Goal: Information Seeking & Learning: Learn about a topic

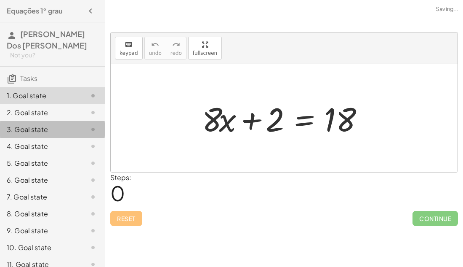
click at [41, 133] on div "3. Goal state" at bounding box center [41, 129] width 68 height 10
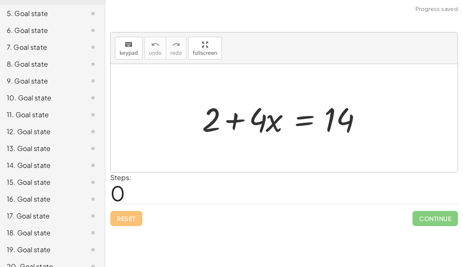
scroll to position [161, 0]
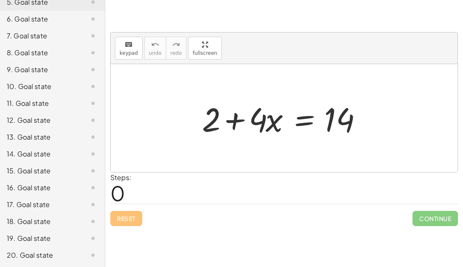
click at [24, 209] on div "17. Goal state" at bounding box center [41, 204] width 68 height 10
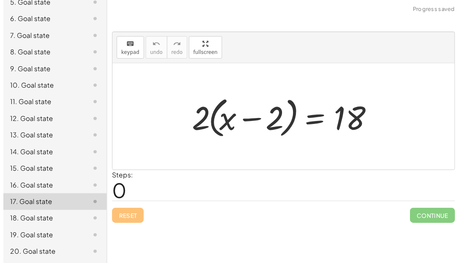
scroll to position [0, 0]
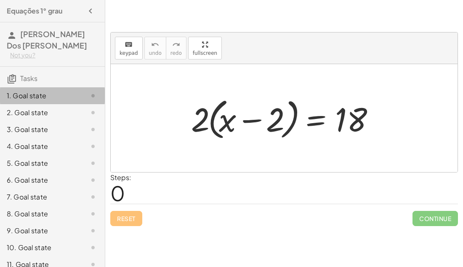
click at [71, 95] on div "1. Goal state" at bounding box center [41, 96] width 68 height 10
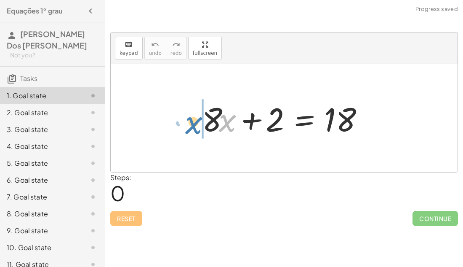
drag, startPoint x: 225, startPoint y: 122, endPoint x: 193, endPoint y: 124, distance: 32.9
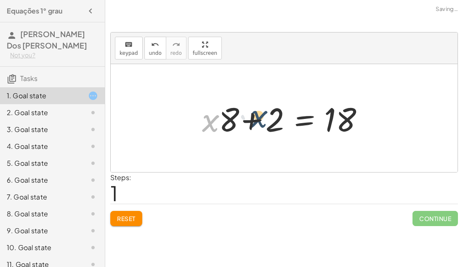
drag, startPoint x: 205, startPoint y: 123, endPoint x: 255, endPoint y: 119, distance: 49.9
click at [255, 119] on div at bounding box center [287, 117] width 179 height 43
click at [254, 119] on div at bounding box center [287, 117] width 179 height 43
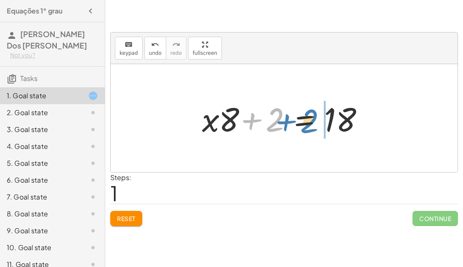
drag, startPoint x: 255, startPoint y: 120, endPoint x: 291, endPoint y: 121, distance: 35.8
click at [291, 121] on div at bounding box center [287, 117] width 179 height 43
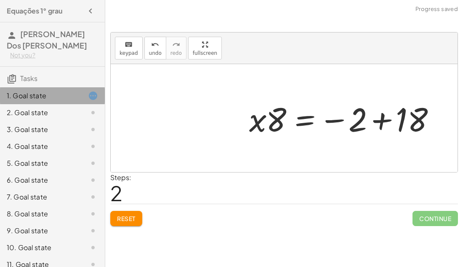
click at [42, 91] on div "1. Goal state" at bounding box center [41, 96] width 68 height 10
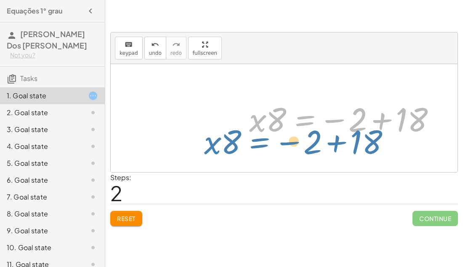
drag, startPoint x: 297, startPoint y: 117, endPoint x: 97, endPoint y: 163, distance: 205.7
click at [97, 163] on main "Equações 1° grau João Lucas Dos Santos Not you? Tasks 1. Goal state 2. Goal sta…" at bounding box center [231, 133] width 463 height 267
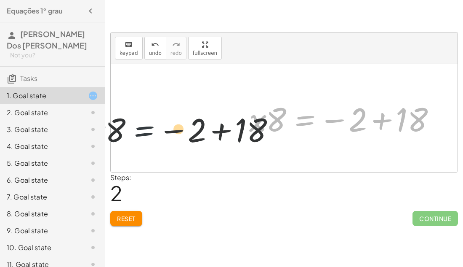
drag, startPoint x: 289, startPoint y: 110, endPoint x: -56, endPoint y: 199, distance: 356.9
click at [0, 199] on html "Equações 1° grau João Lucas Dos Santos Not you? Tasks 1. Goal state 2. Goal sta…" at bounding box center [231, 133] width 463 height 267
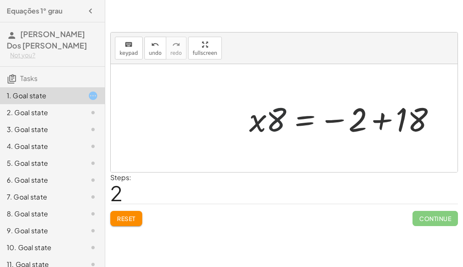
drag, startPoint x: 274, startPoint y: 117, endPoint x: 396, endPoint y: -37, distance: 196.4
click at [396, 0] on html "Equações 1° grau João Lucas Dos Santos Not you? Tasks 1. Goal state 2. Goal sta…" at bounding box center [231, 133] width 463 height 267
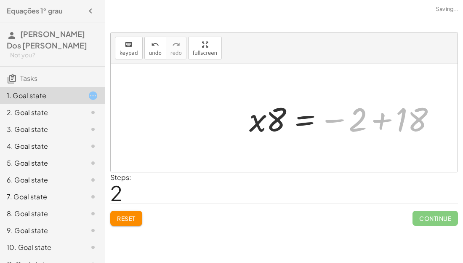
drag, startPoint x: 353, startPoint y: 129, endPoint x: 519, endPoint y: -2, distance: 212.0
click at [463, 0] on html "Equações 1° grau João Lucas Dos Santos Not you? Tasks 1. Goal state 2. Goal sta…" at bounding box center [231, 131] width 463 height 263
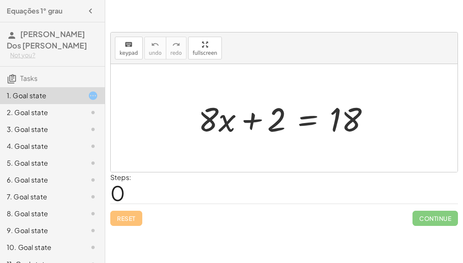
click at [127, 216] on div "Reset Continue" at bounding box center [284, 214] width 348 height 22
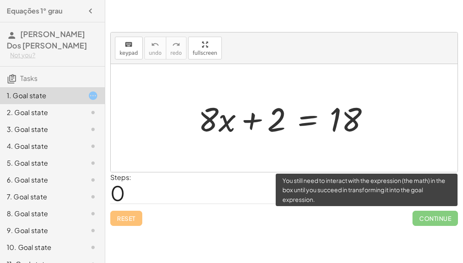
click at [426, 212] on span "Continue" at bounding box center [435, 218] width 45 height 15
click at [429, 214] on span "Continue" at bounding box center [435, 218] width 45 height 15
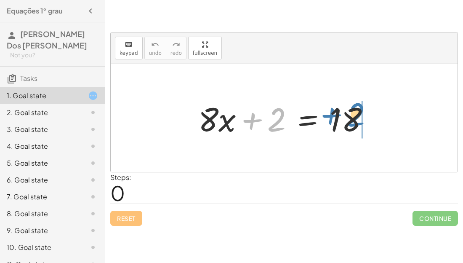
drag, startPoint x: 272, startPoint y: 128, endPoint x: 354, endPoint y: 123, distance: 82.3
click at [354, 123] on div at bounding box center [287, 117] width 187 height 43
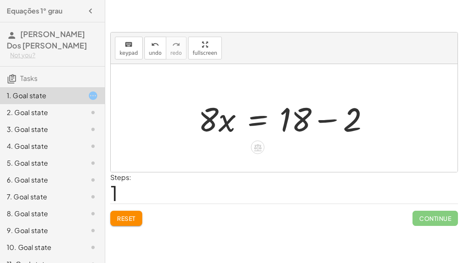
click at [331, 119] on div at bounding box center [287, 117] width 187 height 43
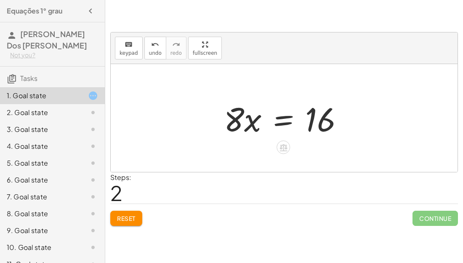
click at [236, 128] on div at bounding box center [287, 117] width 135 height 43
drag, startPoint x: 236, startPoint y: 128, endPoint x: 322, endPoint y: 122, distance: 86.1
click at [322, 122] on div at bounding box center [287, 117] width 135 height 43
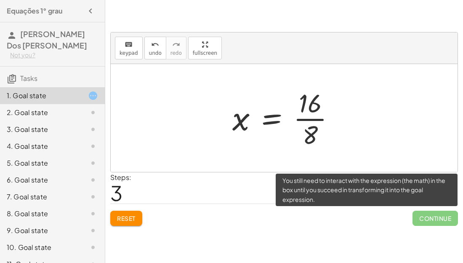
click at [425, 215] on span "Continue" at bounding box center [435, 218] width 45 height 15
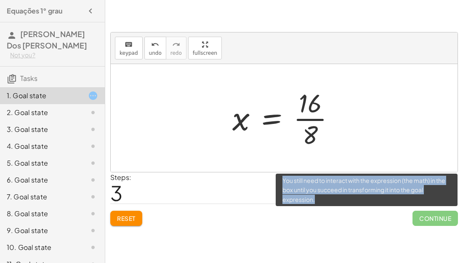
click at [425, 215] on span "Continue" at bounding box center [435, 218] width 45 height 15
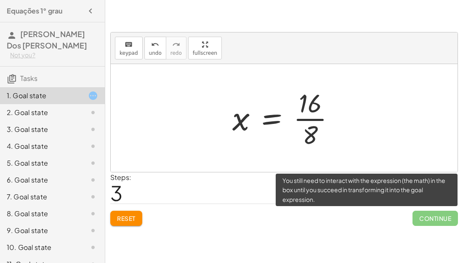
click at [425, 215] on span "Continue" at bounding box center [435, 218] width 45 height 15
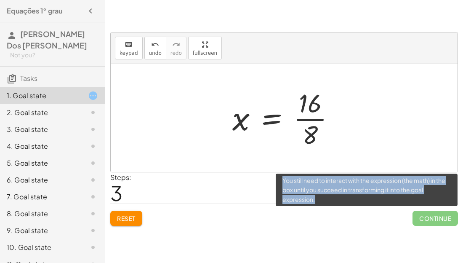
click at [425, 215] on span "Continue" at bounding box center [435, 218] width 45 height 15
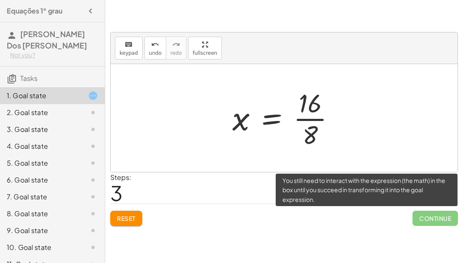
click at [425, 215] on span "Continue" at bounding box center [435, 218] width 45 height 15
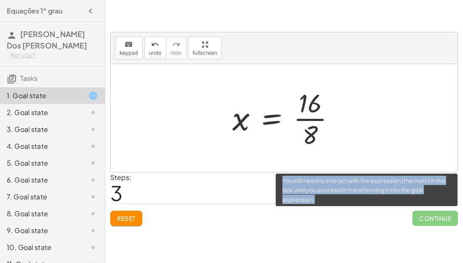
click at [425, 215] on span "Continue" at bounding box center [435, 218] width 45 height 15
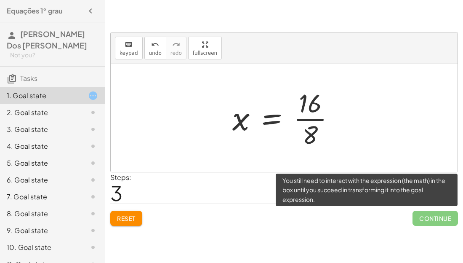
click at [425, 215] on span "Continue" at bounding box center [435, 218] width 45 height 15
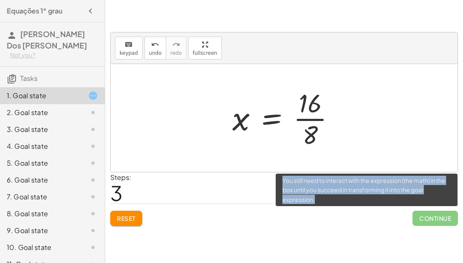
click at [425, 215] on span "Continue" at bounding box center [435, 218] width 45 height 15
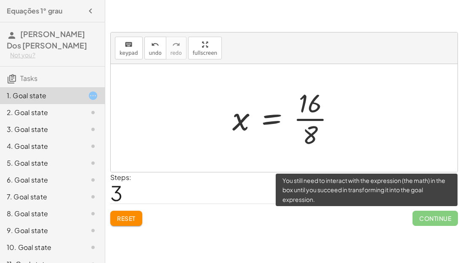
click at [425, 215] on span "Continue" at bounding box center [435, 218] width 45 height 15
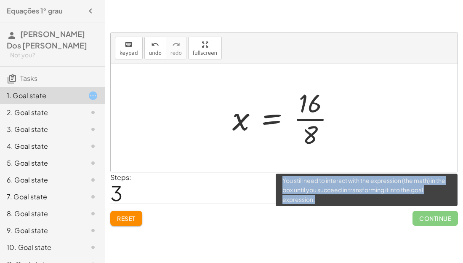
click at [425, 215] on span "Continue" at bounding box center [435, 218] width 45 height 15
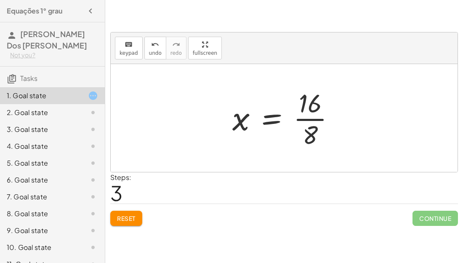
click at [134, 225] on button "Reset" at bounding box center [126, 218] width 32 height 15
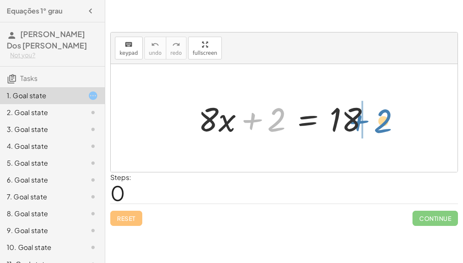
drag, startPoint x: 283, startPoint y: 117, endPoint x: 391, endPoint y: 118, distance: 108.7
click at [391, 118] on div "+ 2 + · 8 · x + 2 = 18" at bounding box center [284, 118] width 347 height 108
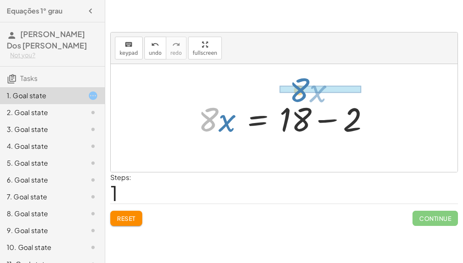
drag, startPoint x: 211, startPoint y: 124, endPoint x: 301, endPoint y: 95, distance: 94.5
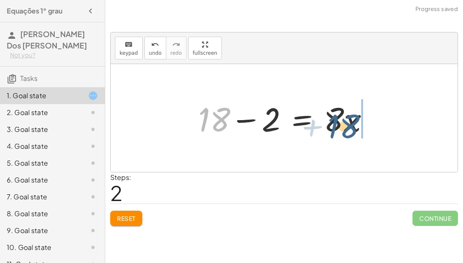
drag, startPoint x: 217, startPoint y: 113, endPoint x: 348, endPoint y: 119, distance: 131.2
click at [348, 119] on div at bounding box center [287, 117] width 187 height 43
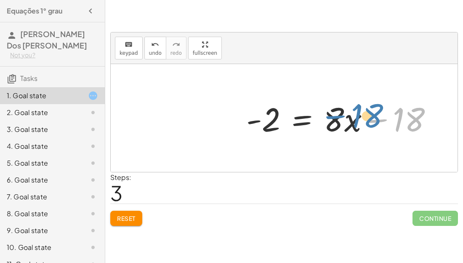
drag, startPoint x: 400, startPoint y: 125, endPoint x: 357, endPoint y: 121, distance: 42.7
click at [357, 121] on div at bounding box center [343, 117] width 202 height 43
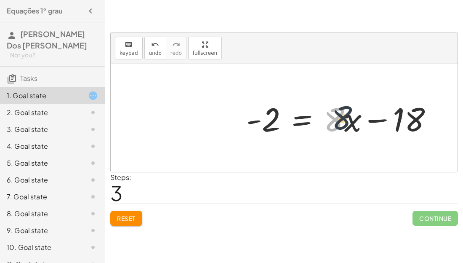
drag, startPoint x: 337, startPoint y: 122, endPoint x: 367, endPoint y: 111, distance: 31.9
click at [367, 111] on div at bounding box center [343, 117] width 202 height 43
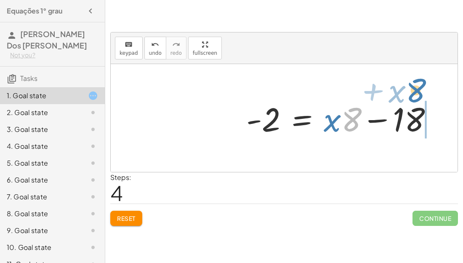
drag, startPoint x: 357, startPoint y: 119, endPoint x: 421, endPoint y: 90, distance: 70.7
click at [421, 90] on div "+ · 8 · x + 2 = 18 · 8 · x = + 18 − 2 + 18 − 2 = · 8 · x - 2 = + · 8 · x − 18 ·…" at bounding box center [284, 118] width 347 height 108
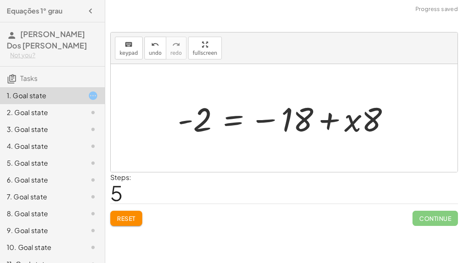
click at [33, 110] on div "2. Goal state" at bounding box center [41, 112] width 68 height 10
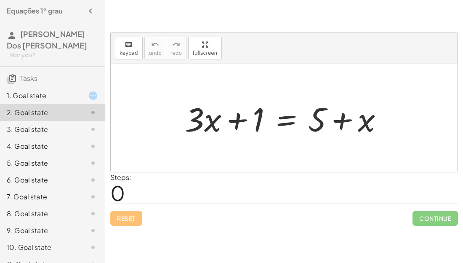
click at [347, 143] on div at bounding box center [284, 118] width 347 height 108
click at [312, 127] on div at bounding box center [288, 117] width 214 height 43
drag, startPoint x: 312, startPoint y: 127, endPoint x: 321, endPoint y: 126, distance: 9.8
click at [321, 126] on div at bounding box center [288, 117] width 214 height 43
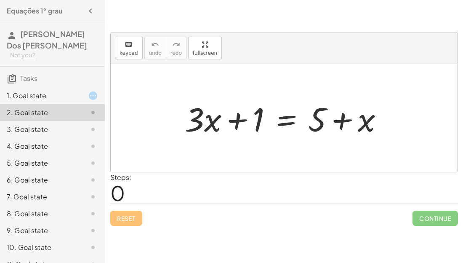
click at [292, 122] on div at bounding box center [288, 117] width 214 height 43
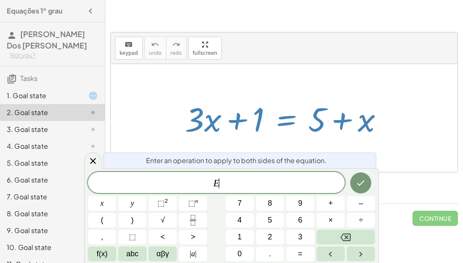
scroll to position [0, 0]
click at [292, 122] on div at bounding box center [288, 117] width 214 height 43
click at [357, 60] on div "keyboard keypad undo undo redo redo fullscreen" at bounding box center [284, 48] width 347 height 32
click at [387, 73] on div at bounding box center [284, 118] width 347 height 108
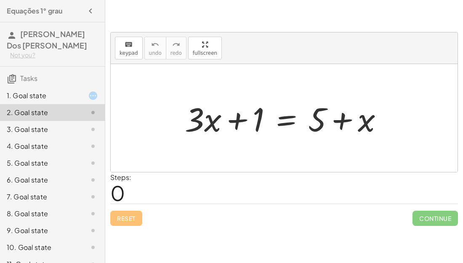
click at [43, 95] on div "1. Goal state" at bounding box center [41, 96] width 68 height 10
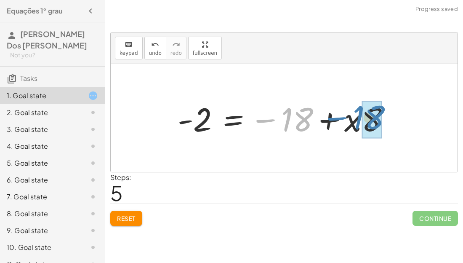
drag, startPoint x: 286, startPoint y: 127, endPoint x: 359, endPoint y: 126, distance: 72.5
click at [359, 126] on div at bounding box center [288, 117] width 228 height 43
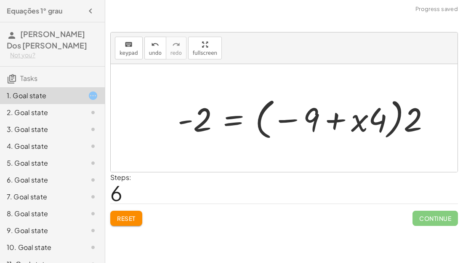
click at [359, 126] on div at bounding box center [308, 118] width 268 height 48
drag, startPoint x: 359, startPoint y: 126, endPoint x: 391, endPoint y: 100, distance: 41.0
click at [391, 100] on div at bounding box center [308, 118] width 268 height 48
drag, startPoint x: 391, startPoint y: 100, endPoint x: 519, endPoint y: 43, distance: 140.3
click at [463, 43] on html "Equações 1° grau João Lucas Dos Santos Not you? Tasks 1. Goal state 2. Goal sta…" at bounding box center [231, 131] width 463 height 263
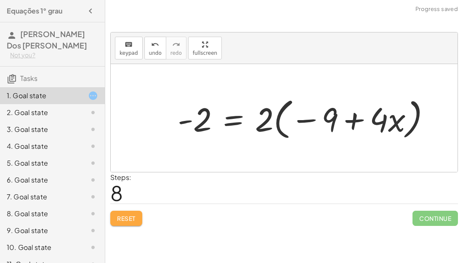
click at [118, 220] on span "Reset" at bounding box center [126, 218] width 19 height 8
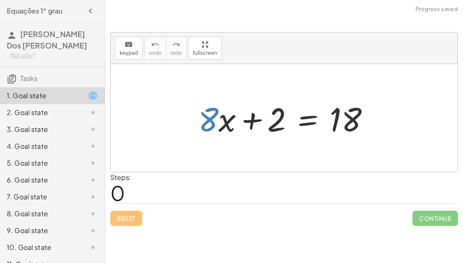
click at [212, 118] on div at bounding box center [287, 117] width 187 height 43
click at [211, 118] on div at bounding box center [287, 117] width 187 height 43
click at [273, 126] on div at bounding box center [287, 117] width 187 height 43
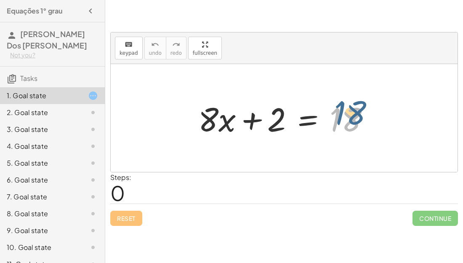
drag, startPoint x: 355, startPoint y: 127, endPoint x: 367, endPoint y: 115, distance: 17.6
click at [367, 115] on div at bounding box center [287, 117] width 187 height 43
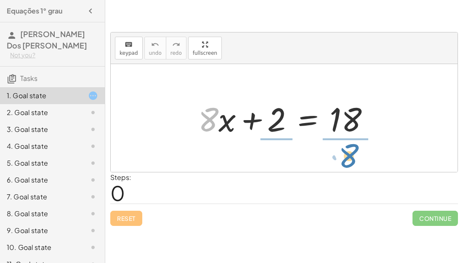
drag, startPoint x: 206, startPoint y: 125, endPoint x: 346, endPoint y: 162, distance: 145.1
click at [346, 162] on div "· 8 + · x + · 8 · x + 2 = 18" at bounding box center [284, 118] width 347 height 108
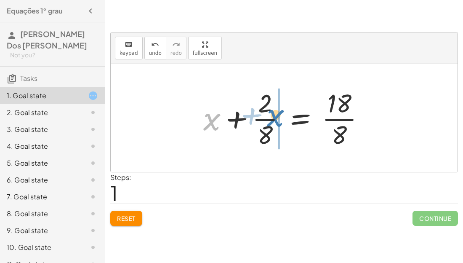
drag, startPoint x: 208, startPoint y: 124, endPoint x: 273, endPoint y: 120, distance: 65.4
click at [273, 120] on div at bounding box center [287, 118] width 177 height 65
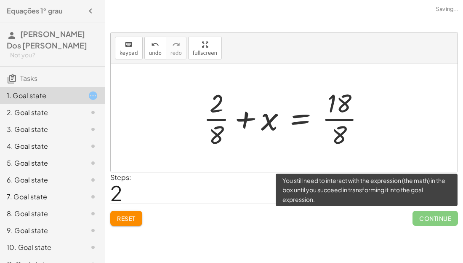
click at [447, 220] on span "Continue" at bounding box center [435, 218] width 45 height 15
click at [444, 219] on span "Continue" at bounding box center [435, 218] width 45 height 15
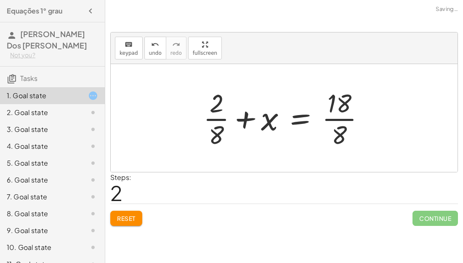
click at [72, 108] on div "2. Goal state" at bounding box center [41, 112] width 68 height 10
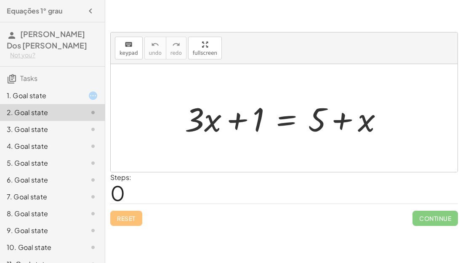
click at [21, 91] on div "1. Goal state" at bounding box center [41, 96] width 68 height 10
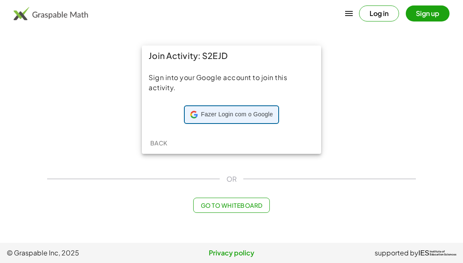
click at [244, 114] on span "Fazer Login com o Google" at bounding box center [237, 114] width 72 height 8
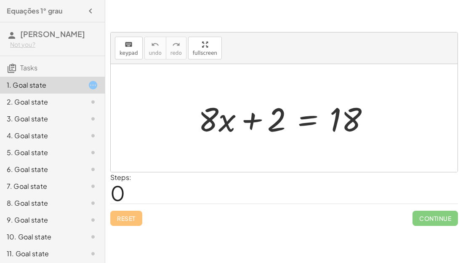
click at [440, 135] on div at bounding box center [284, 118] width 347 height 108
click at [221, 130] on div at bounding box center [287, 117] width 187 height 43
click at [266, 138] on div at bounding box center [287, 117] width 187 height 43
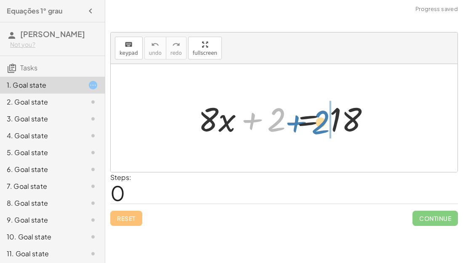
drag, startPoint x: 278, startPoint y: 127, endPoint x: 326, endPoint y: 130, distance: 48.5
click at [326, 130] on div at bounding box center [287, 117] width 187 height 43
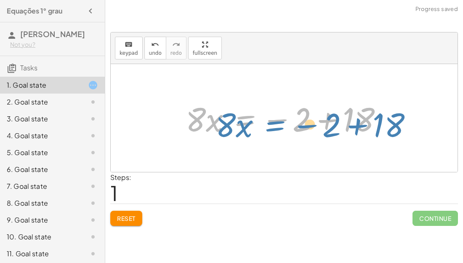
drag, startPoint x: 238, startPoint y: 114, endPoint x: 268, endPoint y: 120, distance: 30.4
click at [268, 120] on div at bounding box center [288, 117] width 212 height 43
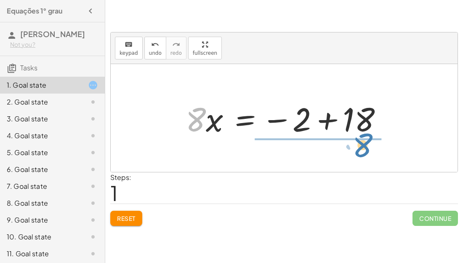
drag, startPoint x: 199, startPoint y: 122, endPoint x: 366, endPoint y: 149, distance: 169.0
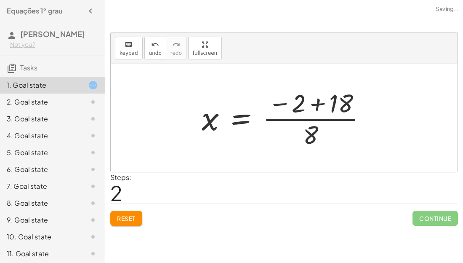
click at [419, 210] on div "Continue" at bounding box center [435, 215] width 45 height 22
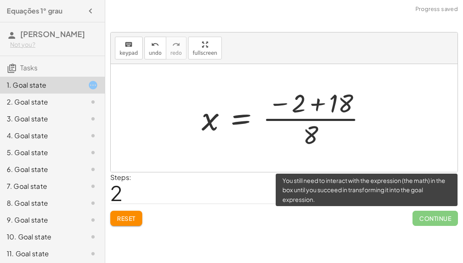
click at [419, 215] on span "Continue" at bounding box center [435, 218] width 45 height 15
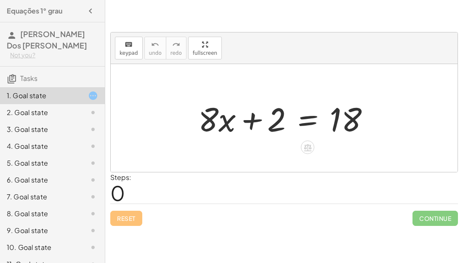
click at [335, 118] on div at bounding box center [287, 117] width 187 height 43
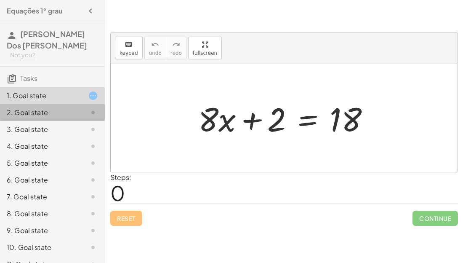
click at [19, 110] on div "2. Goal state" at bounding box center [41, 112] width 68 height 10
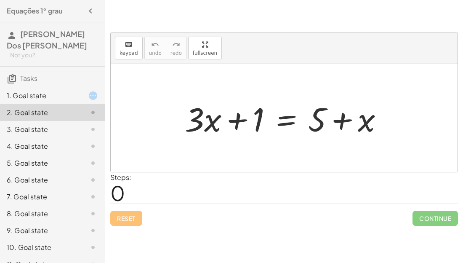
click at [202, 122] on div at bounding box center [288, 117] width 214 height 43
click at [26, 94] on div "1. Goal state" at bounding box center [41, 96] width 68 height 10
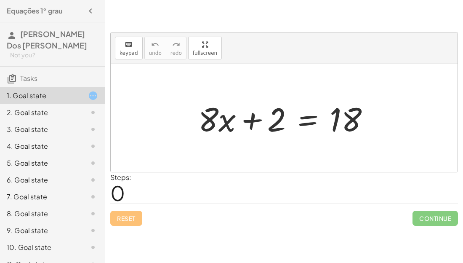
click at [251, 122] on div at bounding box center [287, 117] width 187 height 43
drag, startPoint x: 251, startPoint y: 122, endPoint x: 294, endPoint y: 121, distance: 43.8
click at [294, 121] on div at bounding box center [287, 117] width 187 height 43
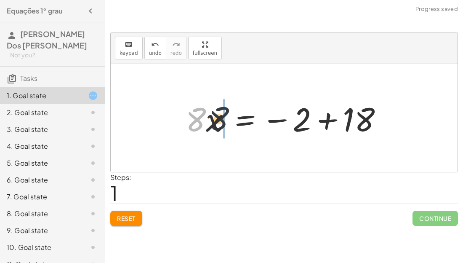
drag, startPoint x: 196, startPoint y: 118, endPoint x: 248, endPoint y: 116, distance: 51.9
click at [248, 116] on div at bounding box center [288, 117] width 212 height 43
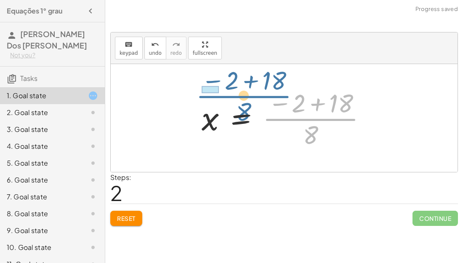
drag, startPoint x: 311, startPoint y: 127, endPoint x: 241, endPoint y: 103, distance: 73.8
click at [241, 103] on div at bounding box center [288, 118] width 180 height 65
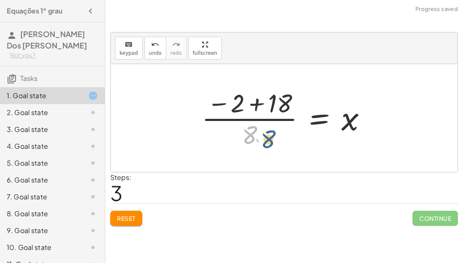
drag, startPoint x: 249, startPoint y: 130, endPoint x: 327, endPoint y: 115, distance: 80.1
click at [327, 115] on div at bounding box center [288, 118] width 180 height 65
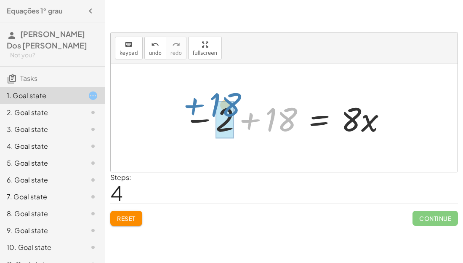
drag, startPoint x: 289, startPoint y: 119, endPoint x: 233, endPoint y: 104, distance: 58.5
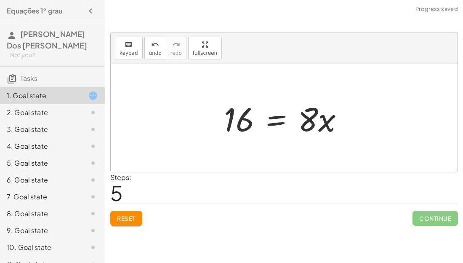
click at [242, 113] on div at bounding box center [287, 117] width 135 height 43
drag, startPoint x: 324, startPoint y: 126, endPoint x: 233, endPoint y: 123, distance: 91.0
click at [233, 123] on div at bounding box center [287, 117] width 135 height 43
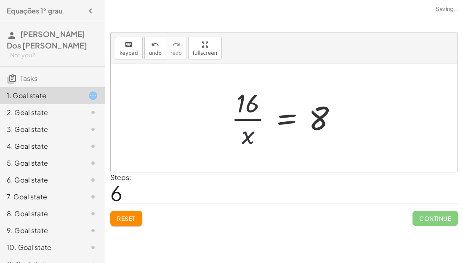
drag, startPoint x: 249, startPoint y: 138, endPoint x: 300, endPoint y: 134, distance: 51.6
click at [300, 134] on div at bounding box center [287, 118] width 121 height 65
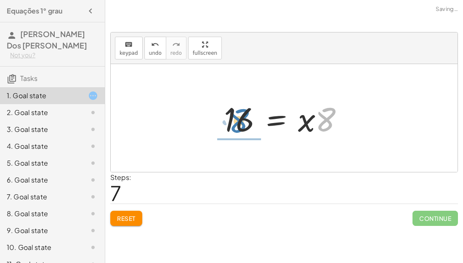
drag, startPoint x: 323, startPoint y: 123, endPoint x: 231, endPoint y: 127, distance: 91.5
click at [231, 127] on div at bounding box center [287, 117] width 135 height 43
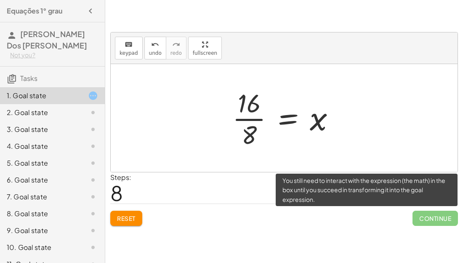
click at [429, 217] on span "Continue" at bounding box center [435, 218] width 45 height 15
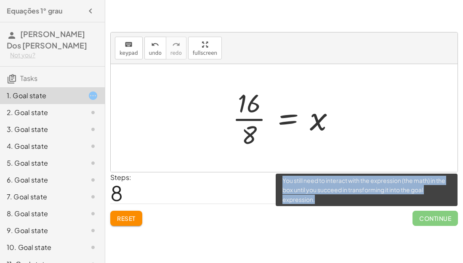
click at [429, 217] on span "Continue" at bounding box center [435, 218] width 45 height 15
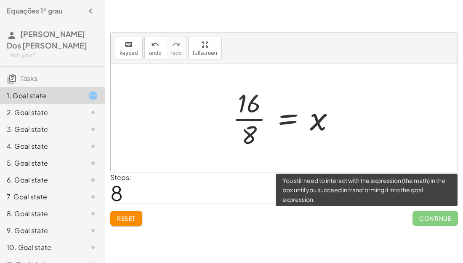
click at [429, 217] on span "Continue" at bounding box center [435, 218] width 45 height 15
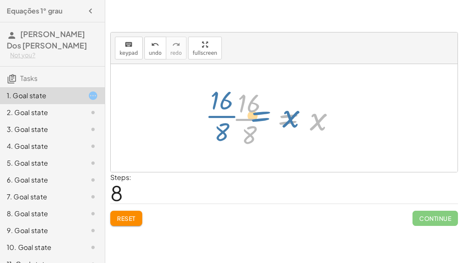
drag, startPoint x: 290, startPoint y: 119, endPoint x: 264, endPoint y: 116, distance: 26.3
click at [264, 116] on div at bounding box center [287, 118] width 118 height 65
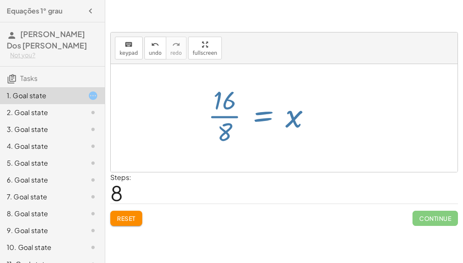
click at [264, 116] on div at bounding box center [287, 118] width 118 height 65
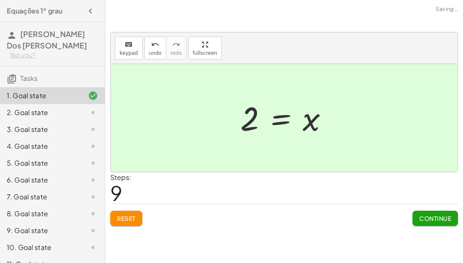
click at [312, 120] on div at bounding box center [287, 118] width 103 height 42
click at [442, 219] on span "Continue" at bounding box center [436, 218] width 32 height 8
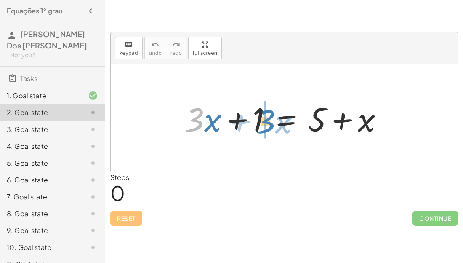
drag, startPoint x: 198, startPoint y: 115, endPoint x: 273, endPoint y: 118, distance: 75.5
click at [273, 118] on div at bounding box center [288, 117] width 214 height 43
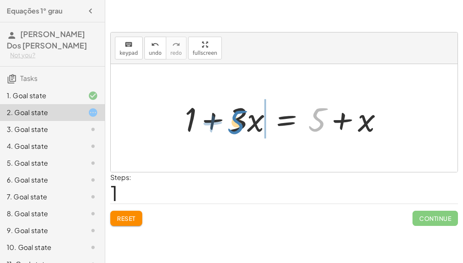
drag, startPoint x: 321, startPoint y: 126, endPoint x: 242, endPoint y: 127, distance: 78.8
click at [242, 127] on div at bounding box center [288, 117] width 214 height 43
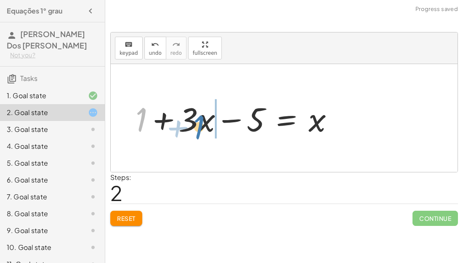
drag, startPoint x: 143, startPoint y: 121, endPoint x: 201, endPoint y: 128, distance: 58.6
click at [201, 128] on div at bounding box center [238, 117] width 214 height 43
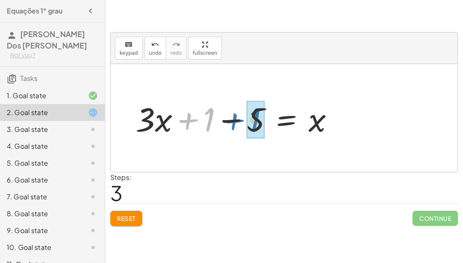
drag, startPoint x: 209, startPoint y: 128, endPoint x: 257, endPoint y: 128, distance: 48.5
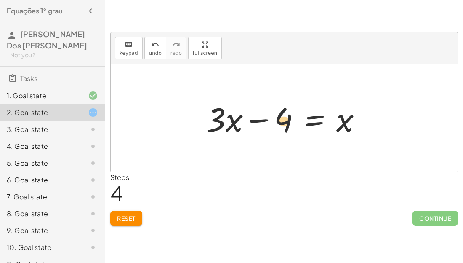
drag, startPoint x: 219, startPoint y: 128, endPoint x: 286, endPoint y: 129, distance: 67.0
click at [286, 129] on div at bounding box center [287, 117] width 171 height 43
drag, startPoint x: 286, startPoint y: 129, endPoint x: 217, endPoint y: 129, distance: 69.9
click at [217, 129] on div at bounding box center [287, 117] width 171 height 43
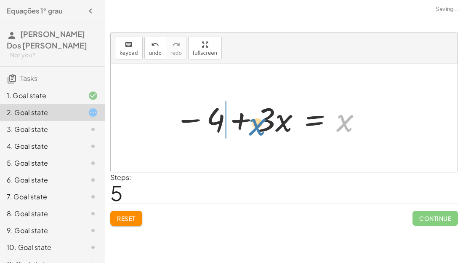
drag, startPoint x: 342, startPoint y: 125, endPoint x: 250, endPoint y: 130, distance: 92.4
click at [250, 130] on div at bounding box center [269, 117] width 197 height 43
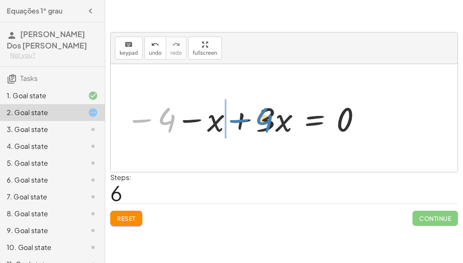
drag, startPoint x: 169, startPoint y: 116, endPoint x: 268, endPoint y: 118, distance: 98.6
click at [268, 118] on div at bounding box center [244, 117] width 245 height 43
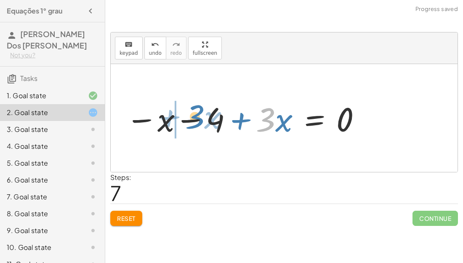
drag, startPoint x: 268, startPoint y: 118, endPoint x: 197, endPoint y: 115, distance: 70.8
click at [197, 115] on div at bounding box center [244, 117] width 245 height 43
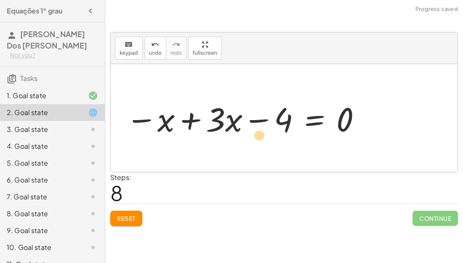
drag, startPoint x: 189, startPoint y: 118, endPoint x: 220, endPoint y: 132, distance: 34.0
click at [220, 132] on div at bounding box center [244, 117] width 245 height 43
drag, startPoint x: 234, startPoint y: 128, endPoint x: 284, endPoint y: 128, distance: 49.7
click at [284, 128] on div at bounding box center [244, 117] width 245 height 43
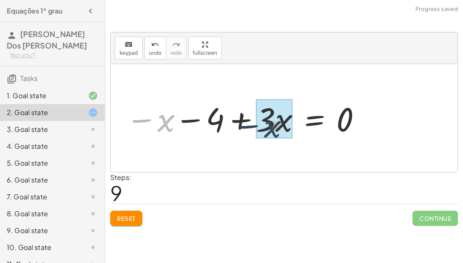
drag, startPoint x: 163, startPoint y: 125, endPoint x: 333, endPoint y: 131, distance: 169.9
click at [333, 131] on div at bounding box center [244, 117] width 245 height 43
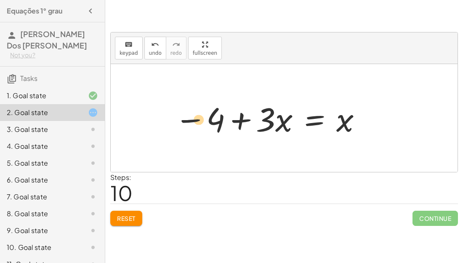
drag, startPoint x: 196, startPoint y: 118, endPoint x: 165, endPoint y: 116, distance: 31.2
click at [165, 116] on div "+ · 3 · x + 1 = + 5 + x + 1 + · 3 · x = + 5 + x + 1 + · 3 · x − 5 = x + · 3 · x…" at bounding box center [265, 118] width 207 height 48
drag, startPoint x: 187, startPoint y: 120, endPoint x: 312, endPoint y: 117, distance: 125.1
click at [312, 117] on div at bounding box center [269, 117] width 197 height 43
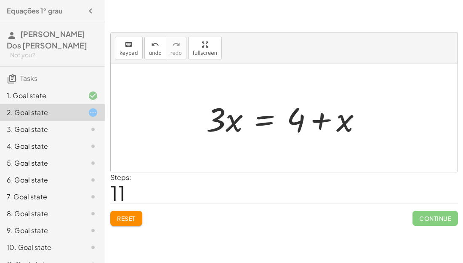
click at [222, 121] on div at bounding box center [287, 117] width 171 height 43
drag, startPoint x: 222, startPoint y: 121, endPoint x: 305, endPoint y: 105, distance: 84.1
click at [305, 105] on div at bounding box center [287, 117] width 171 height 43
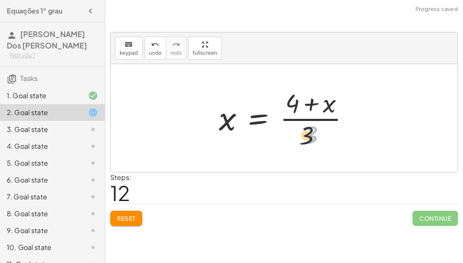
drag, startPoint x: 315, startPoint y: 132, endPoint x: 186, endPoint y: 142, distance: 128.9
drag, startPoint x: 228, startPoint y: 126, endPoint x: 316, endPoint y: 143, distance: 88.9
click at [316, 143] on div at bounding box center [288, 118] width 146 height 65
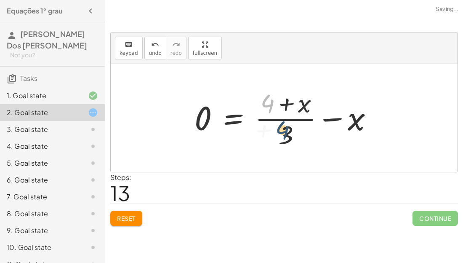
drag, startPoint x: 272, startPoint y: 104, endPoint x: 289, endPoint y: 138, distance: 37.3
click at [289, 138] on div at bounding box center [287, 118] width 194 height 65
drag, startPoint x: 208, startPoint y: 115, endPoint x: 286, endPoint y: 132, distance: 80.2
click at [286, 132] on div at bounding box center [287, 118] width 194 height 65
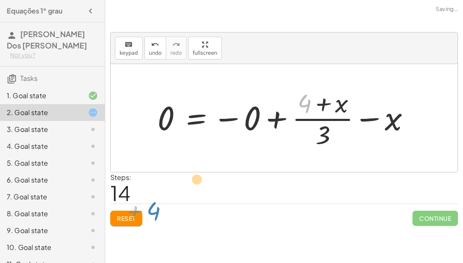
drag, startPoint x: 308, startPoint y: 104, endPoint x: 46, endPoint y: 274, distance: 312.1
click at [46, 262] on html "Equações 1° grau João Lucas Dos Santos Not you? Tasks 1. Goal state 2. Goal sta…" at bounding box center [231, 131] width 463 height 263
drag, startPoint x: 394, startPoint y: 123, endPoint x: 383, endPoint y: 129, distance: 12.3
click at [383, 129] on div at bounding box center [287, 118] width 268 height 65
drag, startPoint x: 325, startPoint y: 139, endPoint x: 238, endPoint y: 190, distance: 101.0
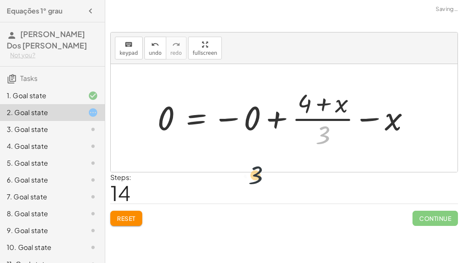
click at [0, 0] on div "keyboard keypad undo undo redo redo fullscreen + · 3 · x + 1 = + 5 + x + 1 + · …" at bounding box center [0, 0] width 0 height 0
click at [260, 108] on div at bounding box center [287, 118] width 268 height 65
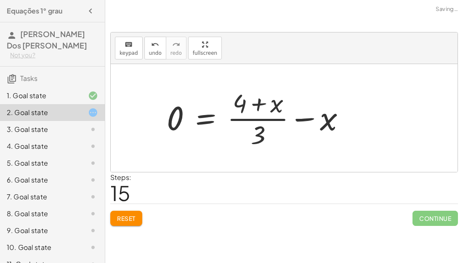
click at [300, 106] on div at bounding box center [260, 118] width 194 height 65
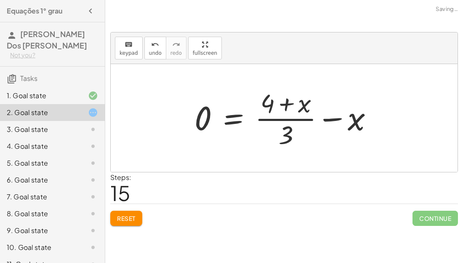
click at [207, 118] on div at bounding box center [287, 118] width 194 height 65
click at [357, 126] on div at bounding box center [287, 118] width 194 height 65
click at [288, 135] on div at bounding box center [287, 118] width 194 height 65
click at [306, 107] on div at bounding box center [287, 118] width 194 height 65
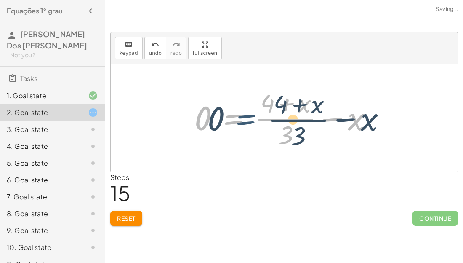
drag, startPoint x: 236, startPoint y: 116, endPoint x: 250, endPoint y: 118, distance: 14.4
click at [250, 118] on div at bounding box center [287, 118] width 194 height 65
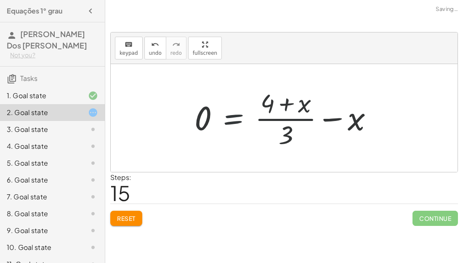
drag, startPoint x: 249, startPoint y: 118, endPoint x: 233, endPoint y: 122, distance: 16.0
click at [233, 122] on div at bounding box center [287, 118] width 194 height 65
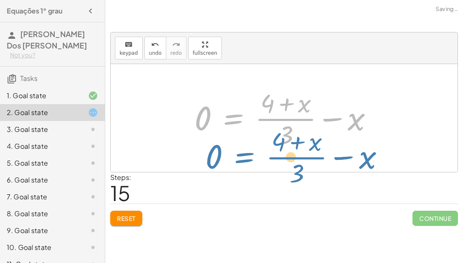
drag, startPoint x: 233, startPoint y: 122, endPoint x: 519, endPoint y: 228, distance: 305.5
click at [463, 228] on html "Equações 1° grau João Lucas Dos Santos Not you? Tasks 1. Goal state 2. Goal sta…" at bounding box center [231, 131] width 463 height 263
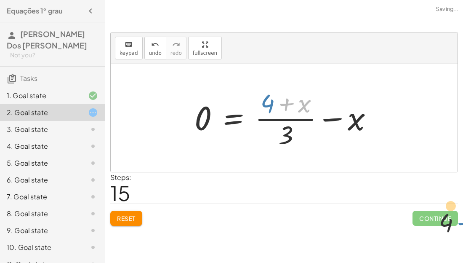
drag, startPoint x: 302, startPoint y: 107, endPoint x: 519, endPoint y: 283, distance: 278.8
click at [463, 262] on html "Equações 1° grau João Lucas Dos Santos Not you? Tasks 1. Goal state 2. Goal sta…" at bounding box center [231, 131] width 463 height 263
click at [24, 99] on div "1. Goal state" at bounding box center [41, 96] width 68 height 10
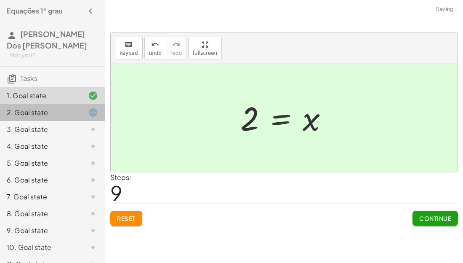
click at [33, 112] on div "2. Goal state" at bounding box center [41, 112] width 68 height 10
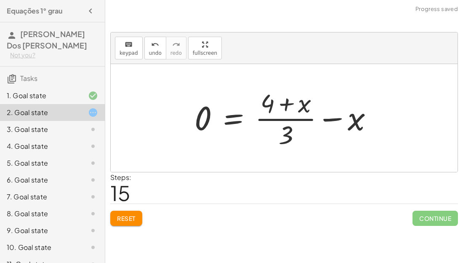
click at [281, 120] on div at bounding box center [287, 118] width 194 height 65
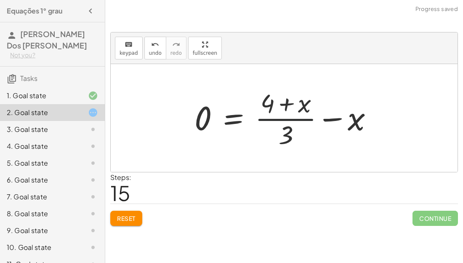
click at [281, 120] on div at bounding box center [287, 118] width 194 height 65
drag, startPoint x: 287, startPoint y: 128, endPoint x: 234, endPoint y: 132, distance: 53.6
click at [234, 132] on div at bounding box center [287, 118] width 194 height 65
drag, startPoint x: 286, startPoint y: 132, endPoint x: 320, endPoint y: 105, distance: 43.8
click at [320, 105] on div at bounding box center [287, 118] width 194 height 65
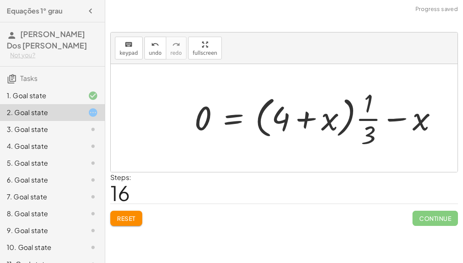
click at [425, 118] on div at bounding box center [319, 118] width 259 height 65
click at [398, 121] on div at bounding box center [319, 118] width 259 height 65
click at [370, 142] on div at bounding box center [319, 118] width 259 height 65
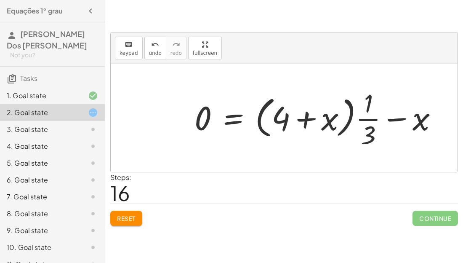
click at [368, 110] on div at bounding box center [319, 118] width 259 height 65
click at [329, 119] on div at bounding box center [319, 118] width 259 height 65
click at [306, 120] on div at bounding box center [319, 118] width 259 height 65
click at [280, 121] on div at bounding box center [319, 118] width 259 height 65
click at [235, 121] on div at bounding box center [319, 118] width 259 height 65
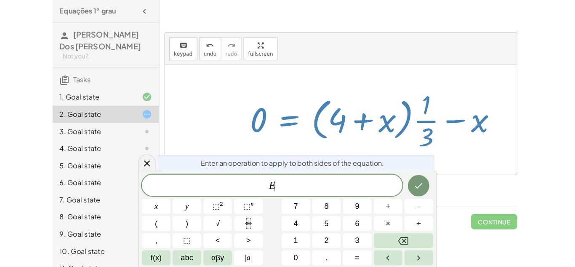
scroll to position [0, 0]
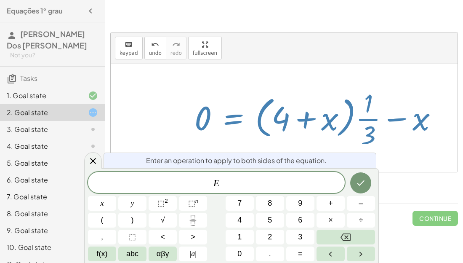
click at [235, 121] on div at bounding box center [319, 118] width 259 height 65
click at [0, 0] on div "keyboard keypad undo undo redo redo fullscreen + · 3 · x + 1 = + 5 + x + 1 + · …" at bounding box center [0, 0] width 0 height 0
click at [207, 142] on div at bounding box center [319, 118] width 259 height 65
click at [94, 158] on icon at bounding box center [93, 161] width 10 height 10
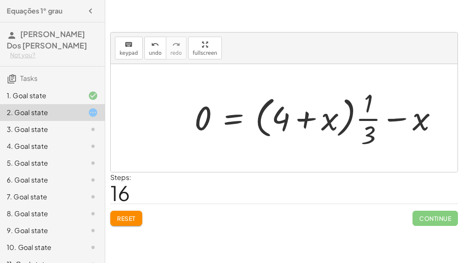
click at [201, 124] on div at bounding box center [319, 118] width 259 height 65
click at [200, 126] on div at bounding box center [319, 118] width 259 height 65
drag, startPoint x: 205, startPoint y: 127, endPoint x: 303, endPoint y: 131, distance: 98.2
click at [303, 131] on div at bounding box center [319, 118] width 259 height 65
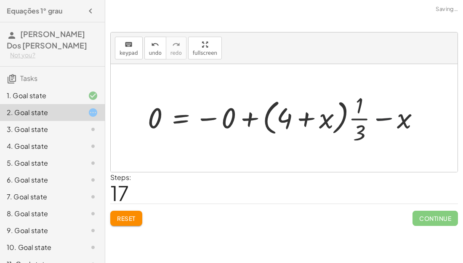
click at [389, 120] on div at bounding box center [287, 118] width 287 height 56
drag, startPoint x: 404, startPoint y: 119, endPoint x: 106, endPoint y: 171, distance: 302.7
click at [0, 0] on div "keyboard keypad undo undo redo redo fullscreen + · 3 · x + 1 = + 5 + x + 1 + · …" at bounding box center [0, 0] width 0 height 0
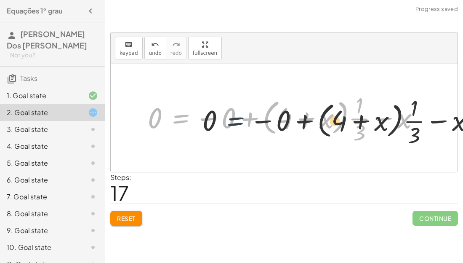
drag, startPoint x: 182, startPoint y: 115, endPoint x: 252, endPoint y: 118, distance: 70.0
click at [252, 118] on div at bounding box center [287, 118] width 287 height 56
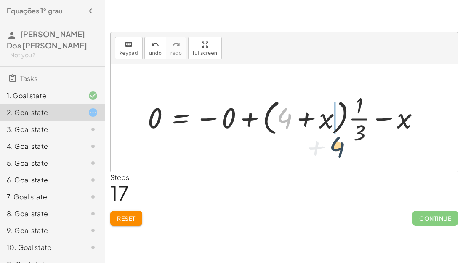
drag, startPoint x: 287, startPoint y: 118, endPoint x: 349, endPoint y: 157, distance: 73.4
click at [349, 157] on div "+ · 3 · x + 1 = + 5 + x + 1 + · 3 · x = + 5 + x + 1 + · 3 · x − 5 = x + · 3 · x…" at bounding box center [284, 118] width 347 height 108
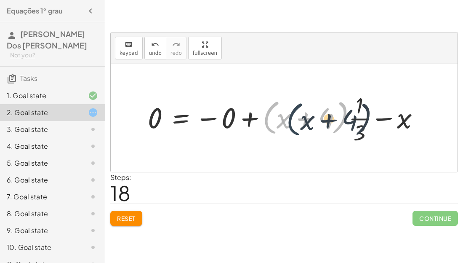
drag, startPoint x: 268, startPoint y: 128, endPoint x: 293, endPoint y: 130, distance: 24.5
click at [293, 130] on div at bounding box center [287, 118] width 287 height 56
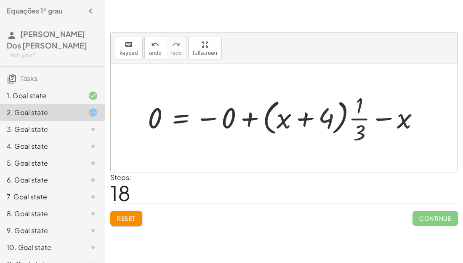
click at [328, 128] on div at bounding box center [287, 118] width 287 height 56
drag, startPoint x: 304, startPoint y: 118, endPoint x: 365, endPoint y: 132, distance: 62.6
click at [365, 132] on div at bounding box center [287, 118] width 287 height 56
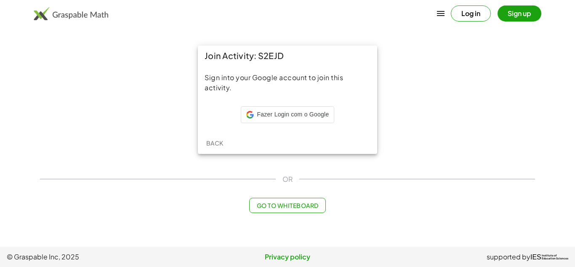
click at [296, 208] on span "Go to Whiteboard" at bounding box center [288, 205] width 62 height 8
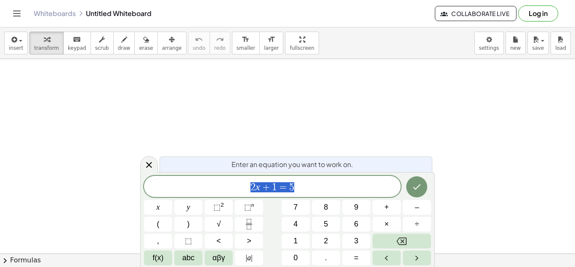
scroll to position [0, 0]
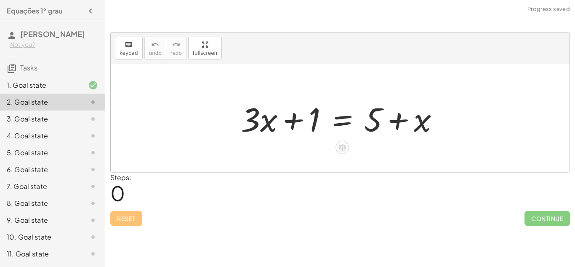
click at [314, 98] on div at bounding box center [344, 117] width 214 height 43
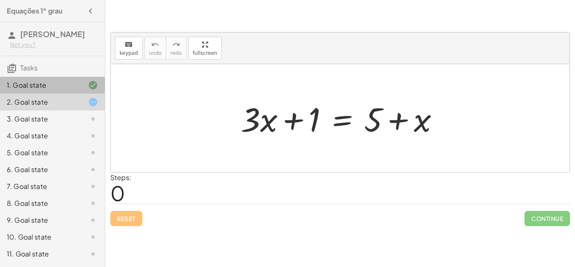
click at [54, 90] on div "1. Goal state" at bounding box center [41, 85] width 68 height 10
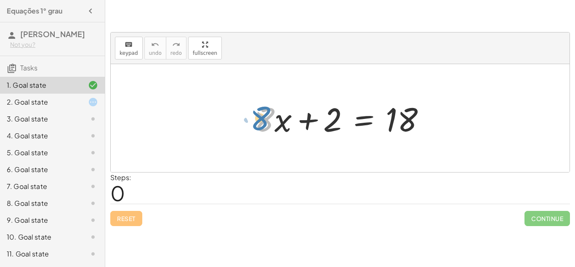
drag, startPoint x: 260, startPoint y: 127, endPoint x: 255, endPoint y: 127, distance: 4.2
click at [255, 127] on div at bounding box center [343, 117] width 187 height 43
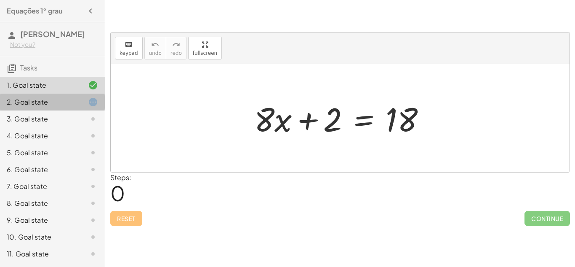
click at [64, 107] on div "2. Goal state" at bounding box center [41, 102] width 68 height 10
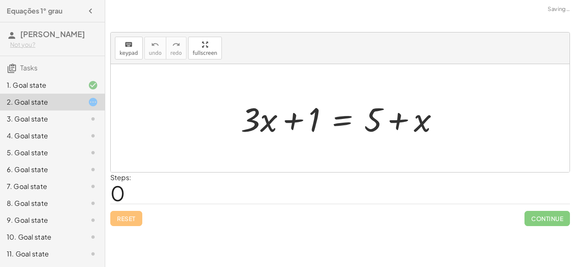
click at [250, 128] on div at bounding box center [344, 117] width 214 height 43
drag, startPoint x: 250, startPoint y: 128, endPoint x: 313, endPoint y: 129, distance: 62.8
click at [313, 129] on div at bounding box center [344, 117] width 214 height 43
click at [374, 118] on div at bounding box center [344, 117] width 214 height 43
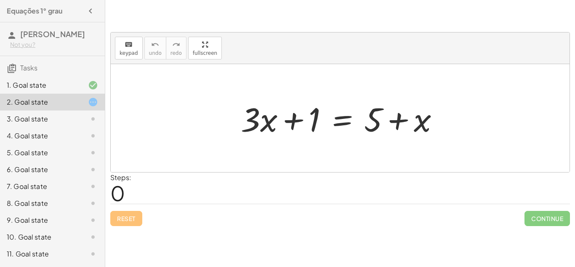
click at [398, 120] on div at bounding box center [344, 117] width 214 height 43
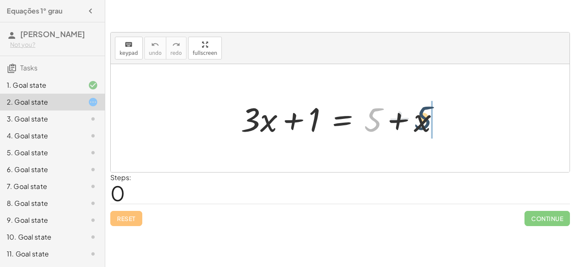
drag, startPoint x: 378, startPoint y: 123, endPoint x: 429, endPoint y: 122, distance: 51.0
click at [429, 122] on div at bounding box center [344, 117] width 214 height 43
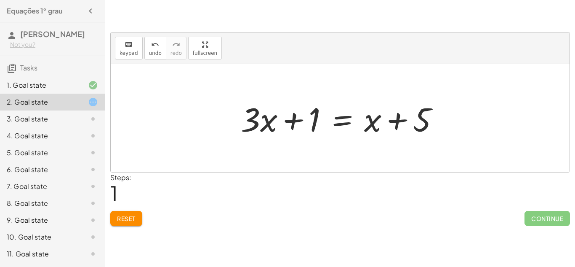
click at [253, 115] on div at bounding box center [344, 117] width 214 height 43
click at [312, 121] on div at bounding box center [344, 117] width 214 height 43
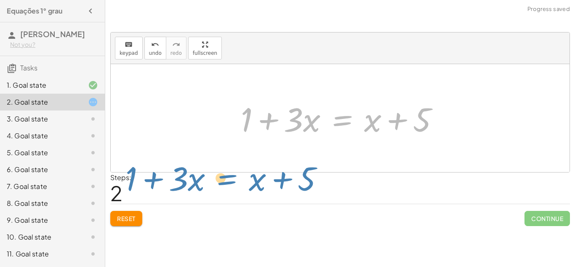
drag, startPoint x: 342, startPoint y: 122, endPoint x: 189, endPoint y: 211, distance: 176.9
click at [0, 0] on div "keyboard keypad undo undo redo redo fullscreen + · 3 · x + 1 = + 5 + x + · 3 · …" at bounding box center [0, 0] width 0 height 0
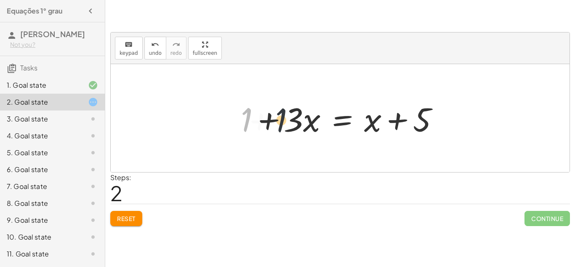
drag, startPoint x: 245, startPoint y: 129, endPoint x: 289, endPoint y: 130, distance: 44.2
click at [289, 130] on div at bounding box center [344, 117] width 214 height 43
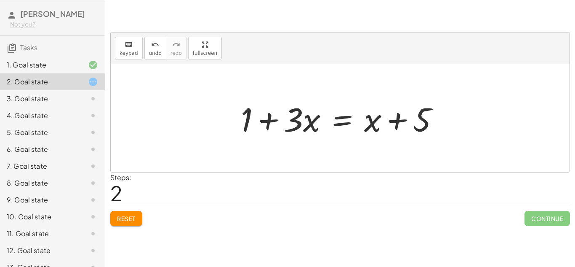
scroll to position [22, 0]
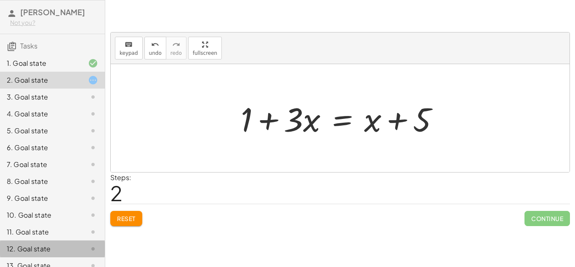
click at [20, 254] on div "12. Goal state" at bounding box center [41, 248] width 68 height 10
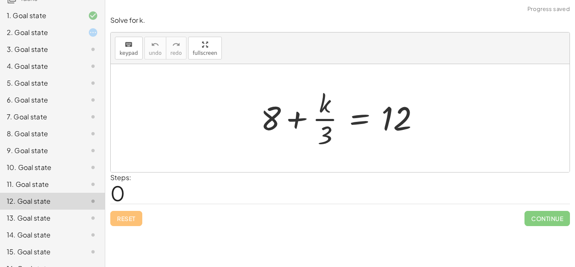
scroll to position [70, 0]
click at [39, 222] on div "13. Goal state" at bounding box center [41, 217] width 68 height 10
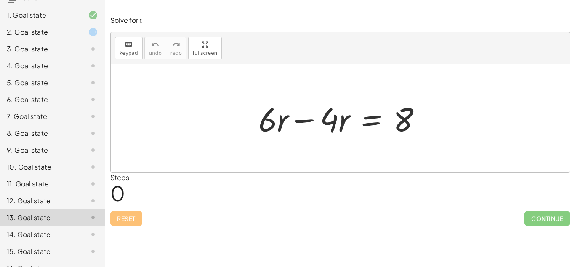
click at [300, 120] on div at bounding box center [343, 117] width 178 height 43
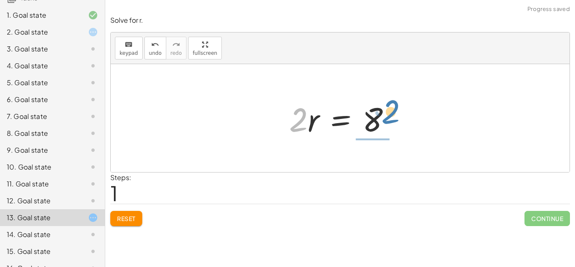
drag, startPoint x: 299, startPoint y: 126, endPoint x: 391, endPoint y: 118, distance: 92.1
click at [391, 118] on div at bounding box center [343, 117] width 117 height 43
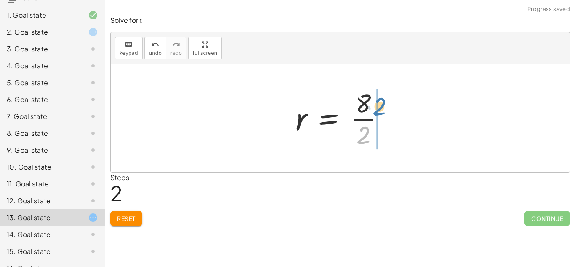
drag, startPoint x: 364, startPoint y: 138, endPoint x: 380, endPoint y: 109, distance: 33.2
click at [380, 109] on div at bounding box center [344, 118] width 104 height 65
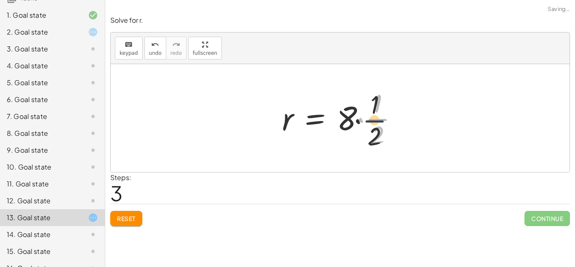
drag, startPoint x: 376, startPoint y: 119, endPoint x: 243, endPoint y: 254, distance: 189.8
click at [243, 254] on div "keyboard keypad undo undo redo redo fullscreen + · 8 · x + 2 = 18 × Steps: 0 Re…" at bounding box center [340, 133] width 470 height 267
click at [378, 138] on div at bounding box center [343, 118] width 131 height 65
click at [349, 126] on div at bounding box center [343, 118] width 131 height 65
click at [310, 125] on div at bounding box center [343, 118] width 131 height 65
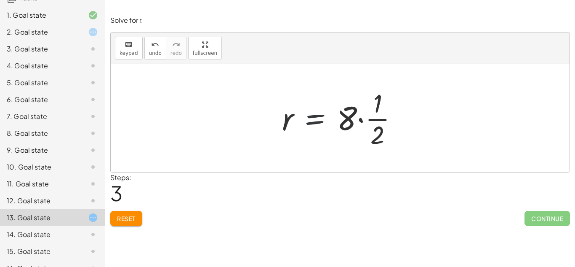
scroll to position [0, 0]
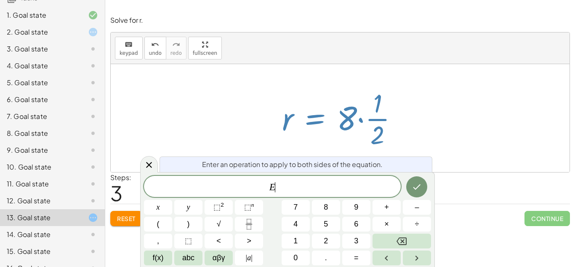
click at [286, 125] on div at bounding box center [343, 118] width 131 height 65
click at [150, 161] on icon at bounding box center [149, 165] width 10 height 10
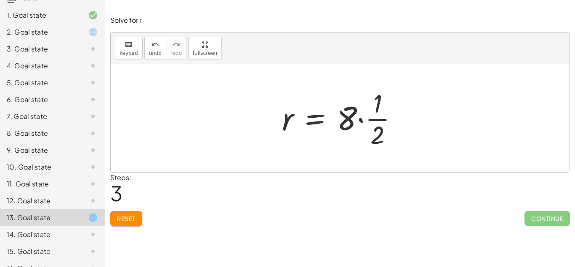
click at [287, 128] on div at bounding box center [343, 118] width 131 height 65
click at [286, 123] on div at bounding box center [343, 118] width 131 height 65
drag, startPoint x: 286, startPoint y: 123, endPoint x: 332, endPoint y: 123, distance: 45.1
click at [332, 123] on div at bounding box center [343, 118] width 131 height 65
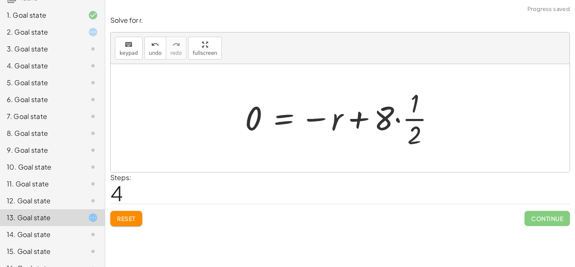
drag, startPoint x: 339, startPoint y: 120, endPoint x: 479, endPoint y: 72, distance: 148.3
click at [479, 72] on div "+ · 6 · r − · 4 · r = 8 · 2 · r = 8 r = · 8 · 2 r = · 8 · · 1 · 2 r = 8 2 · · ·…" at bounding box center [340, 118] width 459 height 108
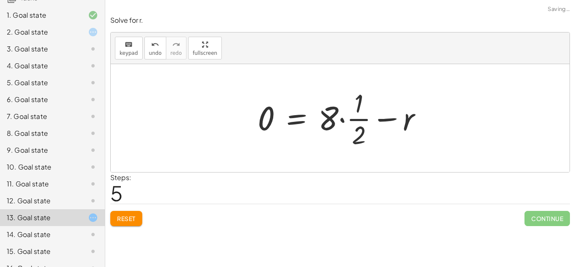
click at [356, 132] on div at bounding box center [343, 118] width 179 height 65
click at [363, 134] on div at bounding box center [343, 118] width 179 height 65
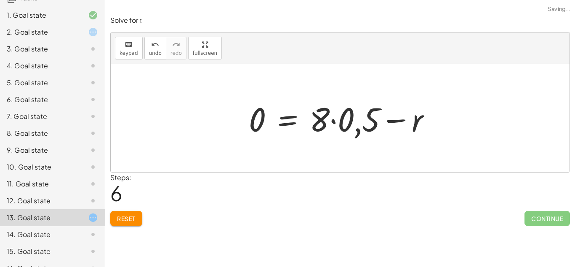
click at [371, 117] on div at bounding box center [343, 117] width 197 height 43
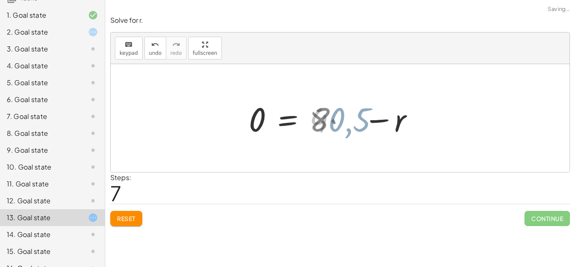
click at [373, 118] on div at bounding box center [317, 117] width 145 height 43
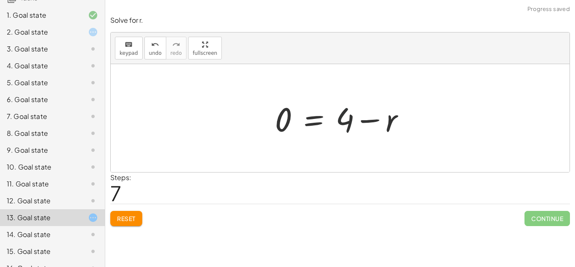
click at [352, 121] on div at bounding box center [343, 117] width 145 height 43
click at [393, 122] on div at bounding box center [343, 117] width 145 height 43
click at [391, 122] on div at bounding box center [343, 117] width 145 height 43
click at [371, 121] on div at bounding box center [343, 117] width 145 height 43
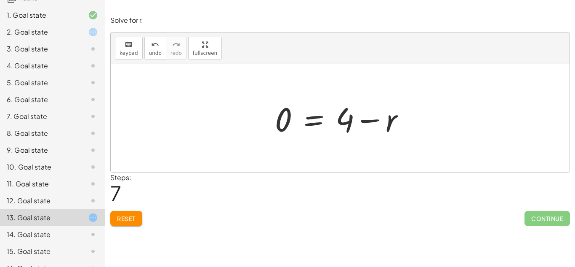
click at [290, 119] on div at bounding box center [343, 117] width 145 height 43
click at [319, 122] on div at bounding box center [343, 117] width 145 height 43
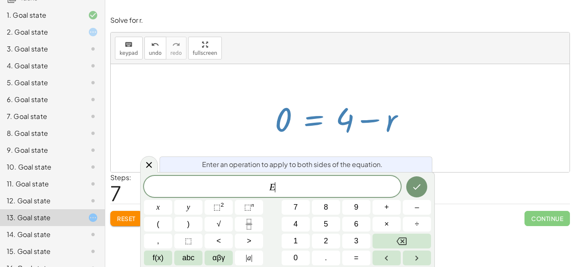
scroll to position [1, 0]
click at [319, 122] on div at bounding box center [343, 117] width 145 height 43
click at [151, 161] on icon at bounding box center [149, 165] width 10 height 10
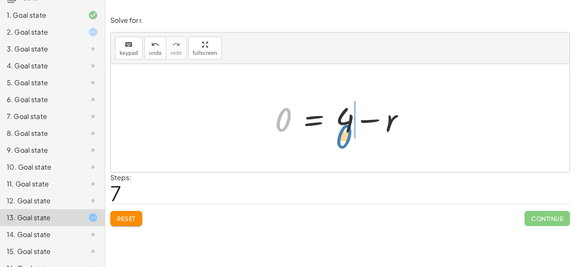
drag, startPoint x: 286, startPoint y: 112, endPoint x: 348, endPoint y: 128, distance: 63.1
click at [348, 128] on div at bounding box center [343, 117] width 145 height 43
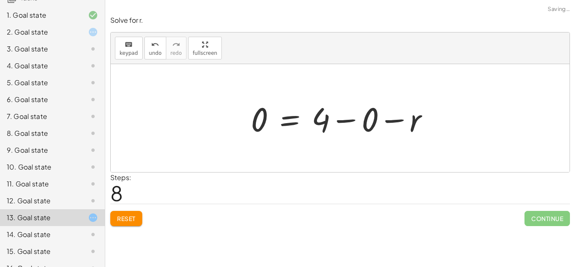
click at [366, 118] on div at bounding box center [343, 117] width 193 height 43
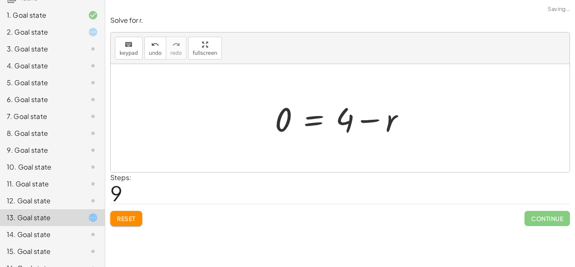
click at [314, 121] on div at bounding box center [343, 117] width 145 height 43
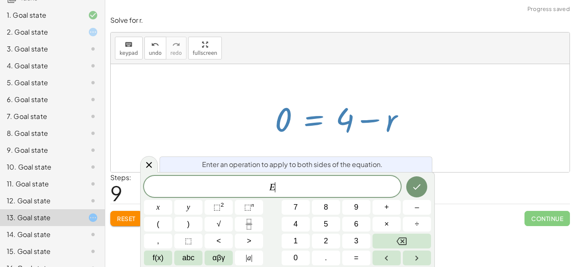
click at [371, 118] on div at bounding box center [343, 117] width 145 height 43
click at [143, 168] on div at bounding box center [149, 164] width 18 height 16
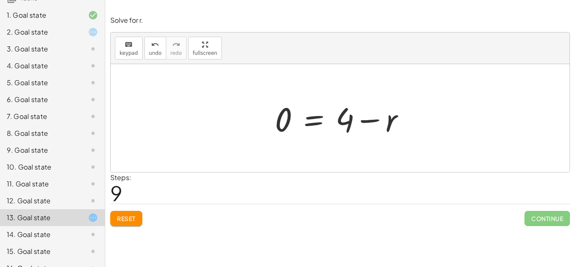
click at [278, 126] on div at bounding box center [343, 117] width 145 height 43
click at [316, 123] on div at bounding box center [343, 117] width 145 height 43
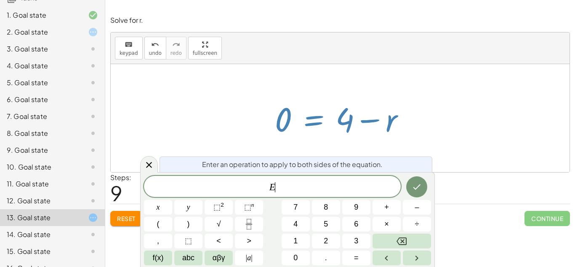
scroll to position [2, 0]
click at [152, 159] on div at bounding box center [149, 164] width 18 height 16
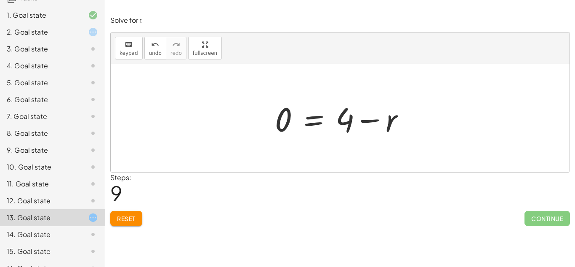
drag, startPoint x: 313, startPoint y: 116, endPoint x: 319, endPoint y: 116, distance: 6.3
click at [319, 116] on div at bounding box center [343, 117] width 145 height 43
click at [320, 117] on div at bounding box center [343, 117] width 145 height 43
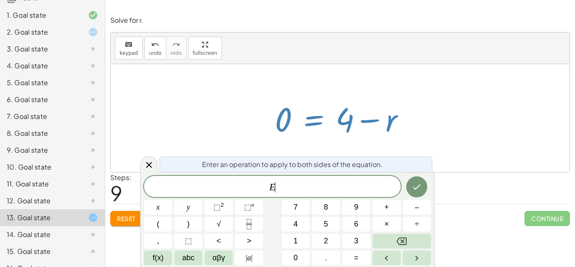
drag, startPoint x: 318, startPoint y: 116, endPoint x: 348, endPoint y: 130, distance: 32.4
click at [348, 130] on div at bounding box center [343, 117] width 145 height 43
click at [315, 139] on div at bounding box center [343, 117] width 145 height 43
click at [419, 182] on icon "Done" at bounding box center [417, 187] width 10 height 10
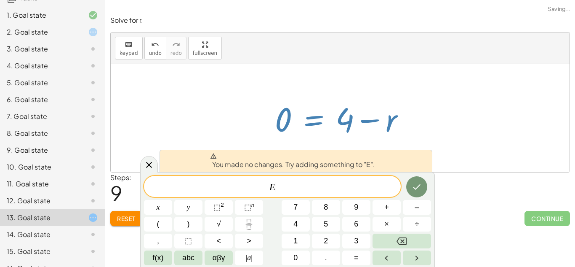
click at [344, 185] on span "E ​" at bounding box center [272, 187] width 257 height 12
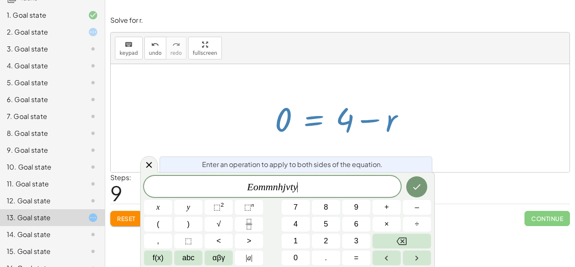
scroll to position [6, 0]
click at [416, 187] on icon "Done" at bounding box center [417, 187] width 10 height 10
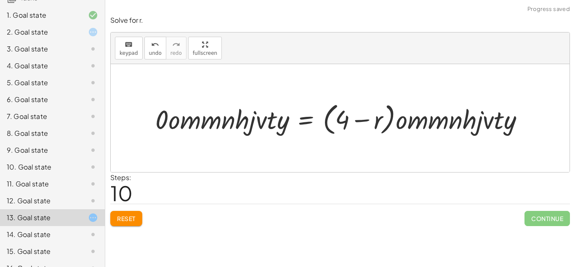
click at [515, 116] on div at bounding box center [343, 118] width 384 height 38
click at [515, 115] on div at bounding box center [343, 118] width 384 height 38
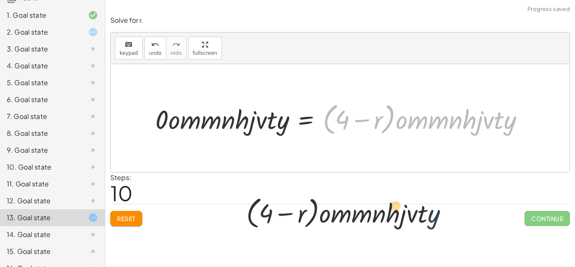
drag, startPoint x: 515, startPoint y: 115, endPoint x: 421, endPoint y: 234, distance: 151.1
click at [421, 234] on div "keyboard keypad undo undo redo redo fullscreen + · 8 · x + 2 = 18 × Steps: 0 Re…" at bounding box center [340, 133] width 470 height 267
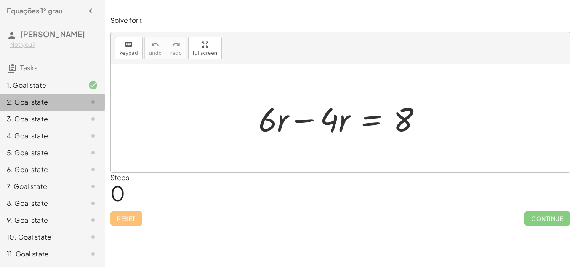
click at [35, 107] on div "2. Goal state" at bounding box center [41, 102] width 68 height 10
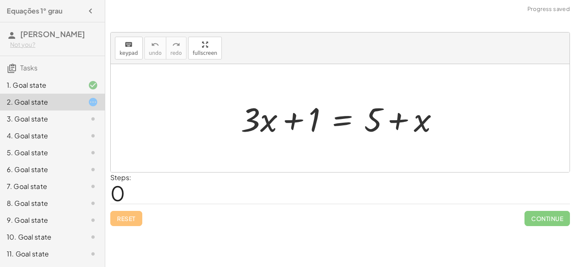
click at [249, 118] on div at bounding box center [344, 117] width 214 height 43
click at [267, 123] on div at bounding box center [344, 117] width 214 height 43
click at [314, 123] on div at bounding box center [344, 117] width 214 height 43
click at [339, 117] on div at bounding box center [344, 117] width 214 height 43
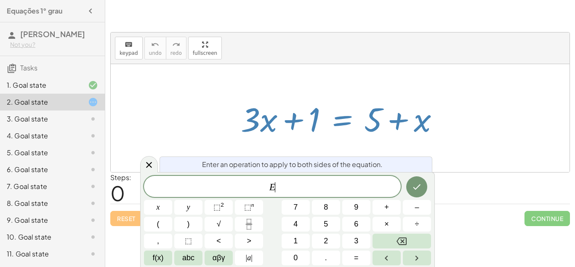
scroll to position [0, 0]
click at [374, 121] on div at bounding box center [344, 117] width 214 height 43
click at [155, 168] on div at bounding box center [149, 164] width 18 height 16
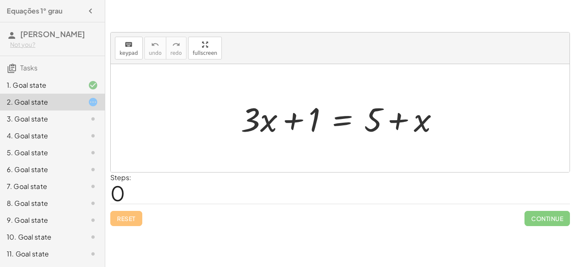
click at [400, 120] on div at bounding box center [344, 117] width 214 height 43
drag, startPoint x: 377, startPoint y: 120, endPoint x: 416, endPoint y: 125, distance: 39.9
click at [416, 125] on div at bounding box center [344, 117] width 214 height 43
drag, startPoint x: 396, startPoint y: 120, endPoint x: 575, endPoint y: 260, distance: 227.5
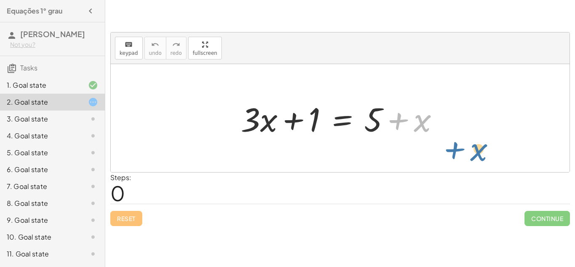
click at [575, 260] on div "keyboard keypad undo undo redo redo fullscreen × Steps: 0 Reset Continue keyboa…" at bounding box center [340, 133] width 470 height 267
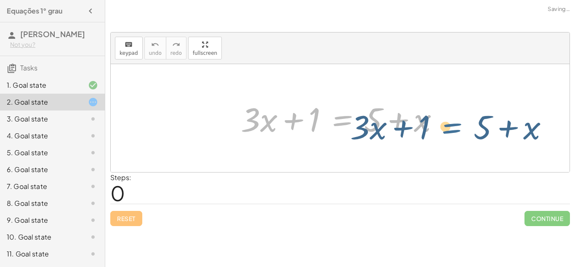
drag, startPoint x: 343, startPoint y: 122, endPoint x: 455, endPoint y: 130, distance: 111.5
click at [455, 130] on div "+ · 3 · x + 1 = + 5 + x + · 3 · x + 1 = + 5 + x" at bounding box center [340, 118] width 459 height 108
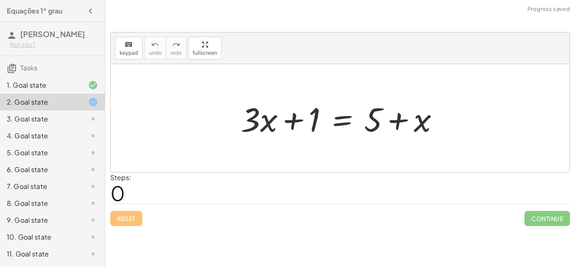
click at [266, 124] on div at bounding box center [344, 117] width 214 height 43
click at [269, 125] on div at bounding box center [344, 117] width 214 height 43
click at [255, 125] on div at bounding box center [344, 117] width 214 height 43
drag, startPoint x: 255, startPoint y: 125, endPoint x: 293, endPoint y: 126, distance: 37.5
click at [293, 126] on div at bounding box center [344, 117] width 214 height 43
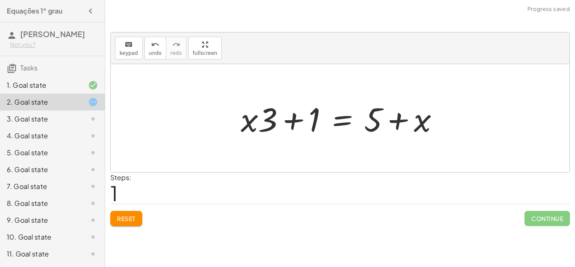
click at [293, 126] on div at bounding box center [344, 117] width 214 height 43
drag, startPoint x: 315, startPoint y: 125, endPoint x: 283, endPoint y: 119, distance: 32.2
click at [283, 119] on div at bounding box center [344, 117] width 214 height 43
drag, startPoint x: 379, startPoint y: 123, endPoint x: 326, endPoint y: 127, distance: 52.8
click at [326, 127] on div at bounding box center [344, 117] width 214 height 43
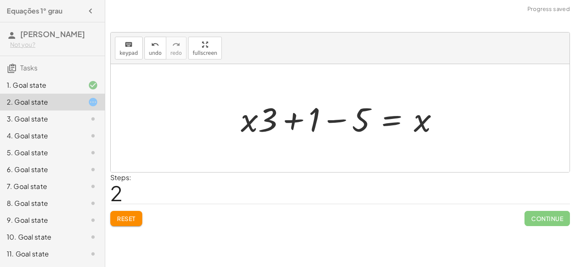
click at [316, 124] on div at bounding box center [344, 117] width 214 height 43
click at [334, 120] on div at bounding box center [344, 117] width 214 height 43
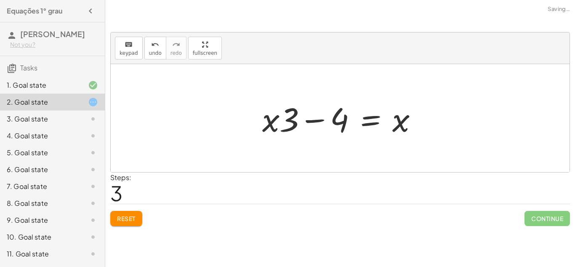
click at [367, 123] on div at bounding box center [343, 117] width 171 height 43
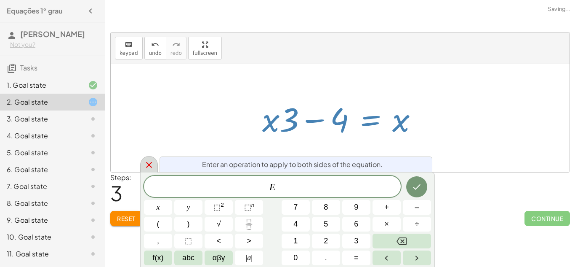
click at [150, 161] on icon at bounding box center [149, 165] width 10 height 10
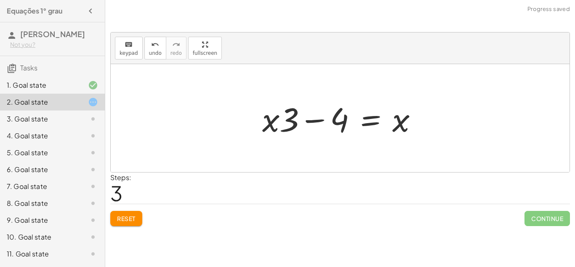
click at [296, 125] on div at bounding box center [343, 117] width 171 height 43
click at [251, 129] on div "+ · 3 · x + 1 = + 5 + x + · x · 3 + 1 = + 5 + x + · x · 3 + 1 − 5 = x + · 3 · x…" at bounding box center [341, 118] width 182 height 48
click at [270, 123] on div at bounding box center [343, 117] width 171 height 43
click at [313, 121] on div at bounding box center [343, 117] width 171 height 43
click at [308, 120] on div at bounding box center [343, 117] width 171 height 43
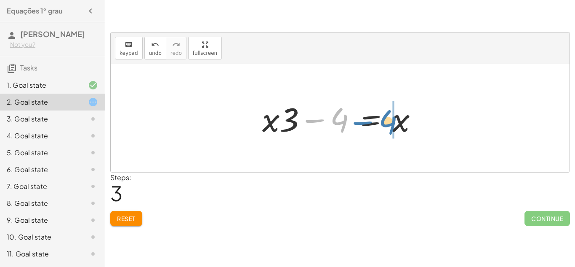
drag, startPoint x: 308, startPoint y: 120, endPoint x: 355, endPoint y: 120, distance: 47.2
click at [355, 120] on div at bounding box center [343, 117] width 171 height 43
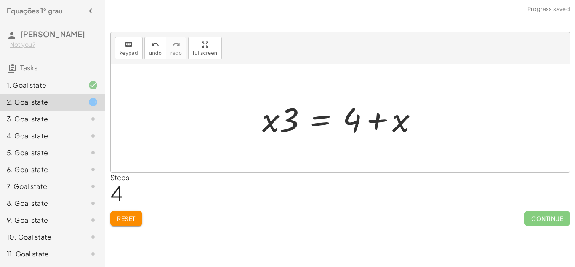
click at [355, 120] on div at bounding box center [343, 117] width 171 height 43
click at [357, 123] on div at bounding box center [343, 117] width 171 height 43
click at [379, 121] on div at bounding box center [343, 117] width 171 height 43
drag, startPoint x: 378, startPoint y: 120, endPoint x: 417, endPoint y: 125, distance: 39.0
click at [417, 125] on div at bounding box center [343, 117] width 171 height 43
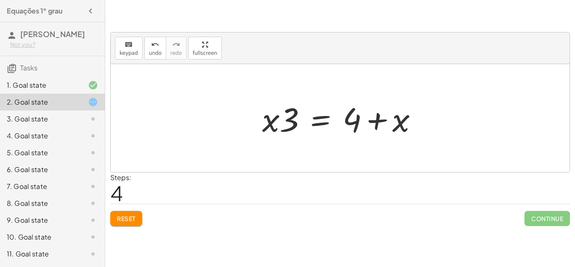
click at [356, 121] on div at bounding box center [343, 117] width 171 height 43
click at [323, 120] on div at bounding box center [343, 117] width 171 height 43
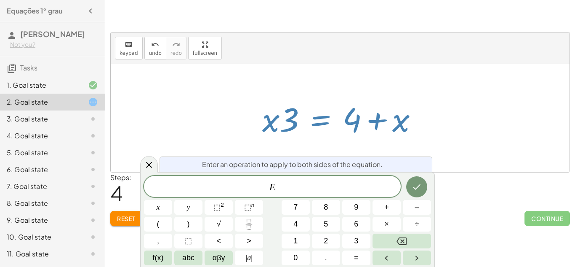
scroll to position [1, 0]
click at [147, 163] on icon at bounding box center [149, 165] width 6 height 6
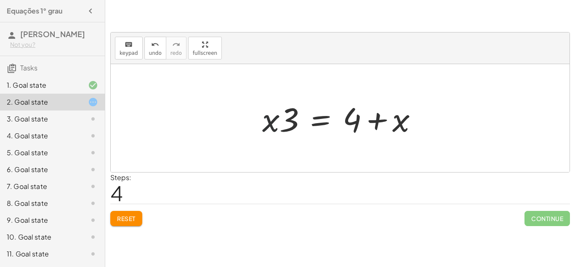
click at [271, 121] on div at bounding box center [343, 117] width 171 height 43
click at [292, 122] on div at bounding box center [343, 117] width 171 height 43
click at [324, 125] on div at bounding box center [343, 117] width 171 height 43
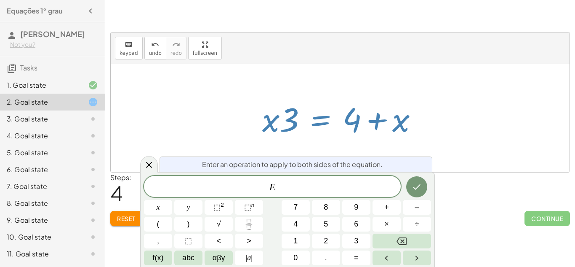
scroll to position [2, 0]
click at [151, 166] on icon at bounding box center [149, 165] width 6 height 6
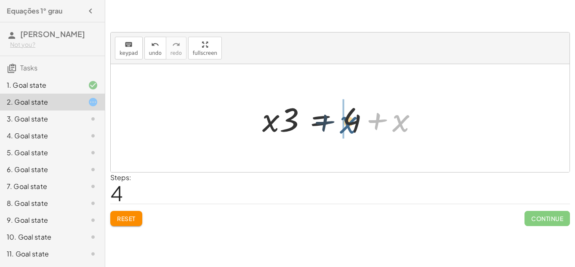
drag, startPoint x: 398, startPoint y: 117, endPoint x: 341, endPoint y: 119, distance: 56.9
click at [341, 119] on div at bounding box center [343, 117] width 171 height 43
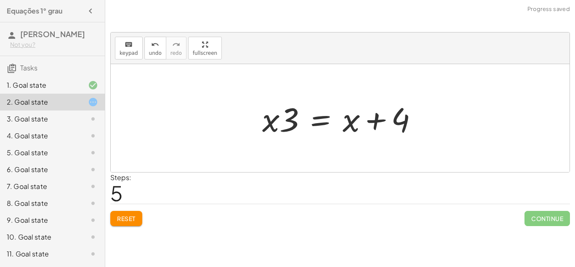
click at [374, 120] on div at bounding box center [343, 117] width 171 height 43
click at [376, 120] on div at bounding box center [343, 117] width 171 height 43
drag, startPoint x: 376, startPoint y: 120, endPoint x: 407, endPoint y: 122, distance: 31.2
click at [407, 122] on div at bounding box center [343, 117] width 171 height 43
drag, startPoint x: 402, startPoint y: 109, endPoint x: 353, endPoint y: 113, distance: 49.0
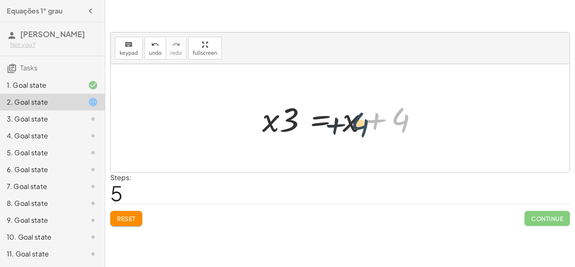
click at [353, 113] on div at bounding box center [343, 117] width 171 height 43
click at [355, 137] on div at bounding box center [343, 117] width 171 height 43
click at [354, 129] on div at bounding box center [343, 117] width 171 height 43
click at [318, 116] on div at bounding box center [343, 117] width 171 height 43
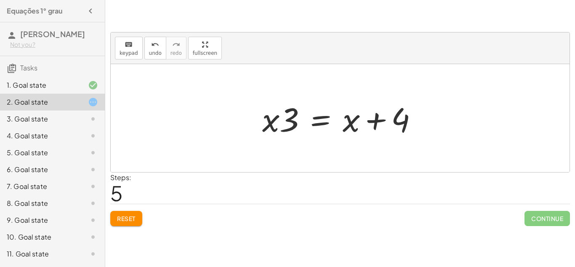
scroll to position [2, 0]
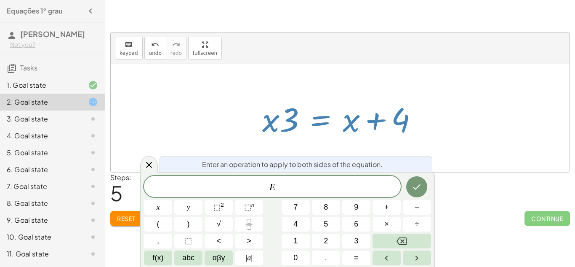
click at [298, 118] on div at bounding box center [343, 117] width 171 height 43
click at [143, 160] on div at bounding box center [149, 164] width 18 height 16
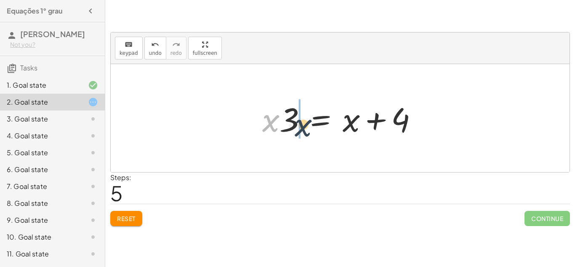
drag, startPoint x: 273, startPoint y: 129, endPoint x: 308, endPoint y: 133, distance: 35.6
click at [308, 133] on div at bounding box center [343, 117] width 171 height 43
click at [276, 121] on div at bounding box center [343, 117] width 171 height 43
click at [289, 125] on div at bounding box center [343, 117] width 171 height 43
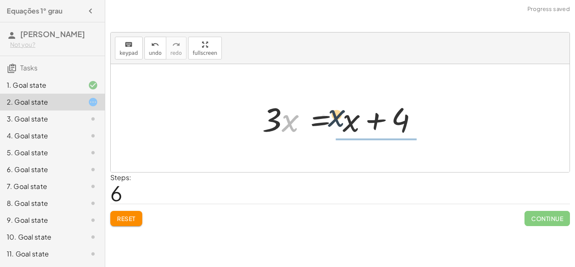
drag, startPoint x: 289, startPoint y: 125, endPoint x: 343, endPoint y: 119, distance: 54.6
click at [343, 119] on div at bounding box center [343, 117] width 171 height 43
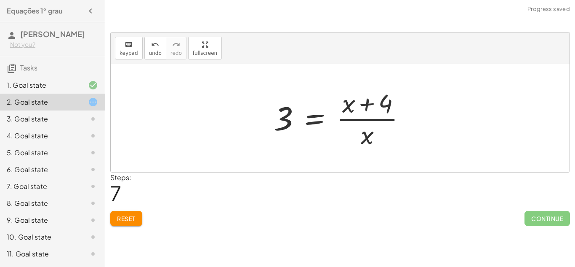
click at [284, 118] on div at bounding box center [343, 118] width 147 height 65
drag, startPoint x: 284, startPoint y: 118, endPoint x: 363, endPoint y: 128, distance: 79.4
click at [363, 128] on div at bounding box center [343, 118] width 147 height 65
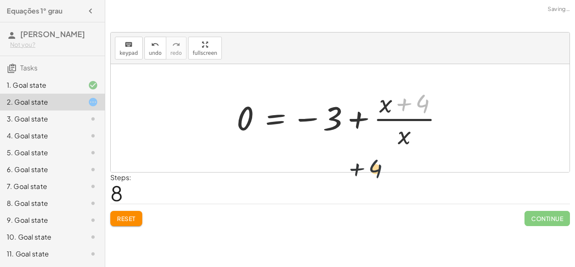
drag, startPoint x: 423, startPoint y: 103, endPoint x: 372, endPoint y: 174, distance: 87.6
drag, startPoint x: 425, startPoint y: 105, endPoint x: 410, endPoint y: 131, distance: 29.8
click at [410, 131] on div at bounding box center [344, 118] width 222 height 65
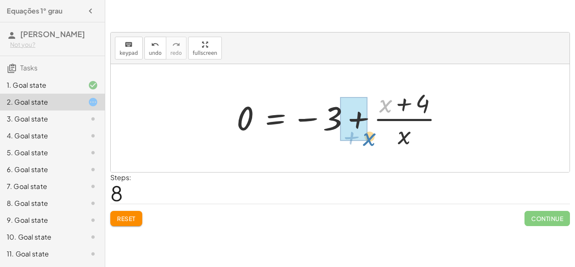
drag, startPoint x: 386, startPoint y: 107, endPoint x: 370, endPoint y: 143, distance: 39.4
click at [370, 143] on div at bounding box center [344, 118] width 222 height 65
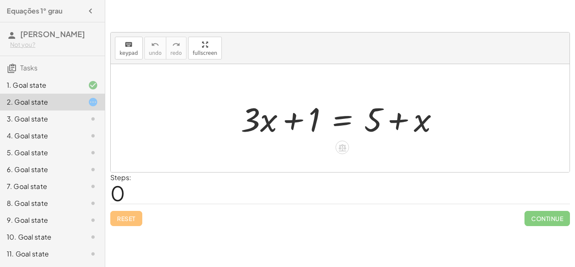
click at [251, 130] on div at bounding box center [344, 117] width 214 height 43
click at [268, 125] on div at bounding box center [344, 117] width 214 height 43
click at [291, 121] on div at bounding box center [344, 117] width 214 height 43
click at [313, 121] on div at bounding box center [344, 117] width 214 height 43
click at [313, 122] on div at bounding box center [344, 117] width 214 height 43
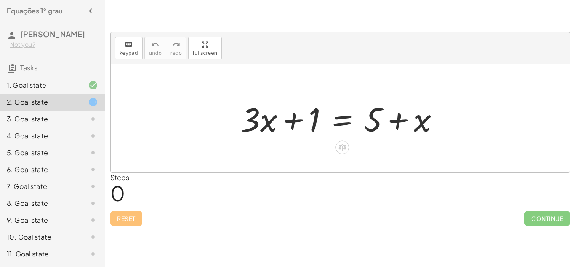
click at [348, 122] on div at bounding box center [344, 117] width 214 height 43
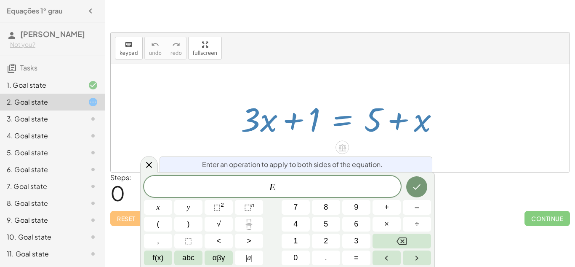
scroll to position [0, 0]
click at [312, 178] on div "E ​" at bounding box center [272, 186] width 257 height 21
click at [149, 164] on icon at bounding box center [149, 165] width 6 height 6
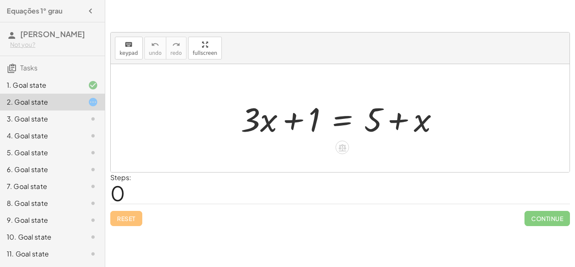
click at [420, 123] on div at bounding box center [344, 117] width 214 height 43
click at [422, 123] on div at bounding box center [344, 117] width 214 height 43
drag, startPoint x: 421, startPoint y: 123, endPoint x: 383, endPoint y: 120, distance: 38.5
click at [383, 120] on div at bounding box center [344, 117] width 214 height 43
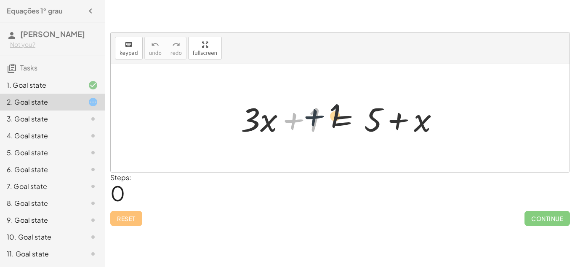
drag, startPoint x: 293, startPoint y: 120, endPoint x: 321, endPoint y: 115, distance: 29.0
click at [321, 115] on div at bounding box center [344, 117] width 214 height 43
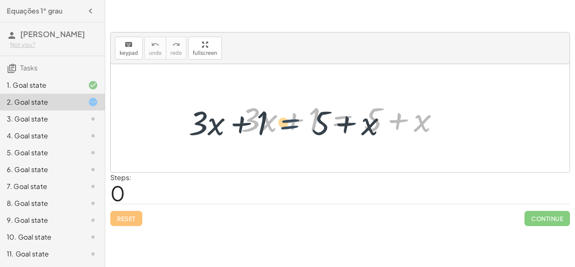
drag, startPoint x: 337, startPoint y: 116, endPoint x: 278, endPoint y: 119, distance: 59.1
click at [278, 119] on div at bounding box center [344, 117] width 214 height 43
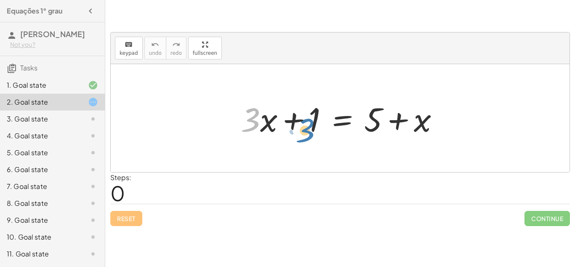
drag, startPoint x: 254, startPoint y: 123, endPoint x: 314, endPoint y: 121, distance: 59.9
click at [314, 121] on div at bounding box center [344, 117] width 214 height 43
drag, startPoint x: 271, startPoint y: 123, endPoint x: 321, endPoint y: 123, distance: 50.1
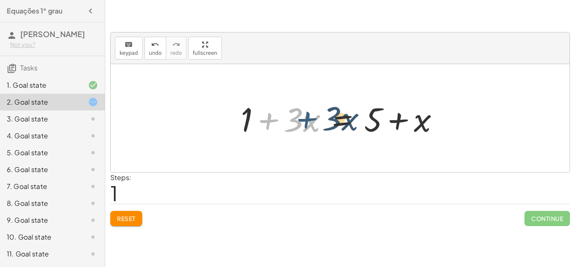
drag, startPoint x: 268, startPoint y: 123, endPoint x: 308, endPoint y: 122, distance: 39.2
click at [308, 122] on div at bounding box center [344, 117] width 214 height 43
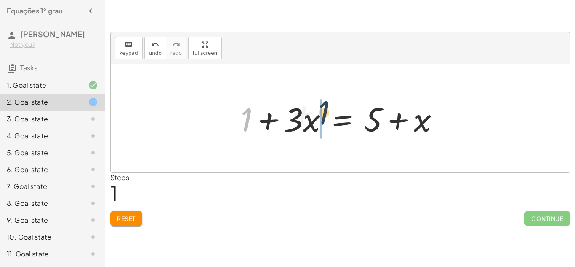
drag, startPoint x: 247, startPoint y: 122, endPoint x: 331, endPoint y: 115, distance: 84.1
click at [331, 115] on div at bounding box center [344, 117] width 214 height 43
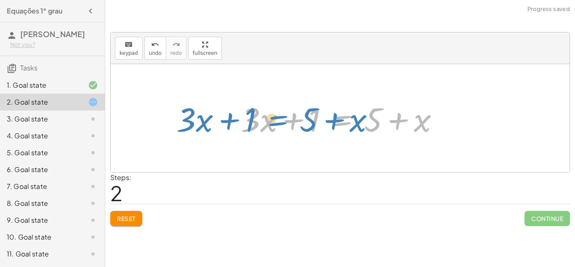
drag, startPoint x: 347, startPoint y: 116, endPoint x: 279, endPoint y: 116, distance: 68.2
click at [279, 116] on div at bounding box center [344, 117] width 214 height 43
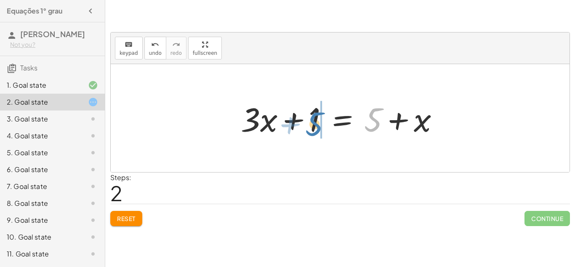
drag, startPoint x: 377, startPoint y: 123, endPoint x: 313, endPoint y: 127, distance: 64.2
click at [313, 127] on div at bounding box center [344, 117] width 214 height 43
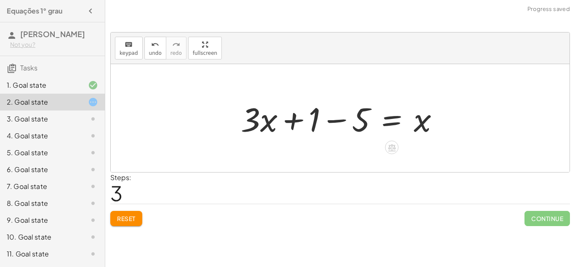
click at [389, 118] on div at bounding box center [344, 117] width 214 height 43
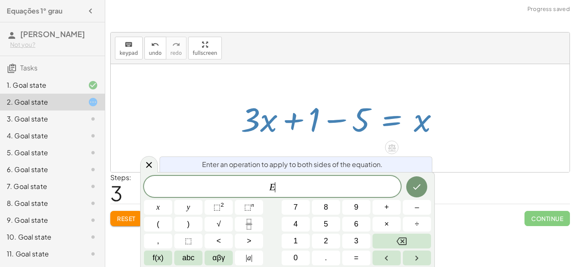
scroll to position [1, 0]
click at [236, 176] on div "E ​" at bounding box center [272, 186] width 257 height 21
click at [154, 159] on div at bounding box center [149, 164] width 18 height 16
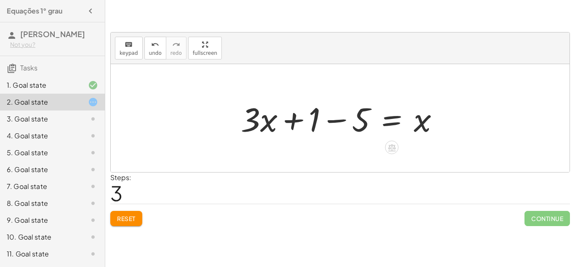
click at [426, 119] on div at bounding box center [344, 117] width 214 height 43
drag, startPoint x: 426, startPoint y: 118, endPoint x: 341, endPoint y: 111, distance: 85.4
click at [341, 111] on div at bounding box center [344, 117] width 214 height 43
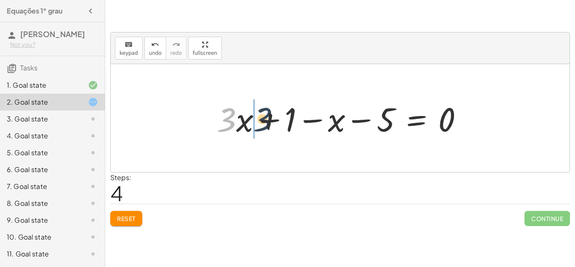
drag, startPoint x: 228, startPoint y: 108, endPoint x: 282, endPoint y: 106, distance: 53.9
click at [282, 106] on div at bounding box center [344, 117] width 262 height 43
drag, startPoint x: 231, startPoint y: 108, endPoint x: 293, endPoint y: 106, distance: 61.5
click at [293, 106] on div at bounding box center [344, 117] width 262 height 43
drag, startPoint x: 293, startPoint y: 106, endPoint x: 258, endPoint y: 106, distance: 34.5
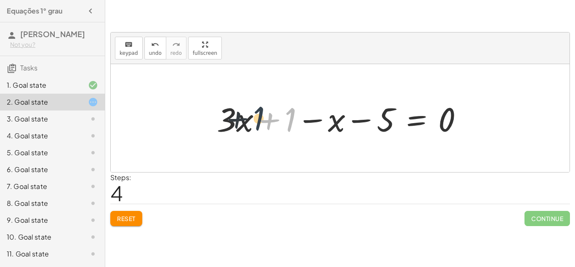
click at [258, 106] on div at bounding box center [344, 117] width 262 height 43
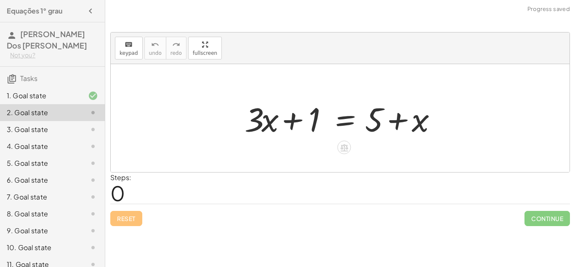
click at [302, 107] on div at bounding box center [343, 117] width 209 height 43
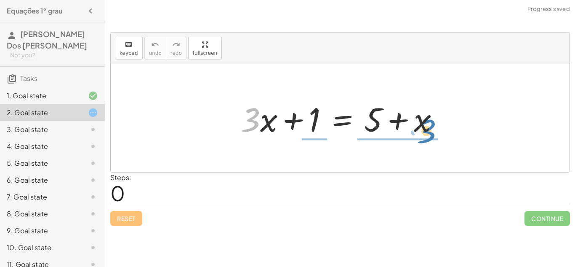
drag, startPoint x: 249, startPoint y: 116, endPoint x: 425, endPoint y: 127, distance: 176.9
click at [425, 127] on div at bounding box center [344, 117] width 214 height 43
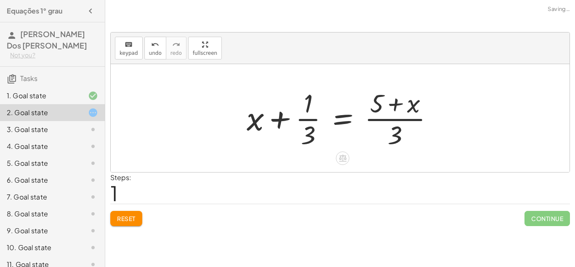
click at [405, 121] on div at bounding box center [344, 118] width 202 height 65
drag, startPoint x: 414, startPoint y: 107, endPoint x: 242, endPoint y: 131, distance: 174.0
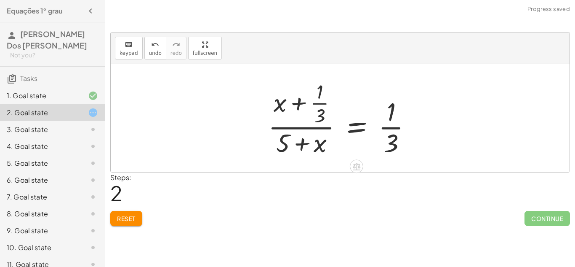
click at [290, 102] on div at bounding box center [343, 118] width 159 height 81
click at [300, 127] on div at bounding box center [343, 118] width 159 height 81
click at [388, 120] on div at bounding box center [343, 118] width 159 height 81
click at [389, 125] on div at bounding box center [343, 118] width 159 height 81
click at [135, 206] on div "Reset Continue" at bounding box center [340, 214] width 460 height 22
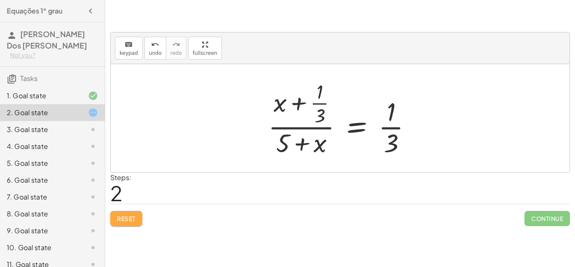
click at [134, 211] on button "Reset" at bounding box center [126, 218] width 32 height 15
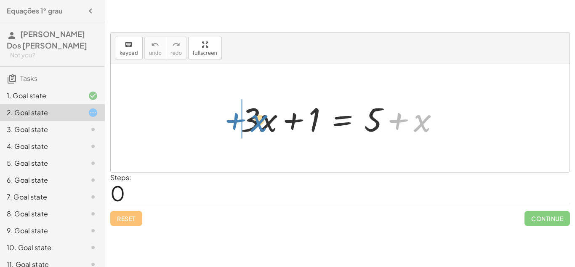
drag, startPoint x: 415, startPoint y: 123, endPoint x: 246, endPoint y: 123, distance: 168.9
click at [246, 123] on div at bounding box center [344, 117] width 214 height 43
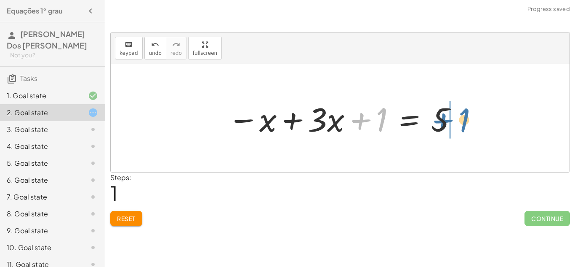
drag, startPoint x: 375, startPoint y: 127, endPoint x: 457, endPoint y: 128, distance: 82.6
click at [457, 128] on div at bounding box center [343, 117] width 239 height 43
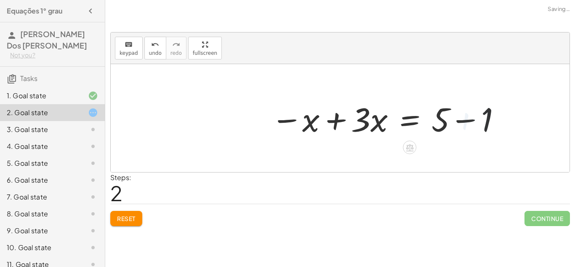
click at [457, 128] on div at bounding box center [386, 117] width 239 height 43
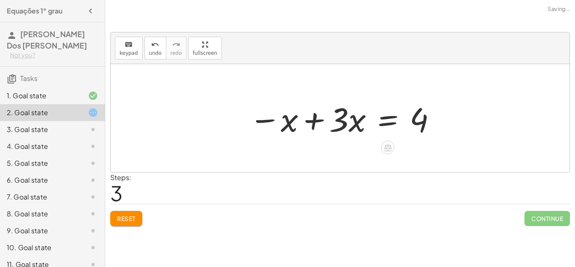
click at [395, 121] on div at bounding box center [343, 117] width 197 height 43
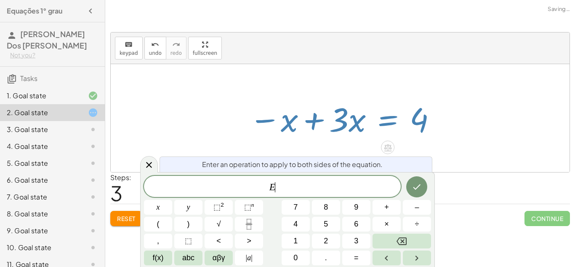
scroll to position [0, 0]
click at [358, 91] on div at bounding box center [340, 118] width 459 height 108
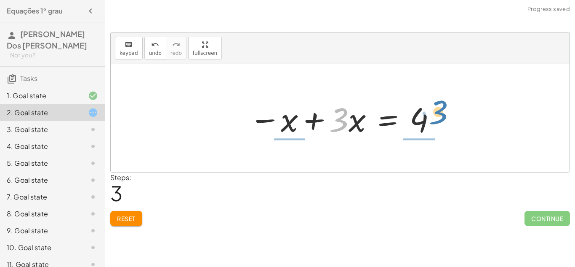
drag, startPoint x: 336, startPoint y: 118, endPoint x: 435, endPoint y: 113, distance: 99.1
click at [435, 113] on div at bounding box center [343, 117] width 197 height 43
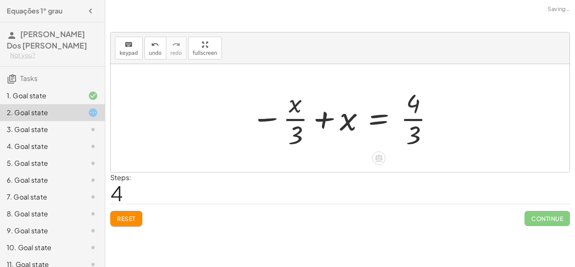
click at [431, 115] on div at bounding box center [343, 118] width 192 height 65
click at [418, 117] on div at bounding box center [343, 118] width 192 height 65
click at [369, 124] on div at bounding box center [343, 118] width 192 height 65
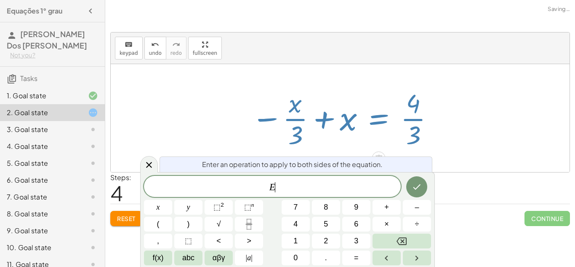
scroll to position [1, 0]
click at [361, 126] on div at bounding box center [343, 118] width 192 height 65
click at [150, 164] on icon at bounding box center [149, 165] width 6 height 6
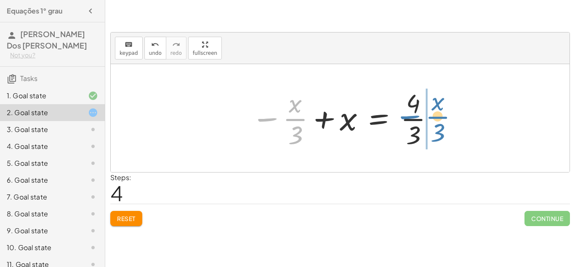
drag, startPoint x: 263, startPoint y: 120, endPoint x: 402, endPoint y: 116, distance: 138.7
click at [402, 116] on div at bounding box center [343, 118] width 192 height 65
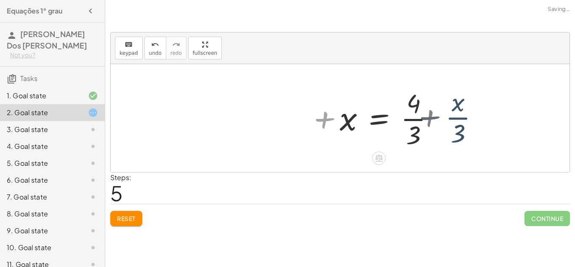
click at [402, 116] on div at bounding box center [419, 118] width 166 height 65
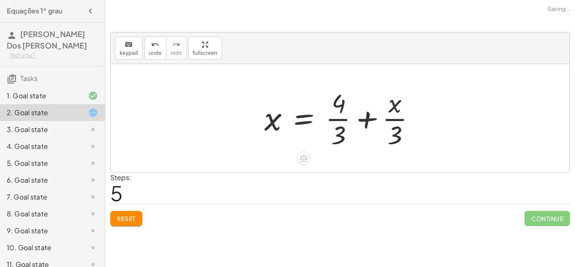
click at [363, 123] on div at bounding box center [343, 118] width 166 height 65
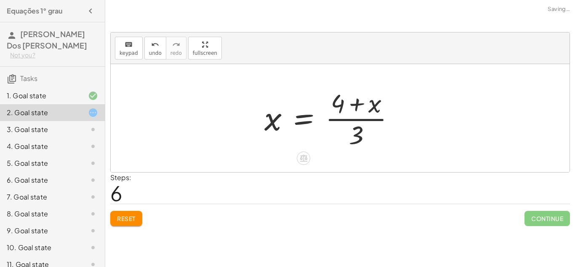
click at [360, 123] on div at bounding box center [333, 118] width 146 height 65
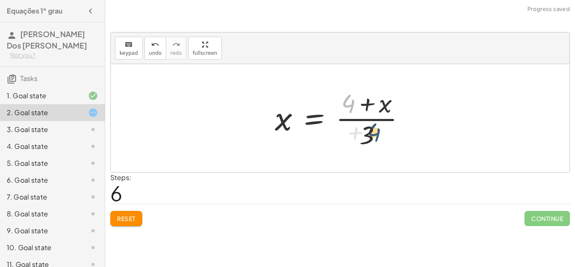
drag, startPoint x: 350, startPoint y: 104, endPoint x: 380, endPoint y: 134, distance: 42.3
click at [380, 134] on div at bounding box center [344, 118] width 146 height 65
drag, startPoint x: 389, startPoint y: 104, endPoint x: 293, endPoint y: 118, distance: 97.5
click at [293, 118] on div at bounding box center [344, 118] width 146 height 65
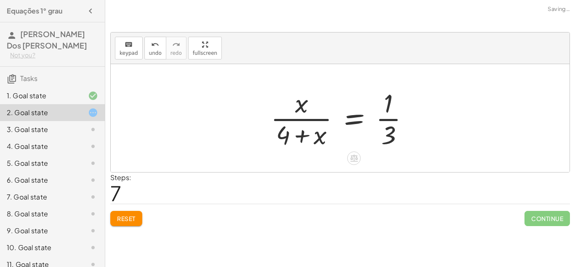
click at [387, 126] on div at bounding box center [344, 118] width 154 height 65
click at [390, 120] on div at bounding box center [344, 118] width 154 height 65
click at [358, 125] on div at bounding box center [344, 118] width 154 height 65
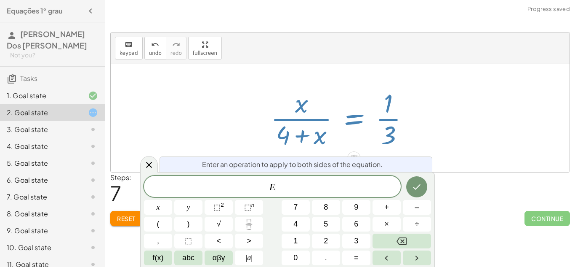
scroll to position [1, 0]
click at [154, 167] on div at bounding box center [149, 164] width 18 height 16
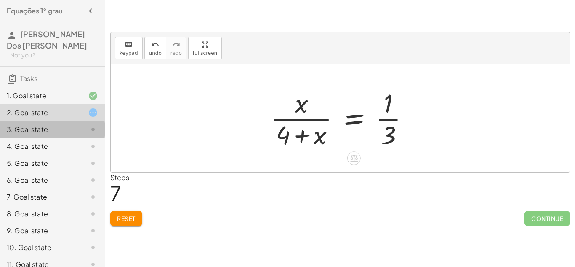
click at [75, 131] on div at bounding box center [87, 129] width 24 height 10
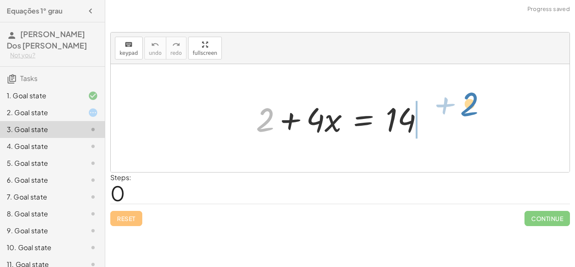
drag, startPoint x: 261, startPoint y: 124, endPoint x: 415, endPoint y: 119, distance: 153.4
click at [415, 119] on div at bounding box center [343, 117] width 183 height 43
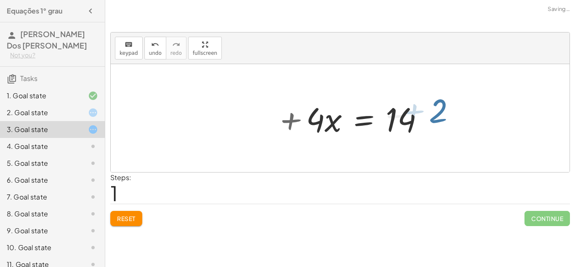
click at [415, 119] on div at bounding box center [393, 117] width 183 height 43
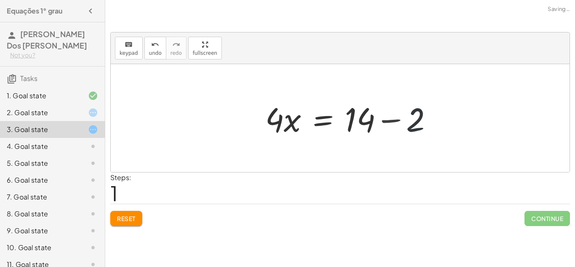
click at [412, 120] on div at bounding box center [352, 117] width 183 height 43
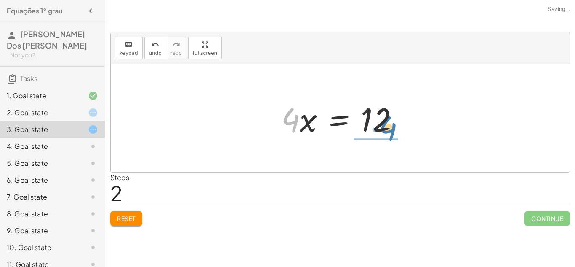
drag, startPoint x: 282, startPoint y: 115, endPoint x: 380, endPoint y: 123, distance: 98.1
click at [380, 123] on div at bounding box center [343, 117] width 133 height 43
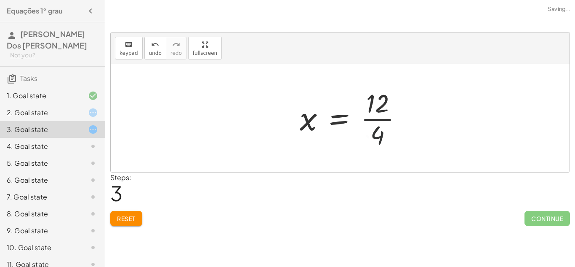
click at [380, 123] on div at bounding box center [355, 118] width 118 height 65
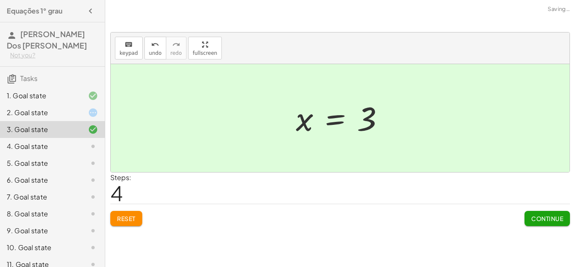
click at [535, 218] on span "Continue" at bounding box center [548, 218] width 32 height 8
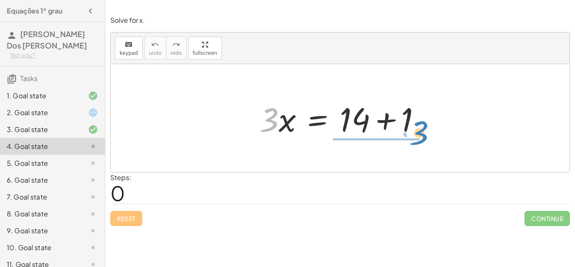
drag, startPoint x: 266, startPoint y: 120, endPoint x: 416, endPoint y: 131, distance: 150.0
click at [416, 131] on div at bounding box center [343, 117] width 177 height 43
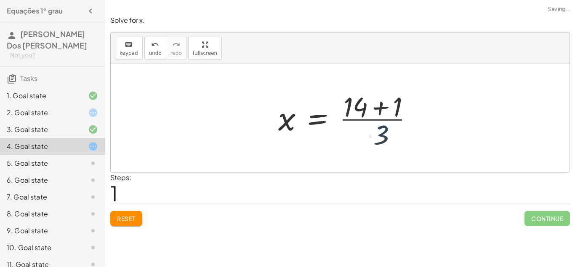
click at [416, 131] on div at bounding box center [349, 118] width 150 height 65
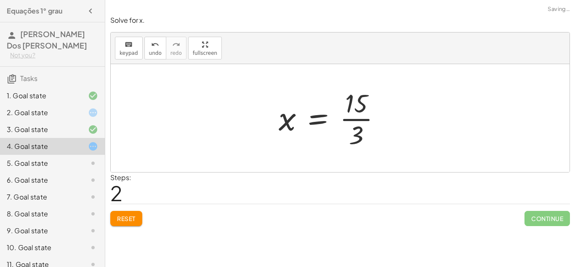
click at [371, 120] on div at bounding box center [334, 118] width 118 height 65
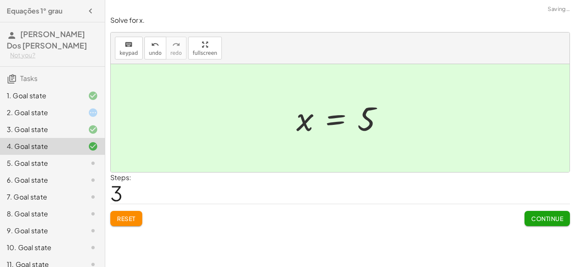
click at [556, 231] on div "keyboard keypad undo undo redo redo fullscreen × Steps: 0 Reset Continue keyboa…" at bounding box center [340, 133] width 470 height 267
click at [551, 219] on span "Continue" at bounding box center [548, 218] width 32 height 8
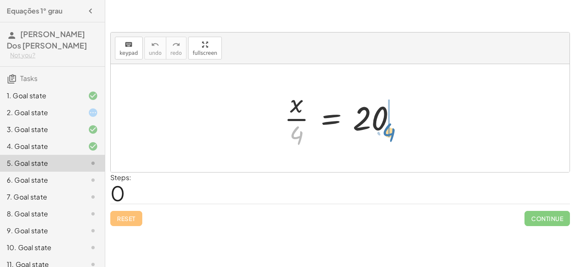
drag, startPoint x: 296, startPoint y: 137, endPoint x: 388, endPoint y: 132, distance: 92.4
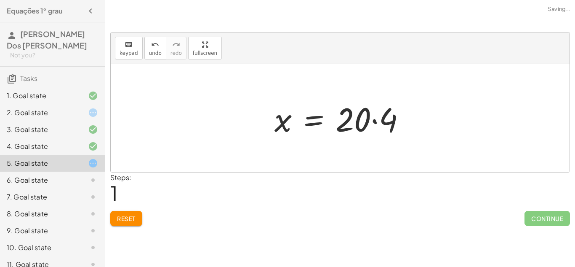
click at [377, 119] on div at bounding box center [343, 117] width 146 height 43
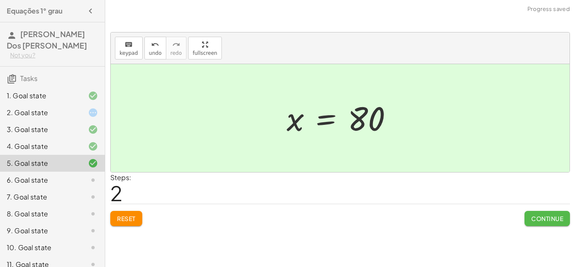
click at [549, 213] on button "Continue" at bounding box center [547, 218] width 45 height 15
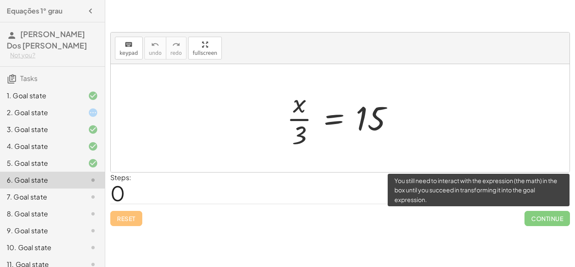
click at [538, 218] on span "Continue" at bounding box center [547, 218] width 45 height 15
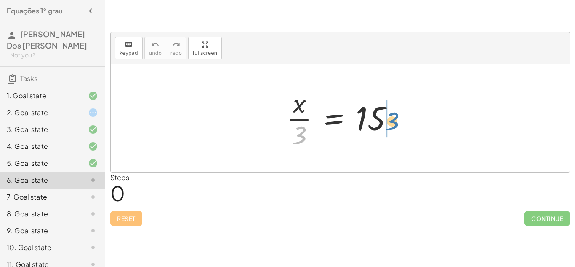
drag, startPoint x: 300, startPoint y: 135, endPoint x: 393, endPoint y: 120, distance: 94.6
click at [393, 120] on div at bounding box center [344, 118] width 122 height 65
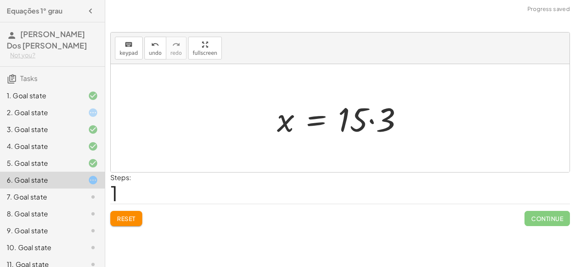
click at [391, 121] on div at bounding box center [343, 117] width 141 height 43
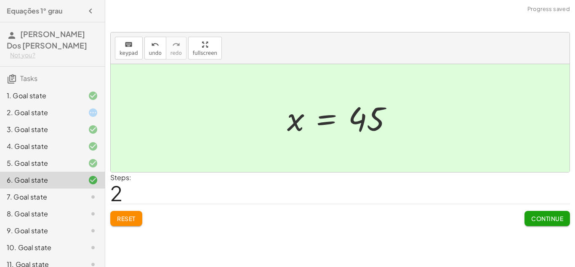
click at [551, 214] on span "Continue" at bounding box center [548, 218] width 32 height 8
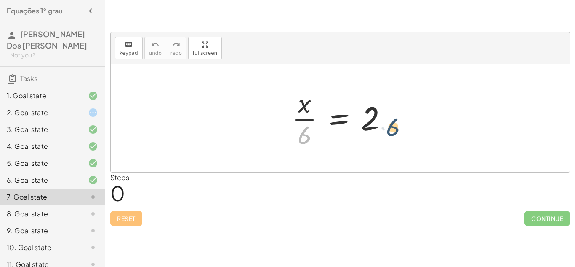
drag, startPoint x: 302, startPoint y: 136, endPoint x: 397, endPoint y: 128, distance: 95.9
click at [397, 128] on div at bounding box center [343, 118] width 110 height 65
drag, startPoint x: 304, startPoint y: 133, endPoint x: 386, endPoint y: 116, distance: 84.3
click at [386, 116] on div at bounding box center [343, 118] width 110 height 65
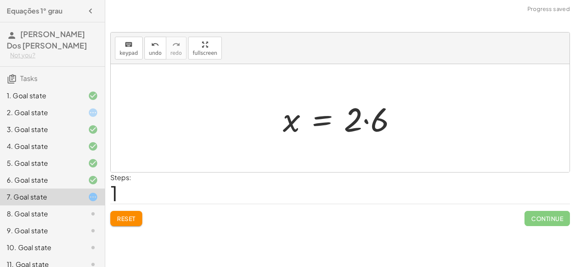
click at [378, 118] on div at bounding box center [343, 117] width 129 height 43
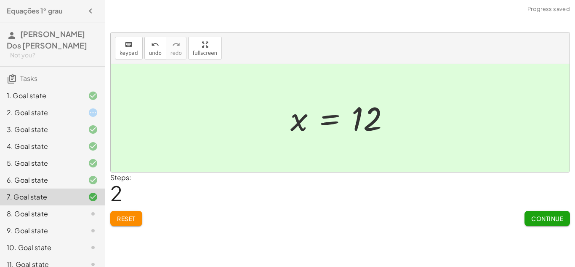
click at [538, 219] on span "Continue" at bounding box center [548, 218] width 32 height 8
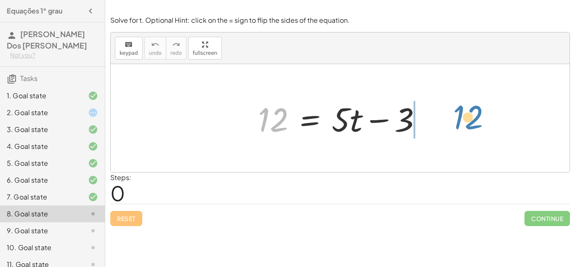
drag, startPoint x: 282, startPoint y: 112, endPoint x: 460, endPoint y: 107, distance: 177.4
click at [460, 107] on div "12 12 = + · 5 · t − 3" at bounding box center [340, 118] width 459 height 108
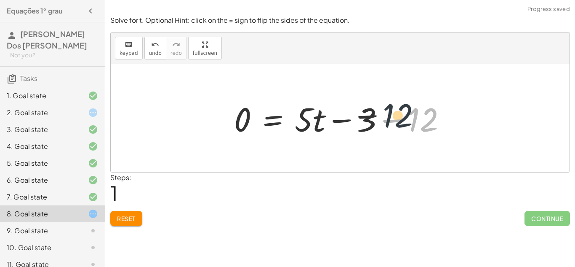
drag, startPoint x: 433, startPoint y: 118, endPoint x: 392, endPoint y: 112, distance: 40.8
click at [392, 112] on div at bounding box center [343, 117] width 227 height 43
click at [391, 118] on div at bounding box center [343, 117] width 227 height 43
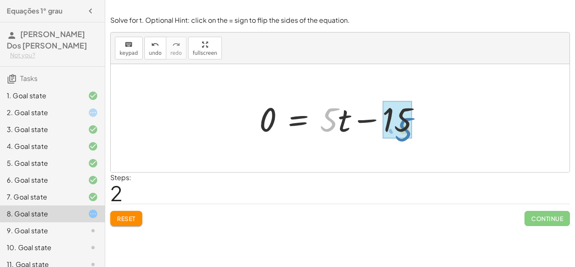
drag, startPoint x: 330, startPoint y: 119, endPoint x: 406, endPoint y: 128, distance: 76.8
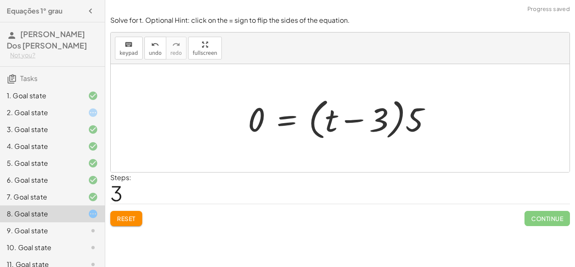
click at [407, 128] on div at bounding box center [343, 118] width 199 height 48
click at [411, 127] on div at bounding box center [343, 118] width 199 height 48
click at [410, 129] on div at bounding box center [343, 118] width 199 height 48
click at [410, 129] on div at bounding box center [332, 117] width 176 height 43
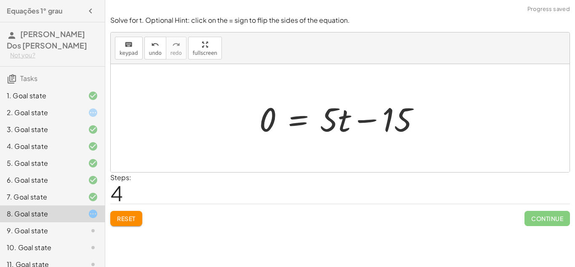
click at [399, 128] on div at bounding box center [343, 117] width 176 height 43
click at [399, 130] on div at bounding box center [343, 117] width 176 height 43
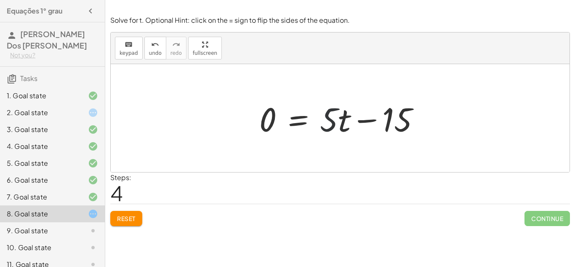
click at [326, 119] on div at bounding box center [343, 117] width 176 height 43
drag, startPoint x: 326, startPoint y: 122, endPoint x: 411, endPoint y: 128, distance: 84.9
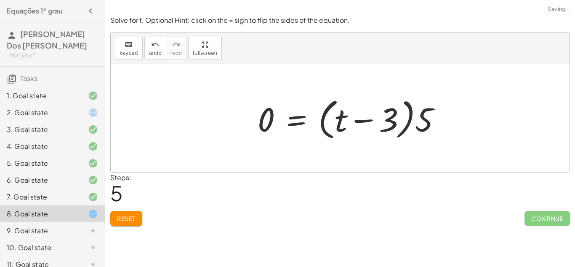
click at [411, 128] on div at bounding box center [353, 118] width 199 height 48
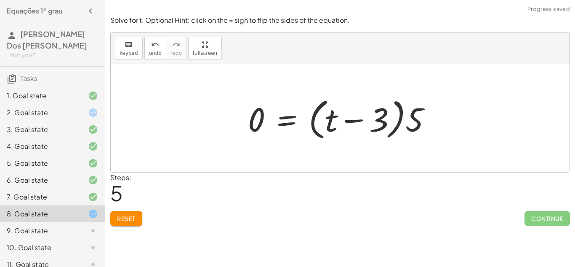
click at [409, 128] on div at bounding box center [343, 118] width 199 height 48
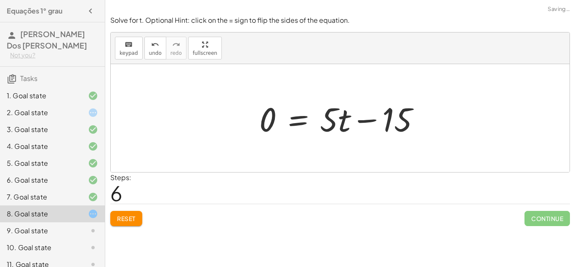
click at [409, 128] on div at bounding box center [343, 117] width 176 height 43
drag, startPoint x: 409, startPoint y: 128, endPoint x: 402, endPoint y: 123, distance: 9.6
click at [402, 123] on div at bounding box center [343, 117] width 176 height 43
click at [377, 123] on div at bounding box center [343, 117] width 176 height 43
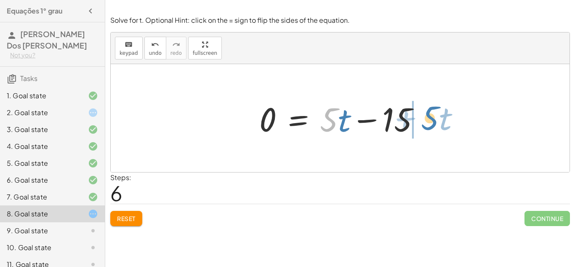
drag, startPoint x: 328, startPoint y: 124, endPoint x: 428, endPoint y: 123, distance: 100.7
click at [428, 123] on div at bounding box center [343, 117] width 176 height 43
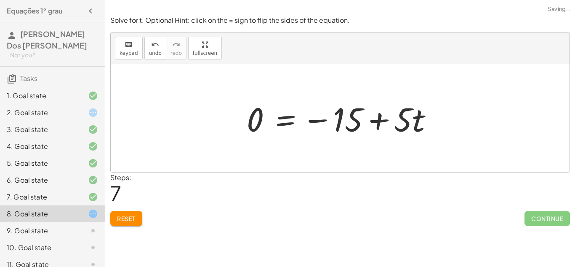
click at [361, 125] on div at bounding box center [344, 117] width 202 height 43
click at [367, 126] on div at bounding box center [344, 117] width 202 height 43
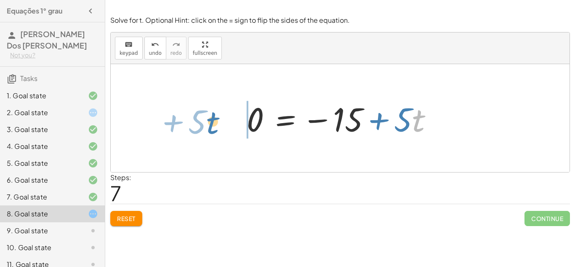
drag, startPoint x: 420, startPoint y: 121, endPoint x: 218, endPoint y: 126, distance: 202.3
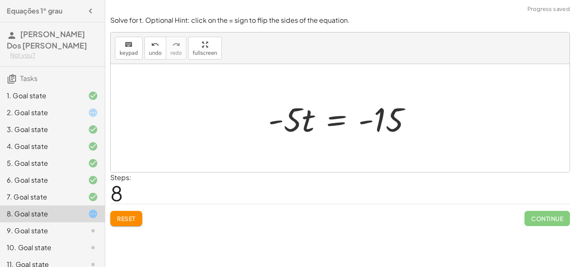
click at [359, 118] on div at bounding box center [343, 117] width 159 height 43
click at [403, 118] on div at bounding box center [343, 117] width 159 height 43
click at [395, 116] on div at bounding box center [343, 117] width 159 height 43
click at [371, 118] on div at bounding box center [343, 117] width 159 height 43
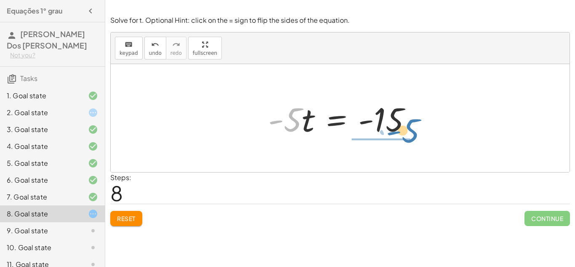
drag, startPoint x: 291, startPoint y: 119, endPoint x: 409, endPoint y: 130, distance: 118.5
click at [409, 130] on div at bounding box center [343, 117] width 159 height 43
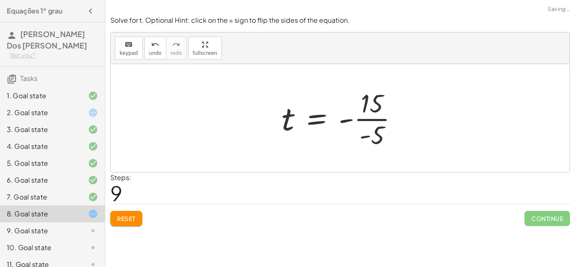
click at [392, 122] on div at bounding box center [343, 118] width 131 height 65
click at [380, 120] on div at bounding box center [343, 118] width 130 height 42
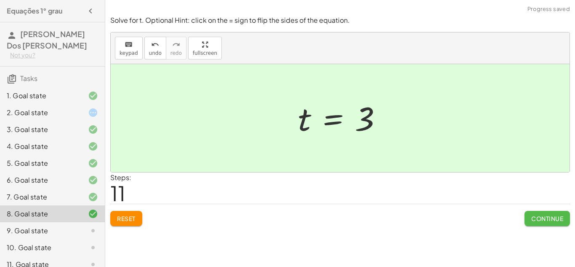
click at [540, 219] on span "Continue" at bounding box center [548, 218] width 32 height 8
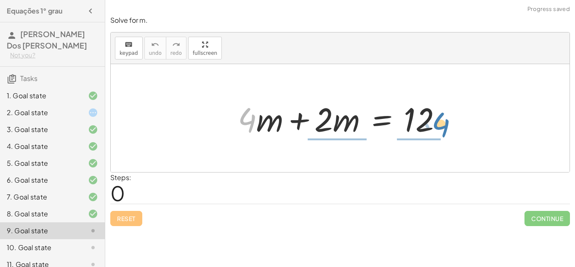
drag, startPoint x: 243, startPoint y: 122, endPoint x: 437, endPoint y: 127, distance: 194.3
click at [437, 127] on div at bounding box center [343, 117] width 219 height 43
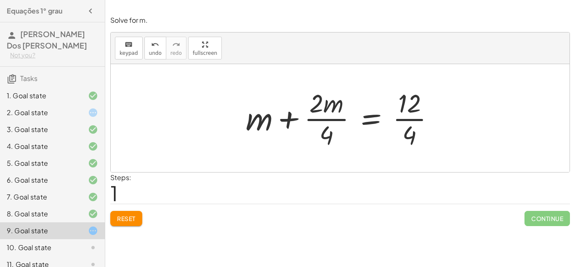
click at [405, 130] on div at bounding box center [344, 118] width 204 height 65
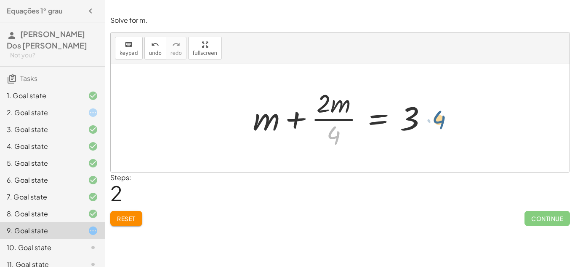
drag, startPoint x: 334, startPoint y: 138, endPoint x: 443, endPoint y: 123, distance: 109.8
drag, startPoint x: 337, startPoint y: 134, endPoint x: 410, endPoint y: 126, distance: 73.4
click at [410, 126] on div at bounding box center [344, 118] width 190 height 65
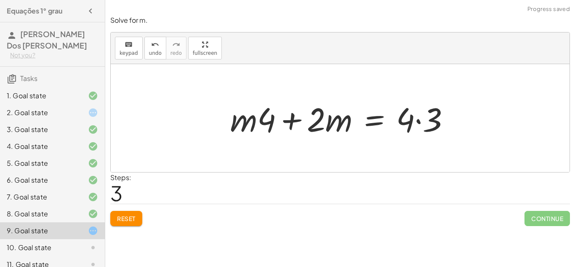
click at [435, 121] on div at bounding box center [343, 117] width 235 height 43
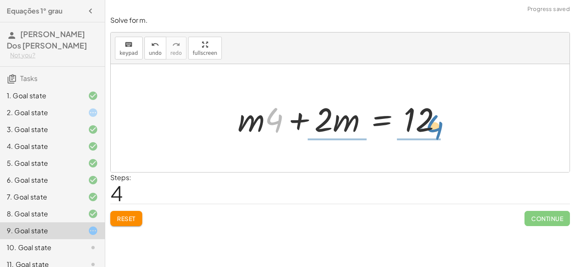
drag, startPoint x: 278, startPoint y: 120, endPoint x: 442, endPoint y: 125, distance: 163.9
click at [442, 125] on div at bounding box center [343, 117] width 219 height 43
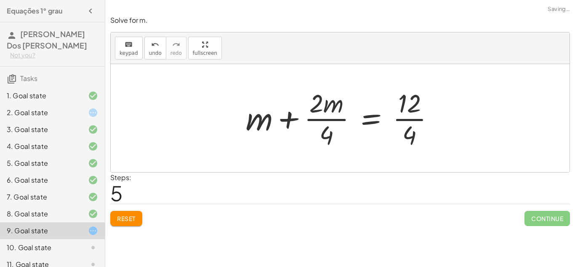
click at [415, 138] on div at bounding box center [344, 118] width 204 height 65
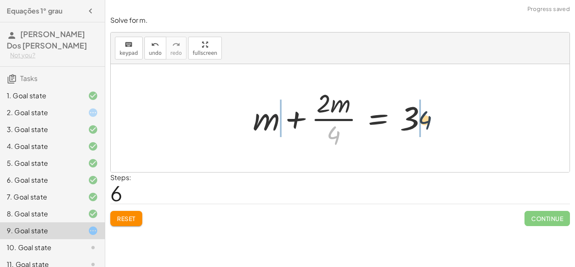
drag, startPoint x: 338, startPoint y: 137, endPoint x: 430, endPoint y: 122, distance: 93.5
click at [430, 122] on div at bounding box center [344, 118] width 190 height 65
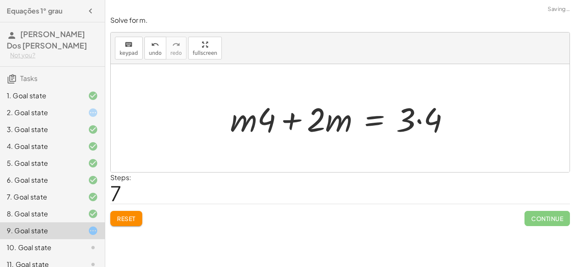
click at [428, 121] on div at bounding box center [343, 117] width 235 height 43
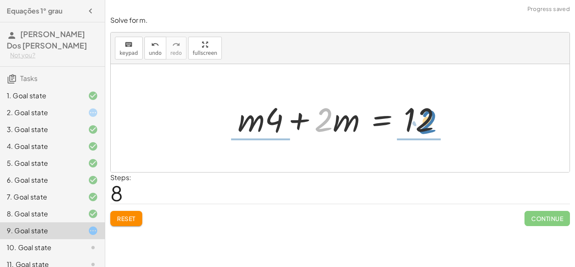
drag, startPoint x: 322, startPoint y: 123, endPoint x: 427, endPoint y: 126, distance: 104.9
click at [427, 126] on div at bounding box center [343, 117] width 219 height 43
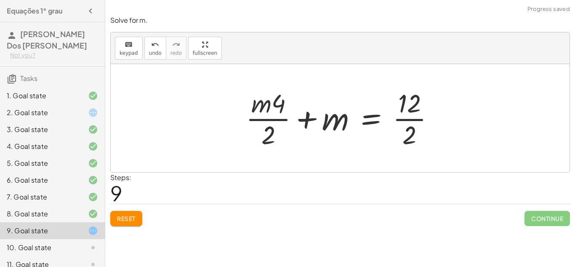
click at [411, 135] on div at bounding box center [344, 118] width 204 height 65
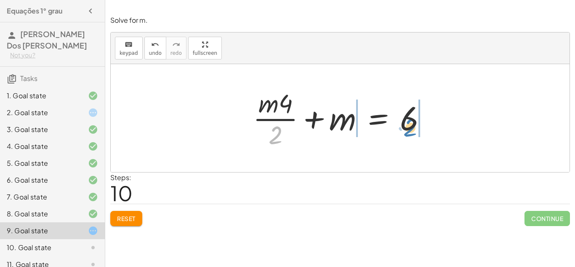
drag, startPoint x: 277, startPoint y: 135, endPoint x: 415, endPoint y: 127, distance: 138.0
click at [415, 127] on div at bounding box center [343, 118] width 189 height 65
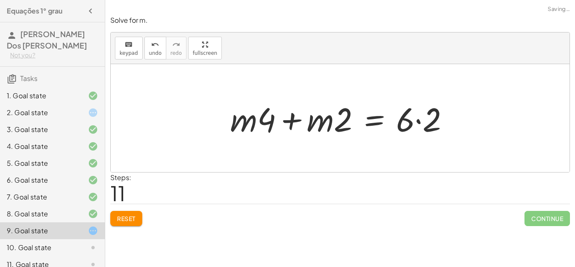
click at [412, 129] on div at bounding box center [343, 117] width 234 height 43
click at [426, 128] on div at bounding box center [343, 117] width 234 height 43
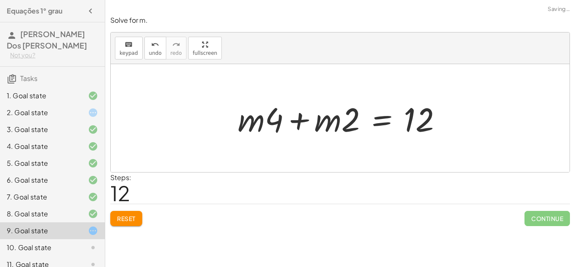
click at [420, 129] on div at bounding box center [343, 117] width 219 height 43
drag, startPoint x: 345, startPoint y: 127, endPoint x: 424, endPoint y: 125, distance: 78.8
click at [424, 125] on div at bounding box center [343, 117] width 219 height 43
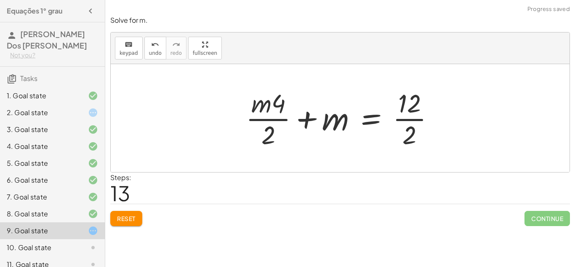
click at [412, 131] on div at bounding box center [344, 118] width 204 height 65
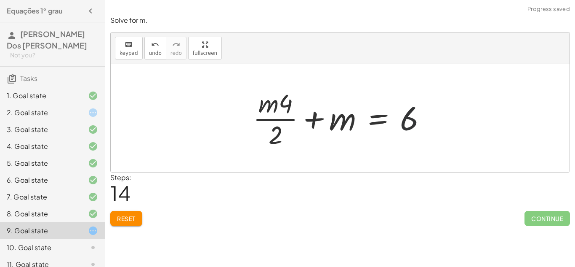
click at [405, 128] on div at bounding box center [343, 118] width 189 height 65
drag, startPoint x: 275, startPoint y: 128, endPoint x: 415, endPoint y: 128, distance: 139.9
click at [415, 128] on div at bounding box center [343, 118] width 189 height 65
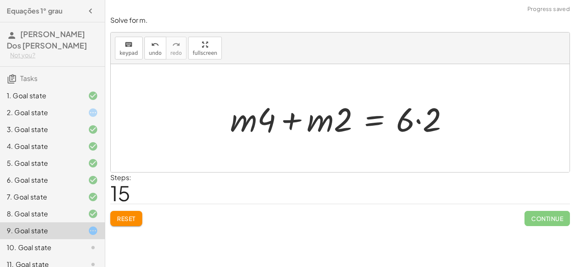
click at [430, 126] on div at bounding box center [343, 117] width 234 height 43
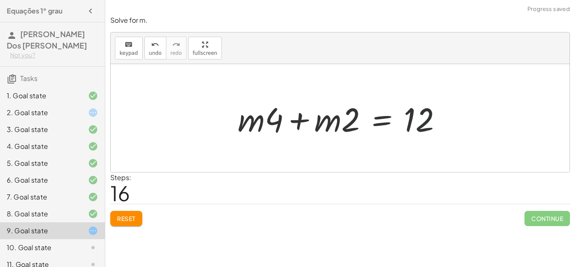
click at [411, 127] on div at bounding box center [343, 117] width 219 height 43
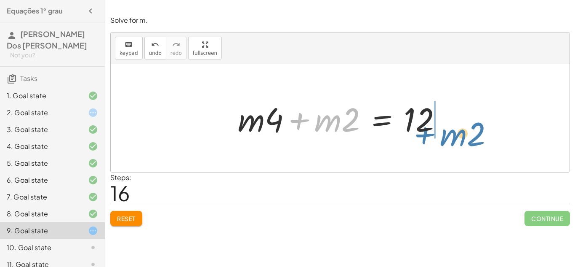
drag, startPoint x: 284, startPoint y: 121, endPoint x: 395, endPoint y: 134, distance: 111.5
click at [395, 134] on div at bounding box center [343, 117] width 219 height 43
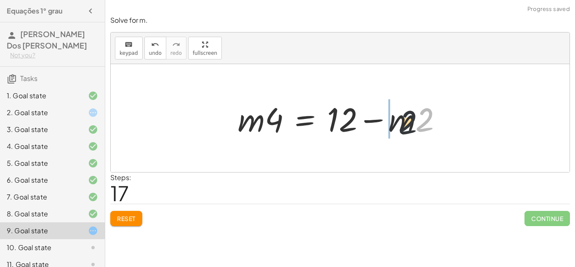
drag, startPoint x: 420, startPoint y: 126, endPoint x: 76, endPoint y: 149, distance: 344.5
click at [76, 149] on main "Equações 1° [PERSON_NAME] [PERSON_NAME] Dos [PERSON_NAME] Not you? Tasks 1. Goa…" at bounding box center [287, 133] width 575 height 267
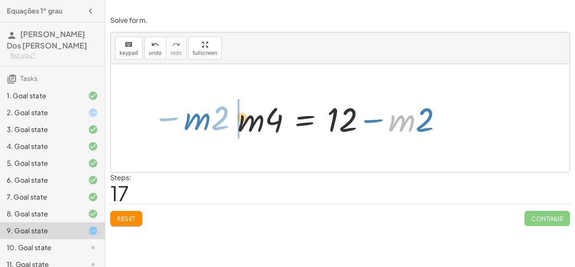
drag, startPoint x: 401, startPoint y: 124, endPoint x: 27, endPoint y: 151, distance: 374.2
click at [27, 151] on main "Equações 1° [PERSON_NAME] [PERSON_NAME] Dos [PERSON_NAME] Not you? Tasks 1. Goa…" at bounding box center [287, 133] width 575 height 267
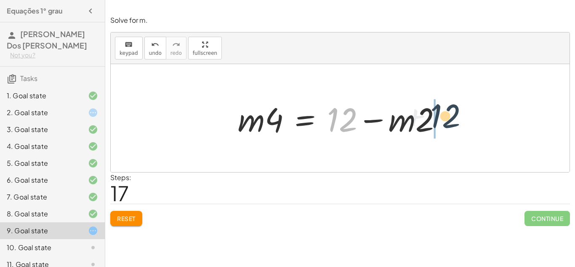
drag, startPoint x: 334, startPoint y: 125, endPoint x: 438, endPoint y: 121, distance: 104.5
click at [438, 121] on div at bounding box center [343, 117] width 219 height 43
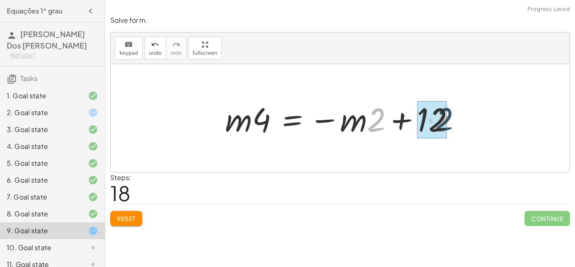
drag, startPoint x: 377, startPoint y: 130, endPoint x: 446, endPoint y: 129, distance: 68.2
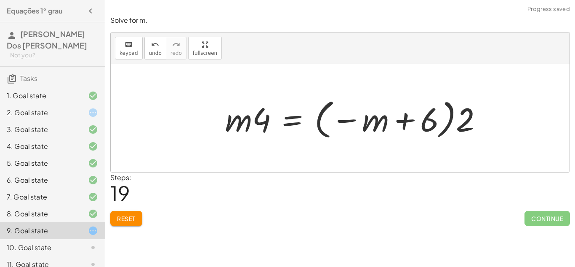
click at [464, 126] on div at bounding box center [357, 118] width 273 height 47
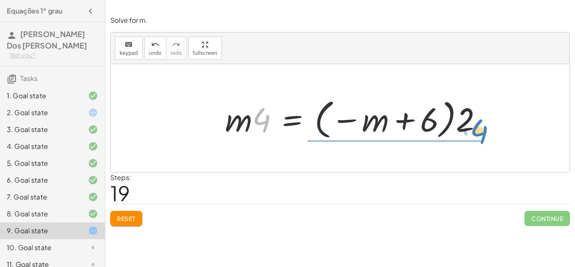
drag, startPoint x: 265, startPoint y: 117, endPoint x: 480, endPoint y: 124, distance: 215.0
click at [480, 124] on div at bounding box center [357, 118] width 273 height 47
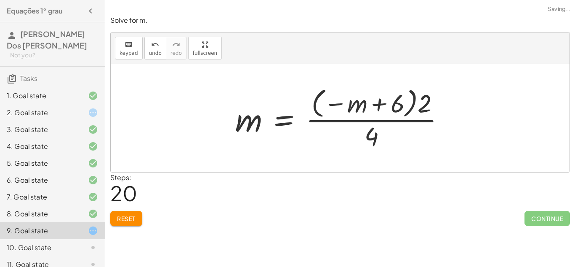
drag, startPoint x: 376, startPoint y: 134, endPoint x: 408, endPoint y: 116, distance: 36.6
click at [408, 116] on div at bounding box center [343, 117] width 225 height 67
drag, startPoint x: 376, startPoint y: 139, endPoint x: 431, endPoint y: 106, distance: 64.4
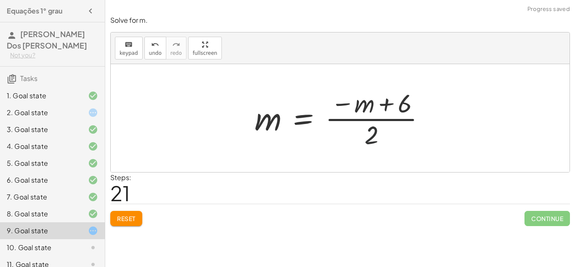
click at [373, 142] on div at bounding box center [344, 118] width 186 height 65
drag, startPoint x: 405, startPoint y: 100, endPoint x: 371, endPoint y: 133, distance: 47.1
click at [371, 133] on div at bounding box center [344, 118] width 186 height 65
drag, startPoint x: 371, startPoint y: 133, endPoint x: 401, endPoint y: 110, distance: 38.3
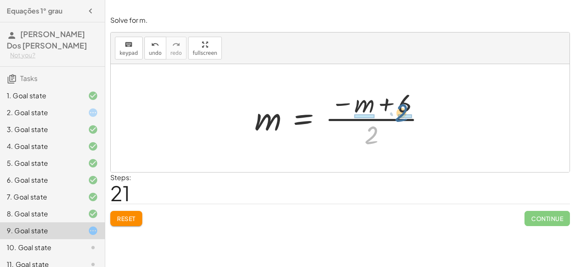
click at [401, 110] on div at bounding box center [344, 118] width 186 height 65
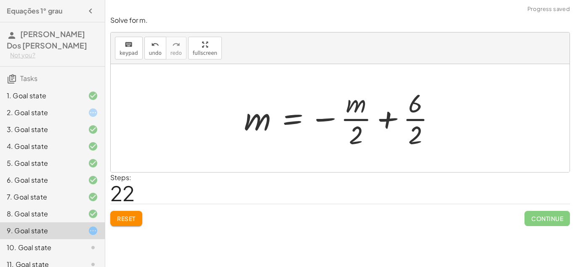
click at [418, 128] on div at bounding box center [343, 118] width 207 height 65
click at [414, 128] on div at bounding box center [341, 118] width 201 height 65
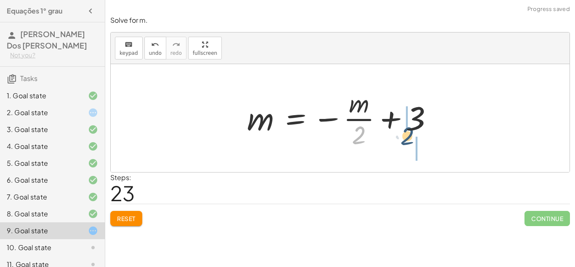
drag, startPoint x: 359, startPoint y: 129, endPoint x: 415, endPoint y: 130, distance: 56.9
click at [415, 130] on div at bounding box center [343, 118] width 201 height 65
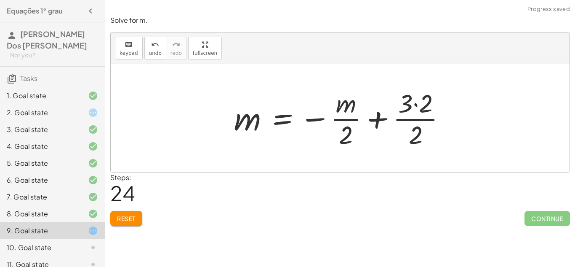
click at [419, 129] on div at bounding box center [343, 118] width 227 height 65
click at [420, 129] on div at bounding box center [343, 118] width 227 height 65
click at [421, 127] on div at bounding box center [343, 118] width 227 height 65
click at [427, 96] on div at bounding box center [343, 118] width 227 height 65
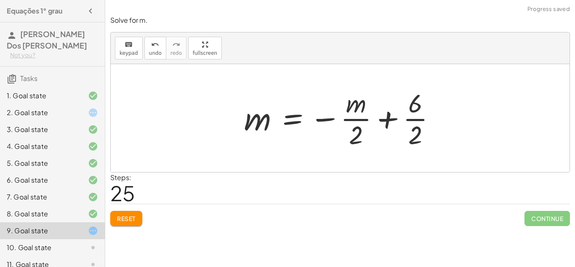
click at [416, 99] on div at bounding box center [343, 118] width 207 height 65
click at [383, 137] on div at bounding box center [343, 118] width 207 height 65
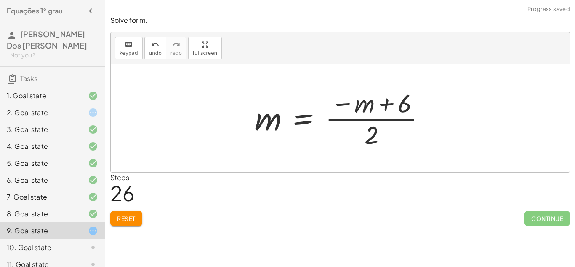
click at [383, 137] on div at bounding box center [344, 118] width 186 height 65
click at [404, 109] on div at bounding box center [344, 118] width 186 height 65
click at [401, 113] on div at bounding box center [344, 118] width 186 height 65
click at [402, 109] on div at bounding box center [344, 118] width 186 height 65
click at [375, 128] on div at bounding box center [344, 118] width 186 height 65
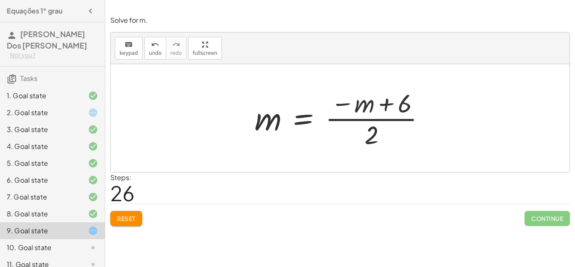
click at [371, 109] on div at bounding box center [344, 118] width 186 height 65
click at [386, 108] on div at bounding box center [344, 118] width 186 height 65
click at [393, 111] on div at bounding box center [344, 118] width 186 height 65
drag, startPoint x: 406, startPoint y: 108, endPoint x: 368, endPoint y: 133, distance: 45.9
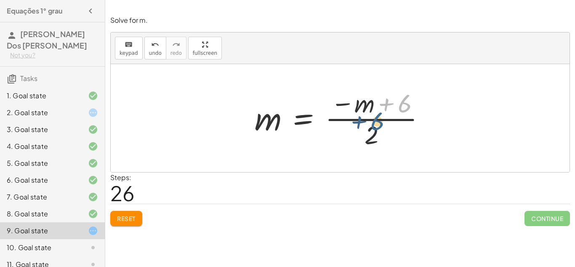
click at [368, 133] on div at bounding box center [344, 118] width 186 height 65
drag, startPoint x: 368, startPoint y: 133, endPoint x: 401, endPoint y: 111, distance: 40.1
click at [401, 111] on div at bounding box center [344, 118] width 186 height 65
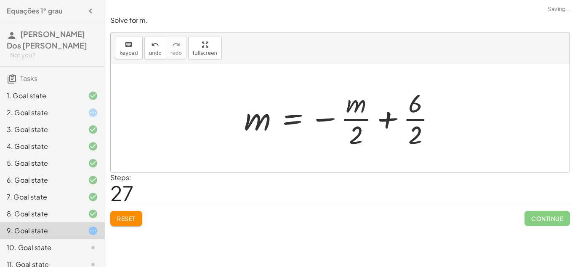
click at [419, 131] on div at bounding box center [343, 118] width 207 height 65
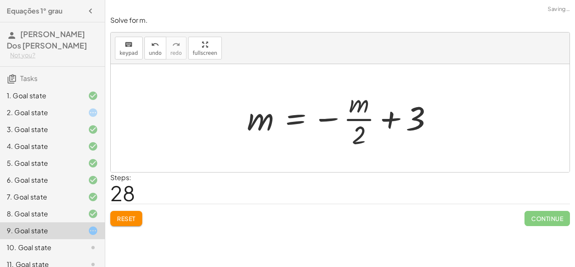
click at [416, 126] on div at bounding box center [343, 118] width 201 height 65
drag, startPoint x: 354, startPoint y: 141, endPoint x: 411, endPoint y: 131, distance: 57.4
click at [411, 131] on div at bounding box center [343, 118] width 201 height 65
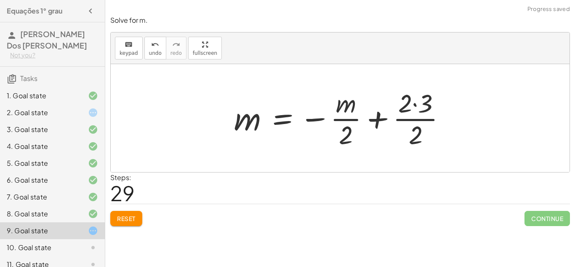
click at [418, 136] on div at bounding box center [343, 118] width 227 height 65
click at [425, 110] on div at bounding box center [343, 118] width 227 height 65
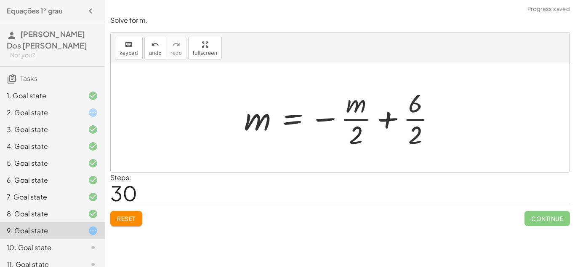
click at [417, 128] on div at bounding box center [343, 118] width 207 height 65
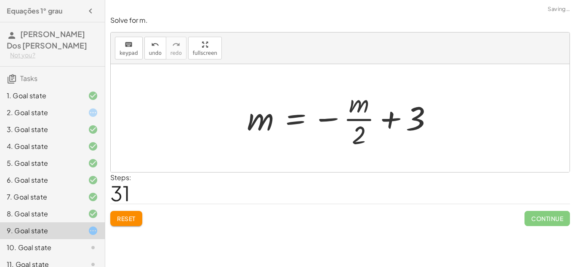
click at [417, 127] on div at bounding box center [343, 118] width 201 height 65
drag, startPoint x: 353, startPoint y: 140, endPoint x: 390, endPoint y: 116, distance: 43.8
click at [390, 116] on div at bounding box center [343, 118] width 201 height 65
drag, startPoint x: 361, startPoint y: 136, endPoint x: 431, endPoint y: 115, distance: 72.9
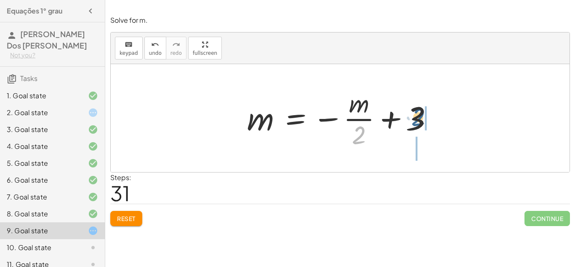
click at [431, 115] on div at bounding box center [343, 118] width 201 height 65
drag, startPoint x: 357, startPoint y: 139, endPoint x: 419, endPoint y: 121, distance: 64.6
click at [419, 121] on div at bounding box center [343, 118] width 201 height 65
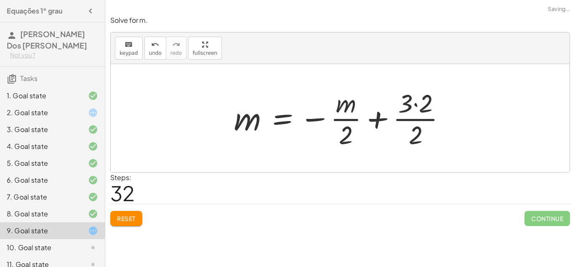
click at [420, 131] on div at bounding box center [343, 118] width 227 height 65
click at [427, 104] on div at bounding box center [343, 118] width 227 height 65
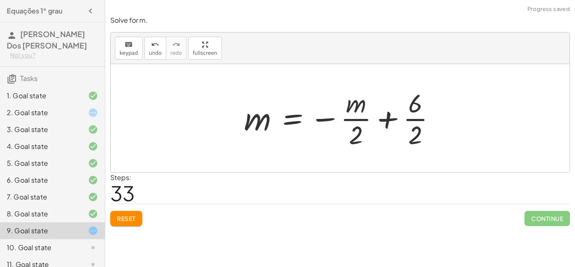
click at [418, 130] on div at bounding box center [343, 118] width 207 height 65
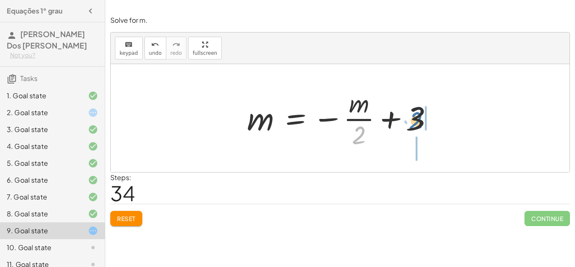
drag, startPoint x: 358, startPoint y: 139, endPoint x: 416, endPoint y: 124, distance: 60.3
click at [416, 124] on div at bounding box center [343, 118] width 201 height 65
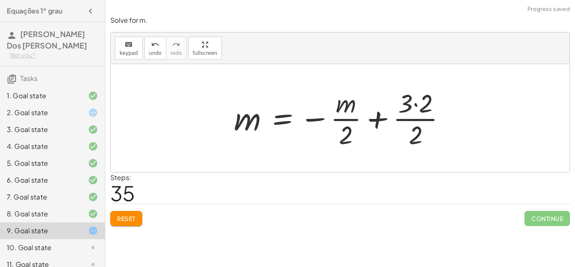
click at [419, 131] on div at bounding box center [343, 118] width 227 height 65
click at [421, 129] on div at bounding box center [343, 118] width 227 height 65
click at [427, 106] on div at bounding box center [343, 118] width 227 height 65
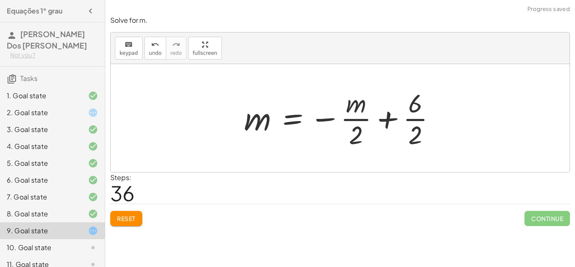
click at [416, 138] on div at bounding box center [343, 118] width 207 height 65
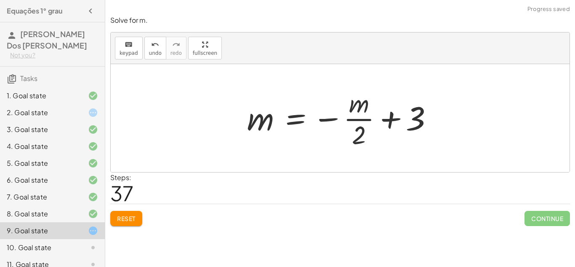
click at [411, 122] on div at bounding box center [343, 118] width 201 height 65
click at [386, 121] on div at bounding box center [343, 118] width 201 height 65
drag, startPoint x: 356, startPoint y: 136, endPoint x: 422, endPoint y: 118, distance: 68.1
click at [422, 118] on div at bounding box center [343, 118] width 201 height 65
click at [423, 117] on div at bounding box center [356, 118] width 227 height 65
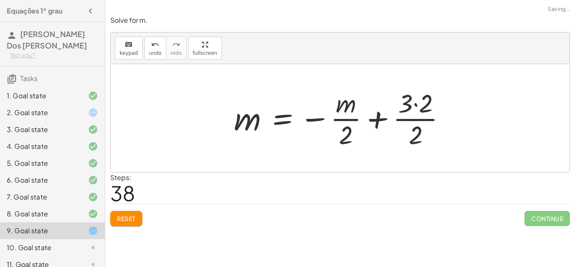
click at [415, 112] on div at bounding box center [343, 118] width 227 height 65
click at [413, 106] on div at bounding box center [343, 118] width 227 height 65
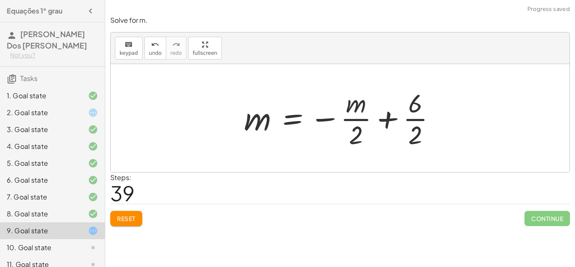
click at [410, 114] on div at bounding box center [343, 118] width 207 height 65
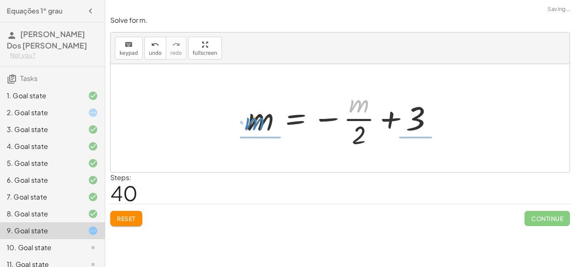
drag, startPoint x: 357, startPoint y: 105, endPoint x: 252, endPoint y: 123, distance: 106.0
click at [252, 123] on div at bounding box center [343, 118] width 201 height 65
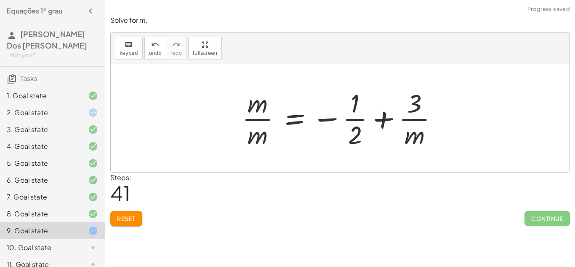
click at [422, 102] on div at bounding box center [343, 118] width 211 height 65
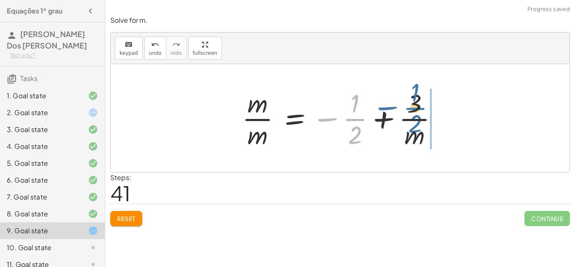
drag, startPoint x: 357, startPoint y: 120, endPoint x: 422, endPoint y: 109, distance: 65.9
click at [422, 109] on div at bounding box center [343, 118] width 211 height 65
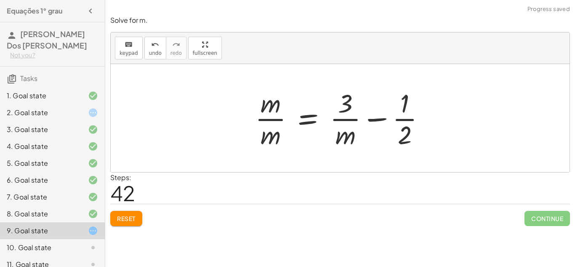
click at [383, 118] on div at bounding box center [343, 118] width 185 height 65
click at [363, 118] on div at bounding box center [343, 118] width 185 height 65
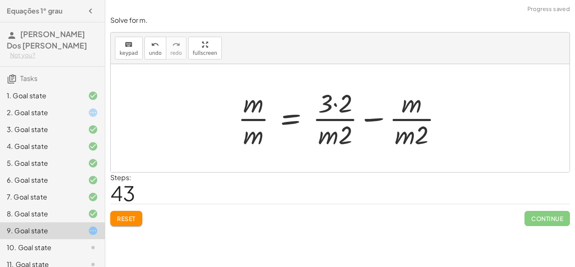
click at [35, 113] on div "2. Goal state" at bounding box center [41, 112] width 68 height 10
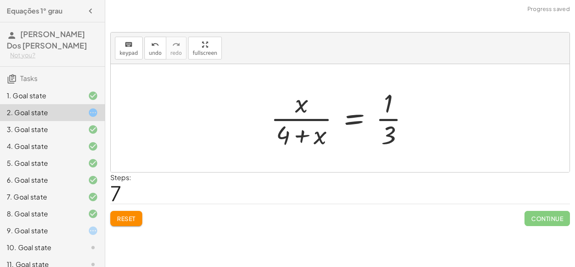
click at [35, 113] on div "2. Goal state" at bounding box center [41, 112] width 68 height 10
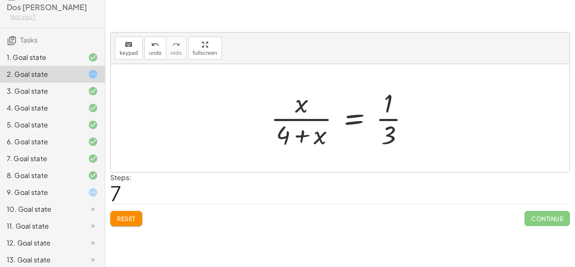
scroll to position [41, 0]
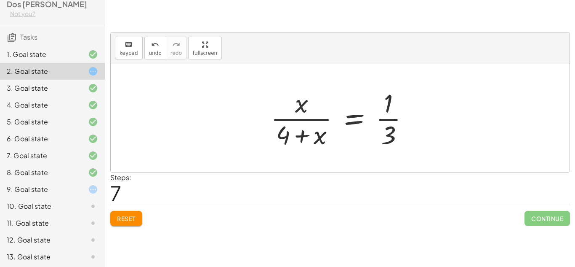
click at [51, 187] on div "9. Goal state" at bounding box center [41, 189] width 68 height 10
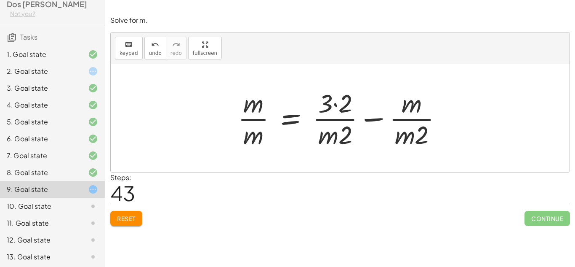
click at [68, 203] on div "10. Goal state" at bounding box center [41, 206] width 68 height 10
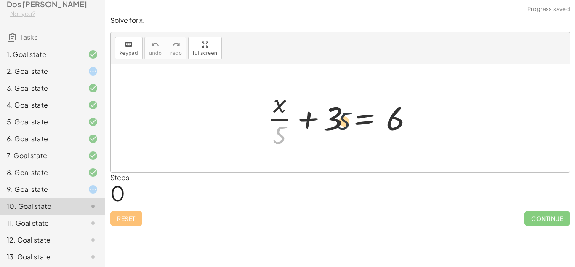
drag, startPoint x: 279, startPoint y: 132, endPoint x: 358, endPoint y: 116, distance: 80.3
click at [358, 116] on div at bounding box center [343, 118] width 161 height 65
drag, startPoint x: 276, startPoint y: 128, endPoint x: 443, endPoint y: 106, distance: 168.8
click at [443, 106] on div "· 5 + · x · 5 + 3 = 6" at bounding box center [340, 118] width 459 height 108
click at [443, 106] on div at bounding box center [340, 118] width 459 height 108
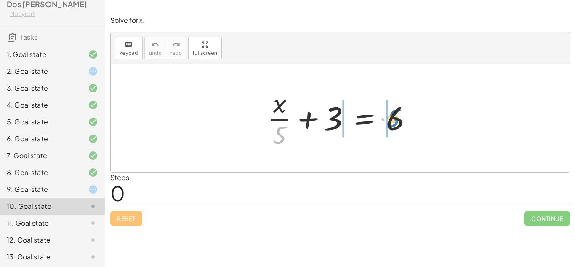
drag, startPoint x: 276, startPoint y: 141, endPoint x: 391, endPoint y: 124, distance: 116.2
click at [391, 124] on div at bounding box center [343, 118] width 161 height 65
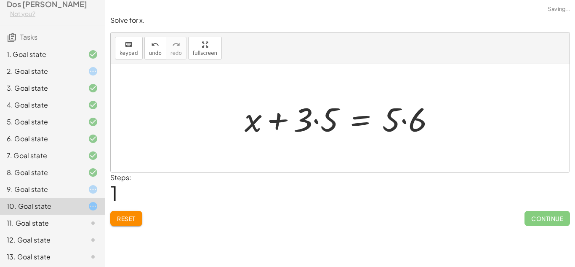
click at [414, 129] on div at bounding box center [344, 117] width 206 height 43
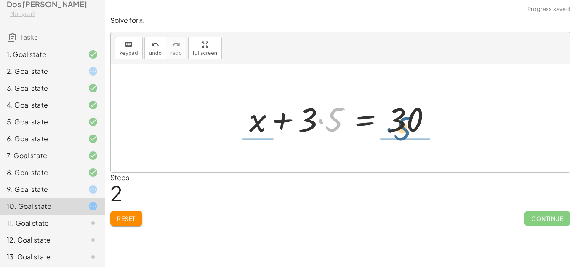
drag, startPoint x: 329, startPoint y: 128, endPoint x: 404, endPoint y: 137, distance: 75.5
click at [404, 137] on div at bounding box center [343, 117] width 197 height 43
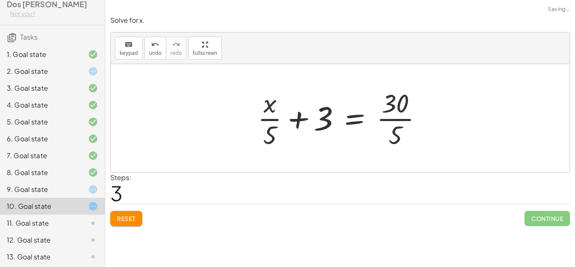
click at [404, 137] on div at bounding box center [344, 118] width 180 height 65
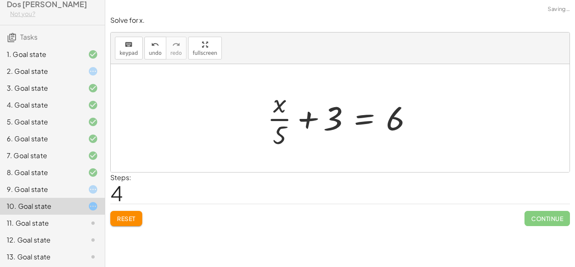
click at [395, 127] on div at bounding box center [343, 118] width 161 height 65
drag, startPoint x: 332, startPoint y: 116, endPoint x: 387, endPoint y: 132, distance: 57.6
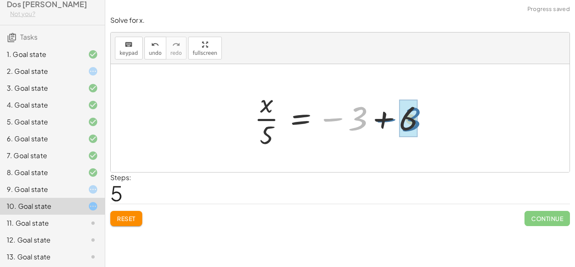
drag, startPoint x: 365, startPoint y: 124, endPoint x: 421, endPoint y: 126, distance: 56.1
click at [421, 126] on div at bounding box center [343, 118] width 187 height 65
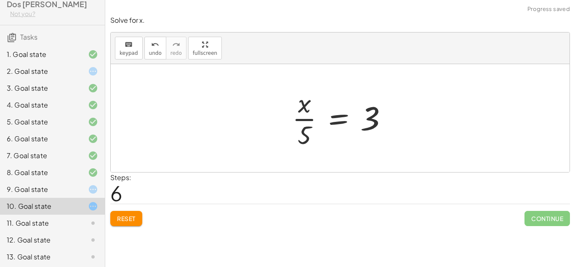
click at [374, 126] on div at bounding box center [343, 118] width 111 height 65
drag, startPoint x: 303, startPoint y: 133, endPoint x: 369, endPoint y: 133, distance: 66.1
click at [369, 133] on div at bounding box center [343, 118] width 111 height 65
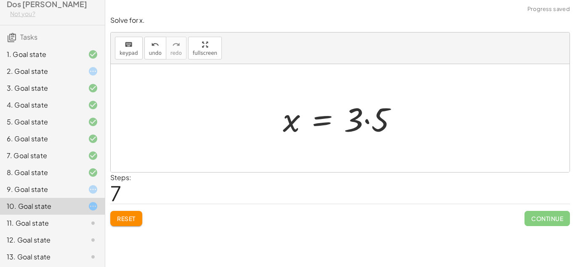
click at [377, 128] on div at bounding box center [344, 117] width 130 height 43
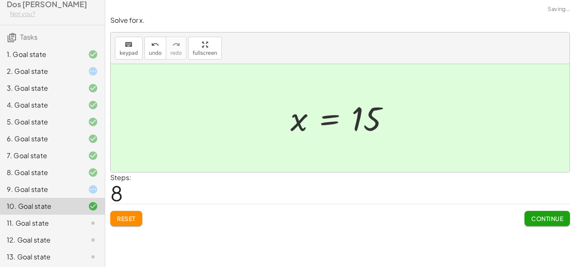
click at [550, 215] on span "Continue" at bounding box center [548, 218] width 32 height 8
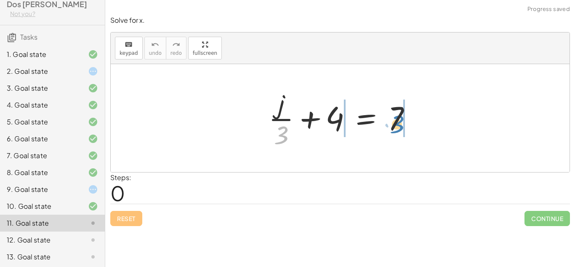
drag, startPoint x: 283, startPoint y: 134, endPoint x: 401, endPoint y: 123, distance: 118.9
click at [401, 123] on div at bounding box center [344, 118] width 158 height 65
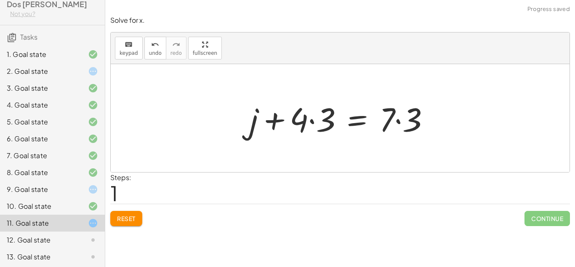
click at [417, 124] on div at bounding box center [343, 117] width 195 height 43
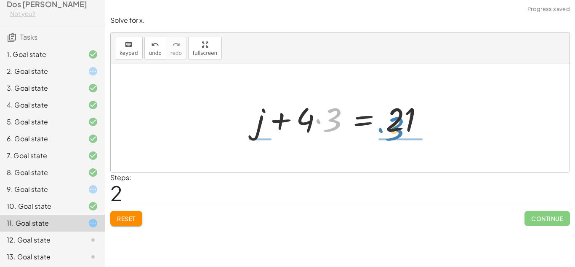
drag, startPoint x: 332, startPoint y: 130, endPoint x: 395, endPoint y: 139, distance: 63.8
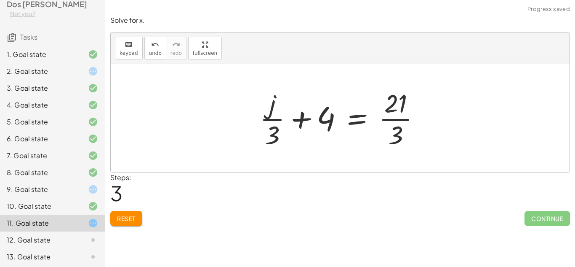
click at [399, 139] on div at bounding box center [344, 118] width 176 height 65
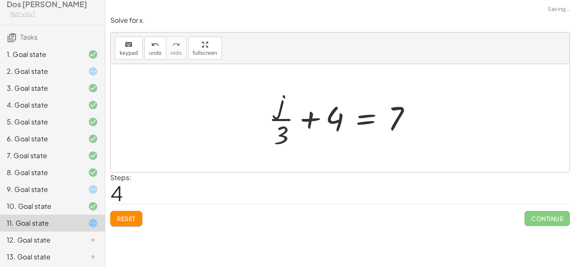
click at [396, 119] on div at bounding box center [344, 118] width 158 height 65
drag, startPoint x: 338, startPoint y: 125, endPoint x: 403, endPoint y: 134, distance: 65.2
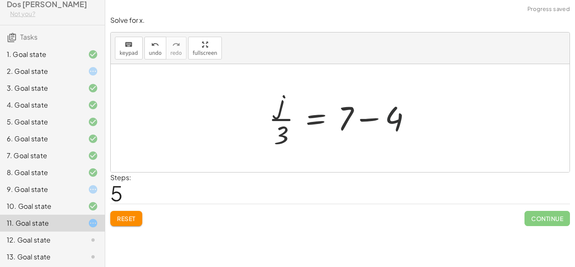
click at [390, 120] on div at bounding box center [344, 118] width 158 height 65
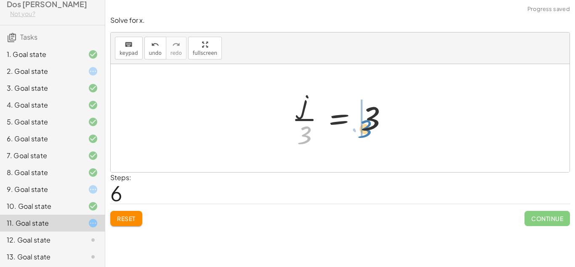
drag, startPoint x: 305, startPoint y: 142, endPoint x: 372, endPoint y: 135, distance: 67.7
click at [372, 135] on div at bounding box center [344, 118] width 112 height 65
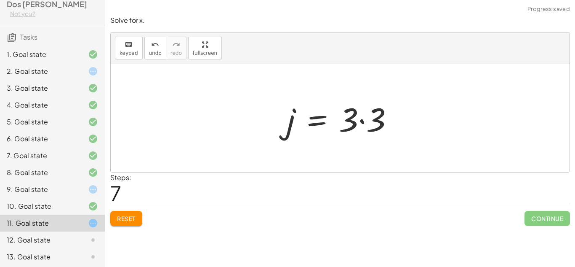
click at [376, 130] on div at bounding box center [344, 117] width 122 height 43
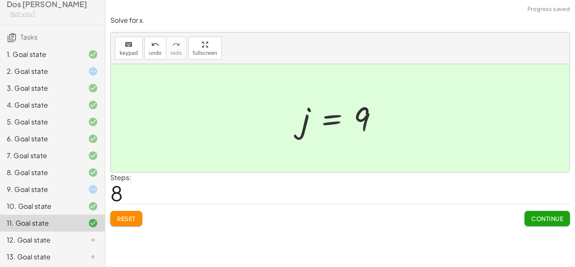
click at [556, 222] on span "Continue" at bounding box center [548, 218] width 32 height 8
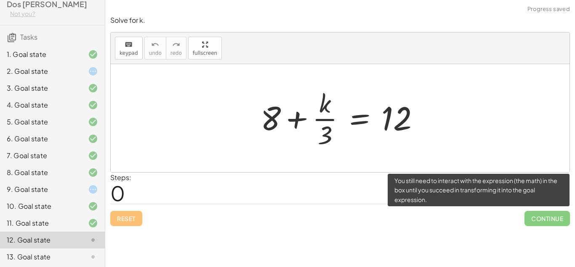
click at [556, 222] on span "Continue" at bounding box center [547, 218] width 45 height 15
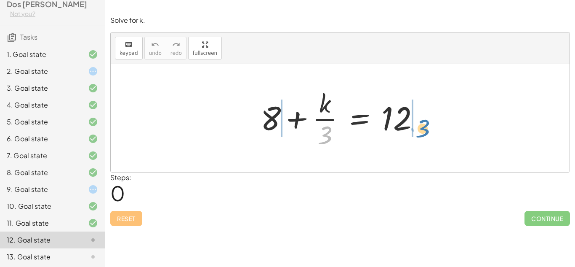
drag, startPoint x: 327, startPoint y: 134, endPoint x: 420, endPoint y: 131, distance: 92.7
click at [420, 131] on div at bounding box center [344, 118] width 174 height 65
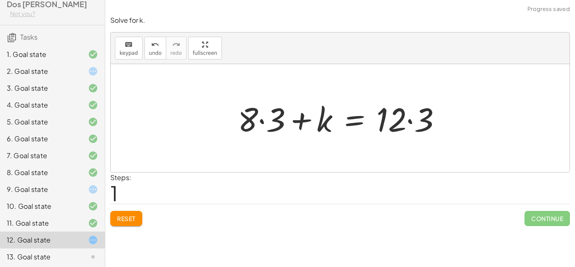
click at [420, 131] on div at bounding box center [343, 117] width 219 height 43
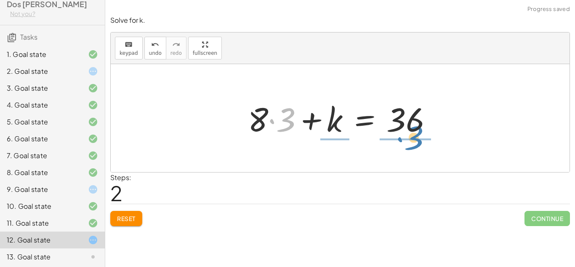
drag, startPoint x: 287, startPoint y: 118, endPoint x: 416, endPoint y: 135, distance: 129.6
click at [416, 135] on div at bounding box center [344, 117] width 200 height 43
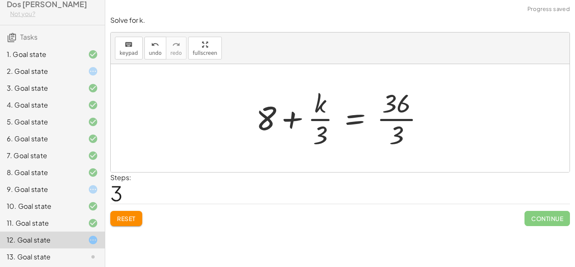
click at [399, 138] on div at bounding box center [344, 118] width 184 height 65
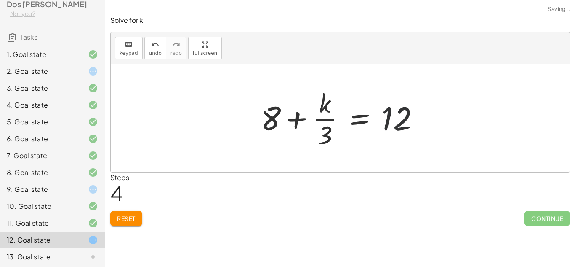
click at [396, 124] on div at bounding box center [344, 118] width 174 height 65
click at [396, 126] on div at bounding box center [344, 118] width 174 height 65
drag, startPoint x: 326, startPoint y: 134, endPoint x: 406, endPoint y: 135, distance: 79.6
click at [406, 135] on div at bounding box center [344, 118] width 174 height 65
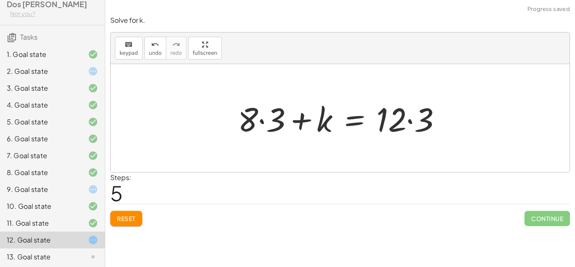
click at [416, 130] on div at bounding box center [343, 117] width 219 height 43
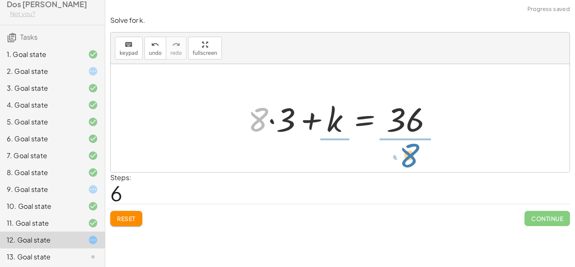
drag, startPoint x: 260, startPoint y: 126, endPoint x: 410, endPoint y: 162, distance: 155.0
click at [410, 162] on div "+ 8 + · k · 3 = 12 + · 8 · 3 + k = · 12 · 3 + · 8 · 3 + k = 36 + 8 + · k · 3 = …" at bounding box center [340, 118] width 459 height 108
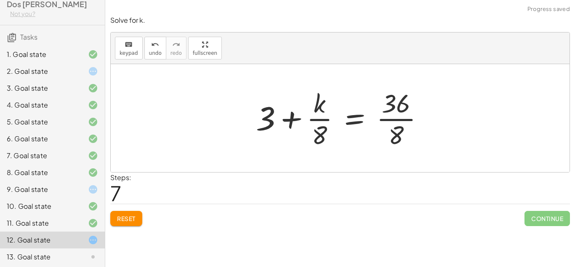
click at [400, 141] on div at bounding box center [343, 118] width 183 height 65
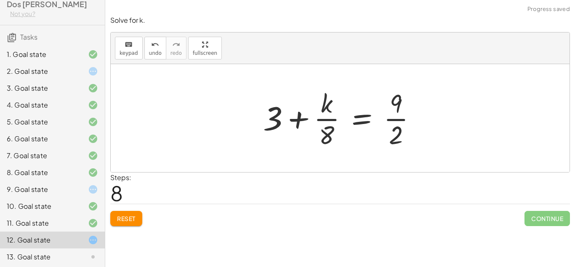
click at [396, 140] on div at bounding box center [343, 118] width 169 height 65
click at [395, 141] on div at bounding box center [343, 118] width 169 height 65
click at [399, 104] on div at bounding box center [343, 118] width 169 height 65
click at [397, 133] on div at bounding box center [343, 118] width 169 height 65
click at [399, 134] on div at bounding box center [343, 118] width 169 height 65
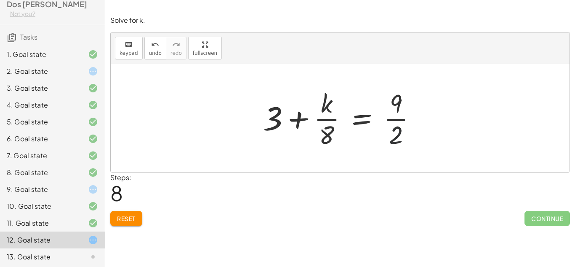
click at [399, 134] on div at bounding box center [343, 118] width 169 height 65
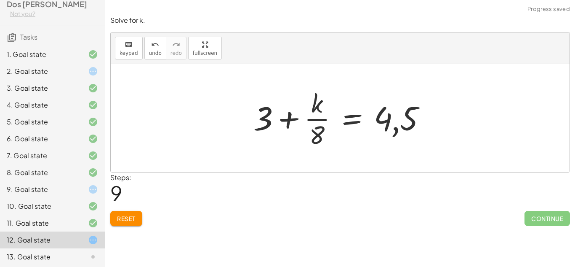
click at [404, 127] on div at bounding box center [343, 118] width 188 height 65
click at [388, 121] on div at bounding box center [343, 118] width 188 height 65
click at [412, 125] on div at bounding box center [343, 118] width 188 height 65
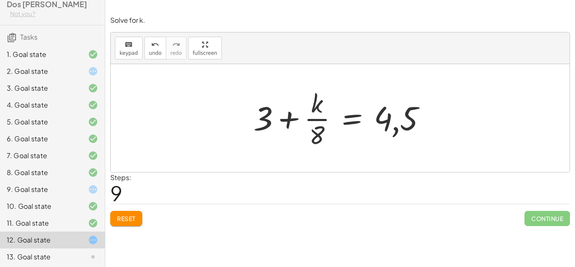
click at [412, 125] on div at bounding box center [343, 118] width 188 height 65
drag, startPoint x: 321, startPoint y: 137, endPoint x: 414, endPoint y: 131, distance: 92.9
click at [414, 131] on div at bounding box center [343, 118] width 188 height 65
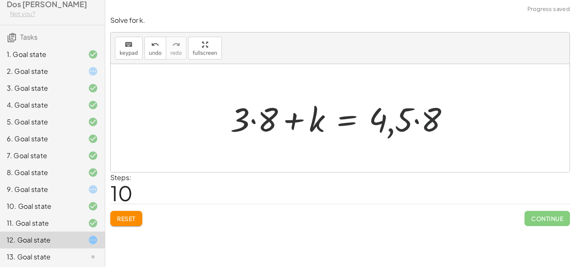
click at [425, 126] on div at bounding box center [343, 117] width 234 height 43
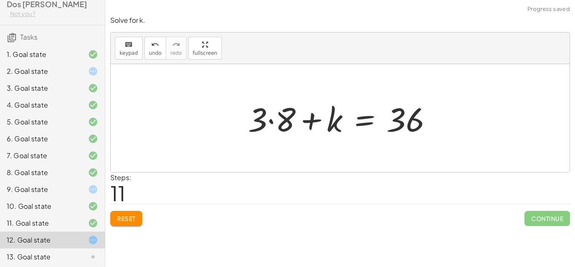
click at [411, 128] on div at bounding box center [344, 117] width 200 height 43
drag, startPoint x: 286, startPoint y: 122, endPoint x: 413, endPoint y: 152, distance: 131.2
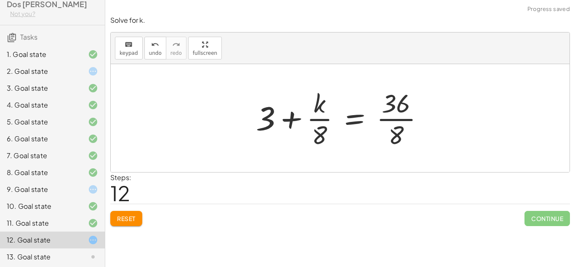
click at [396, 135] on div at bounding box center [343, 118] width 183 height 65
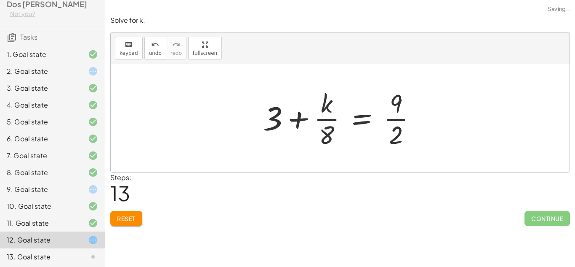
click at [396, 136] on div at bounding box center [343, 118] width 169 height 65
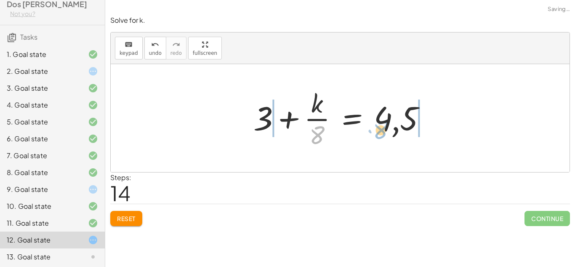
drag, startPoint x: 317, startPoint y: 143, endPoint x: 411, endPoint y: 136, distance: 94.6
click at [411, 136] on div at bounding box center [343, 118] width 188 height 65
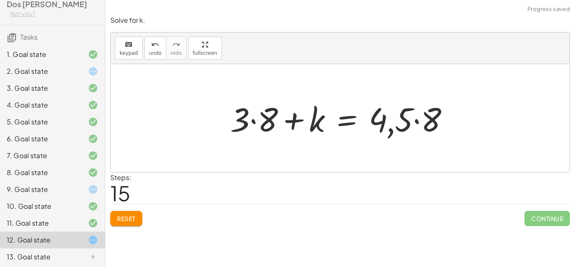
click at [425, 127] on div at bounding box center [343, 117] width 234 height 43
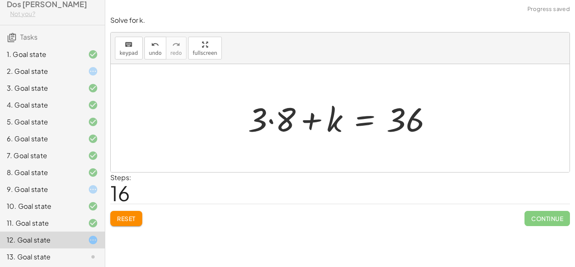
click at [410, 125] on div at bounding box center [344, 117] width 200 height 43
click at [409, 126] on div at bounding box center [344, 117] width 200 height 43
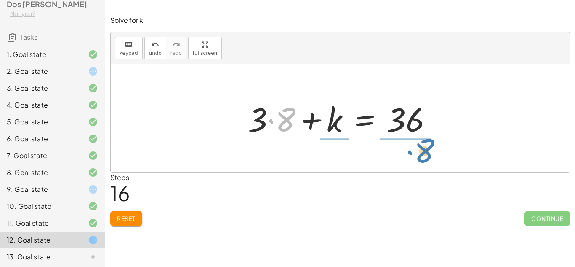
drag, startPoint x: 288, startPoint y: 123, endPoint x: 423, endPoint y: 155, distance: 139.4
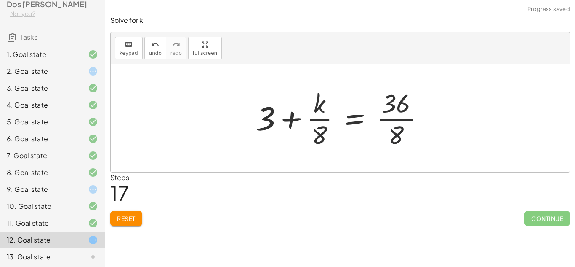
click at [399, 134] on div at bounding box center [343, 118] width 183 height 65
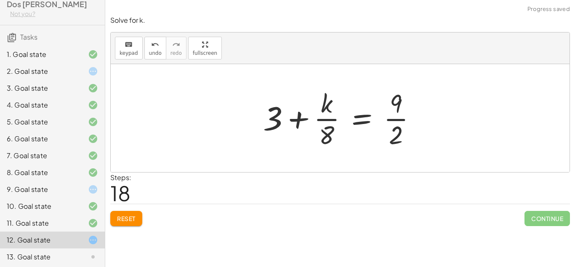
click at [399, 134] on div at bounding box center [343, 118] width 169 height 65
click at [128, 217] on span "Reset" at bounding box center [126, 218] width 19 height 8
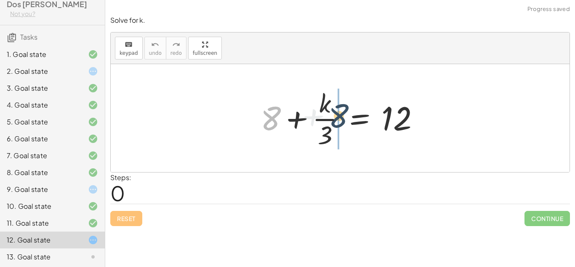
drag, startPoint x: 262, startPoint y: 123, endPoint x: 343, endPoint y: 120, distance: 80.9
click at [343, 120] on div at bounding box center [344, 118] width 174 height 65
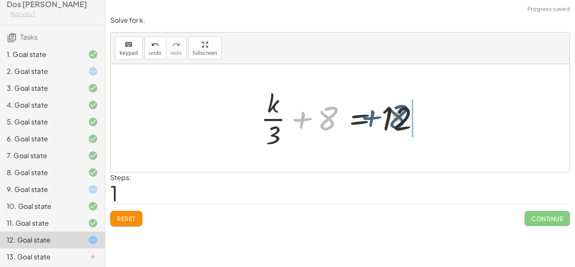
drag, startPoint x: 333, startPoint y: 123, endPoint x: 417, endPoint y: 123, distance: 83.4
click at [417, 123] on div at bounding box center [344, 118] width 174 height 65
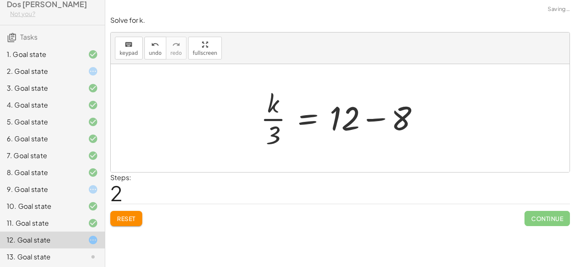
click at [405, 127] on div at bounding box center [344, 118] width 174 height 65
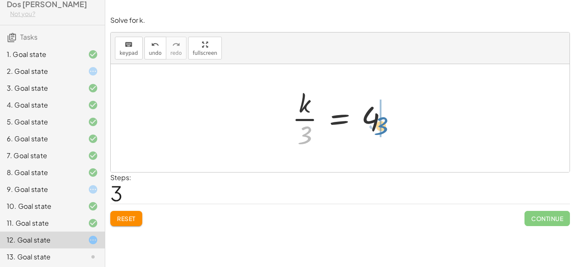
drag, startPoint x: 306, startPoint y: 136, endPoint x: 384, endPoint y: 127, distance: 78.5
click at [384, 127] on div at bounding box center [343, 118] width 111 height 65
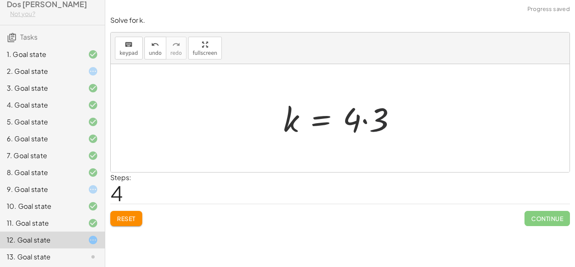
click at [385, 128] on div at bounding box center [343, 117] width 128 height 43
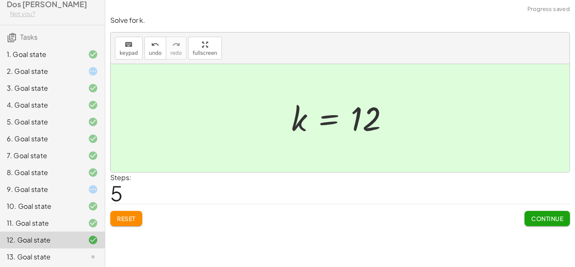
click at [553, 216] on span "Continue" at bounding box center [548, 218] width 32 height 8
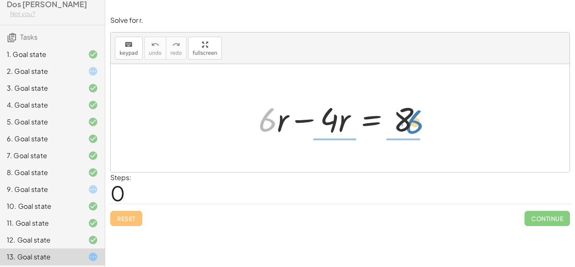
drag, startPoint x: 263, startPoint y: 118, endPoint x: 411, endPoint y: 120, distance: 148.3
click at [411, 120] on div at bounding box center [343, 117] width 178 height 43
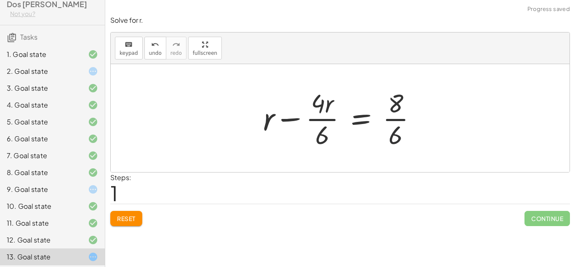
click at [397, 139] on div at bounding box center [343, 118] width 169 height 65
click at [398, 137] on div at bounding box center [344, 118] width 168 height 65
click at [401, 140] on div at bounding box center [344, 118] width 168 height 65
click at [396, 136] on div at bounding box center [344, 118] width 168 height 65
click at [398, 134] on div at bounding box center [344, 118] width 168 height 65
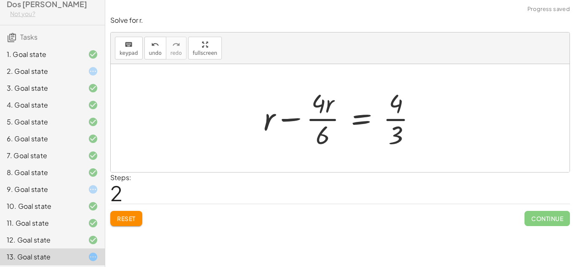
click at [399, 110] on div at bounding box center [344, 118] width 168 height 65
click at [395, 117] on div at bounding box center [344, 118] width 168 height 65
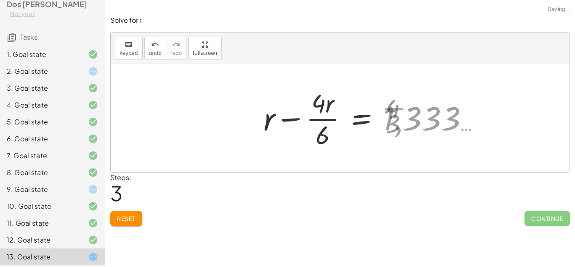
click at [395, 117] on div at bounding box center [375, 118] width 231 height 65
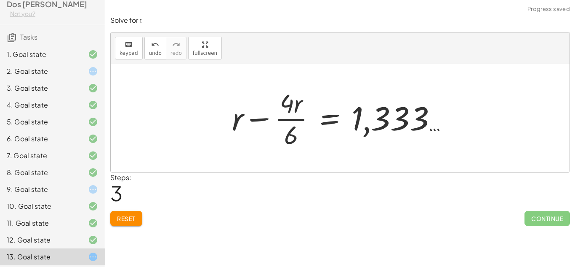
click at [399, 119] on div at bounding box center [343, 118] width 231 height 65
click at [140, 221] on button "Reset" at bounding box center [126, 218] width 32 height 15
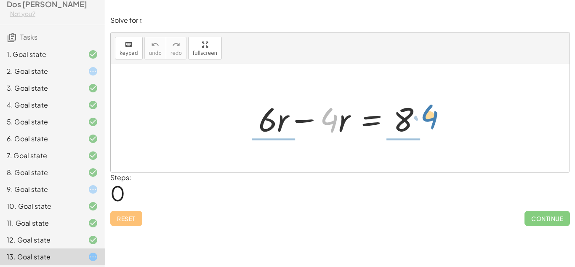
drag, startPoint x: 334, startPoint y: 126, endPoint x: 433, endPoint y: 123, distance: 99.0
click at [433, 123] on div "· 4 − · r + · 6 · r − · 4 · r = 8" at bounding box center [340, 118] width 189 height 48
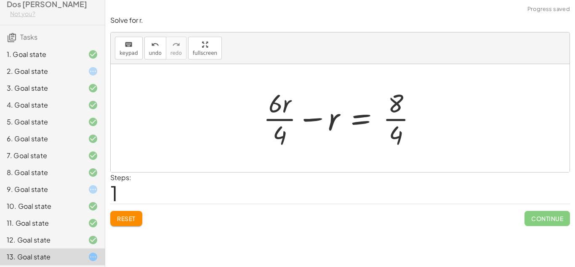
click at [400, 139] on div at bounding box center [343, 118] width 169 height 65
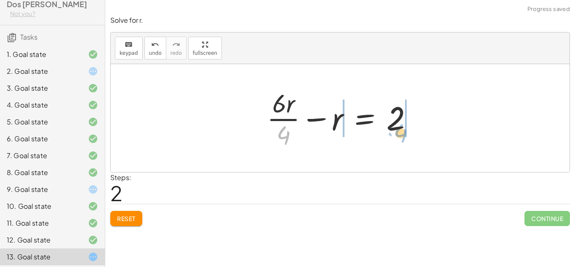
drag, startPoint x: 286, startPoint y: 137, endPoint x: 406, endPoint y: 136, distance: 120.1
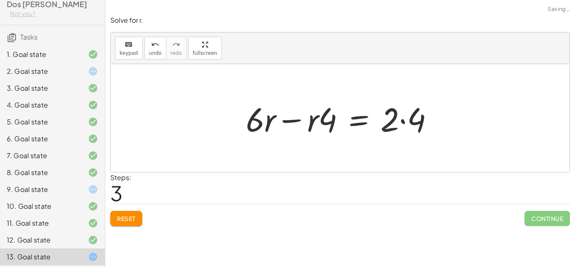
click at [419, 122] on div at bounding box center [343, 117] width 203 height 43
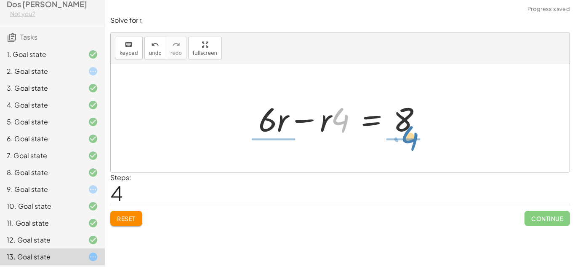
drag, startPoint x: 344, startPoint y: 128, endPoint x: 411, endPoint y: 152, distance: 71.3
click at [411, 152] on div "+ · 6 · r − · 4 · r = 8 + · 6 · r · 4 − r = · 8 · 4 + · 6 · r · 4 − r = 2 + · 6…" at bounding box center [340, 118] width 459 height 108
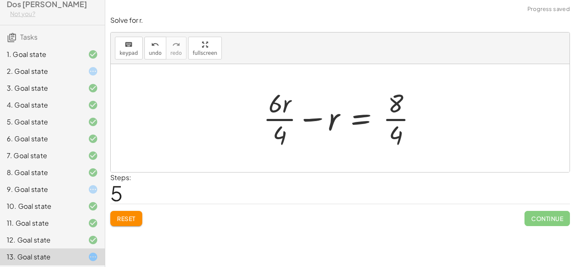
click at [398, 139] on div at bounding box center [343, 118] width 169 height 65
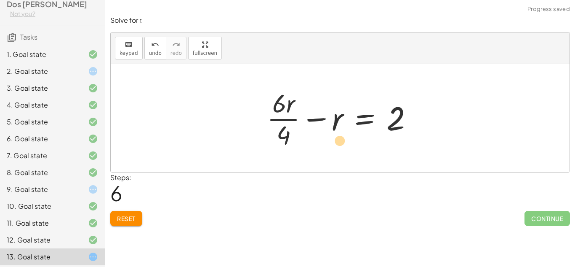
drag, startPoint x: 282, startPoint y: 136, endPoint x: 407, endPoint y: 142, distance: 124.8
click at [407, 142] on div at bounding box center [343, 118] width 161 height 65
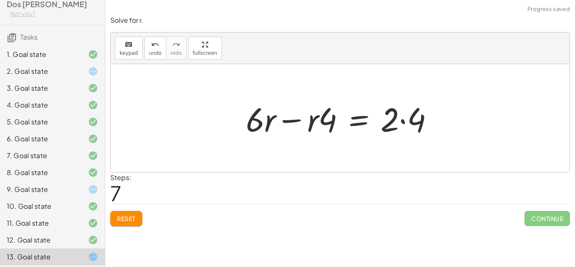
click at [420, 128] on div at bounding box center [343, 117] width 203 height 43
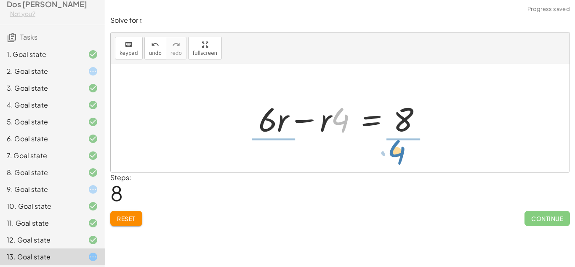
drag, startPoint x: 341, startPoint y: 124, endPoint x: 401, endPoint y: 156, distance: 68.2
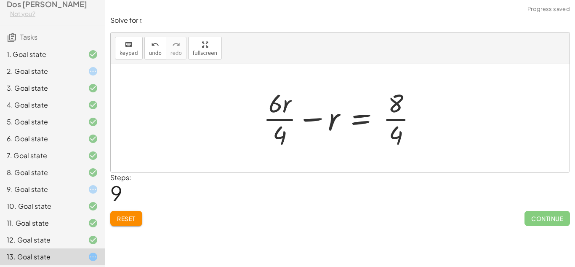
click at [409, 136] on div at bounding box center [343, 118] width 169 height 65
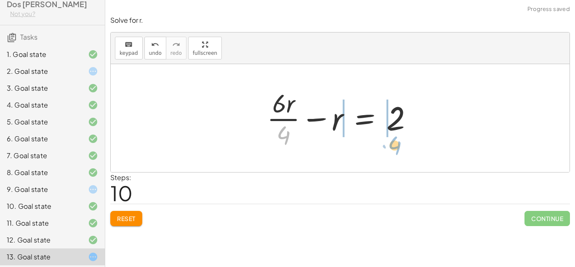
drag, startPoint x: 285, startPoint y: 131, endPoint x: 396, endPoint y: 141, distance: 110.8
click at [396, 141] on div at bounding box center [343, 118] width 161 height 65
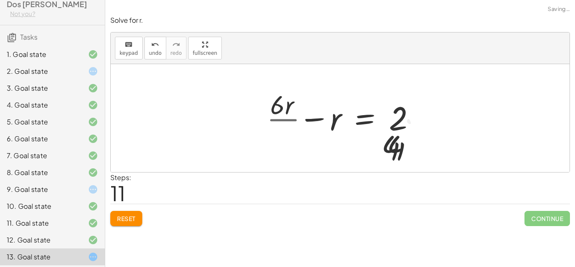
click at [396, 141] on div "+ · 6 · r − · 4 · r = 8 + · 6 · r · 4 − r = · 8 · 4 + · 6 · r · 4 − r = 2 + · 6…" at bounding box center [346, 118] width 214 height 48
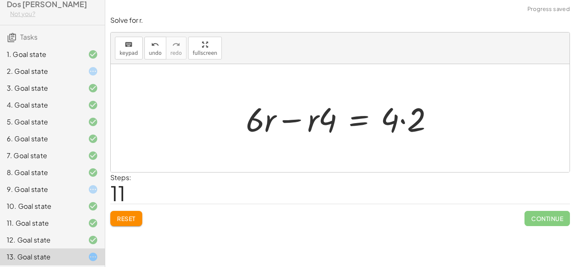
click at [394, 131] on div at bounding box center [343, 117] width 203 height 43
click at [415, 131] on div at bounding box center [343, 117] width 203 height 43
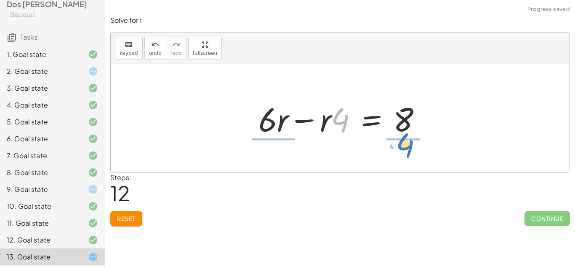
drag, startPoint x: 337, startPoint y: 124, endPoint x: 402, endPoint y: 150, distance: 70.5
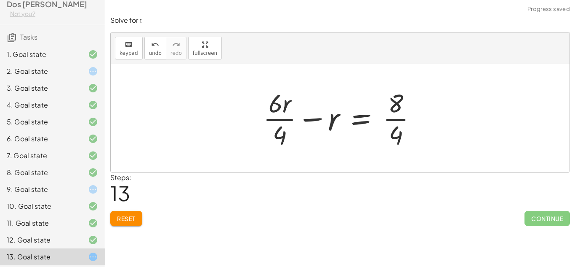
click at [407, 137] on div at bounding box center [343, 118] width 169 height 65
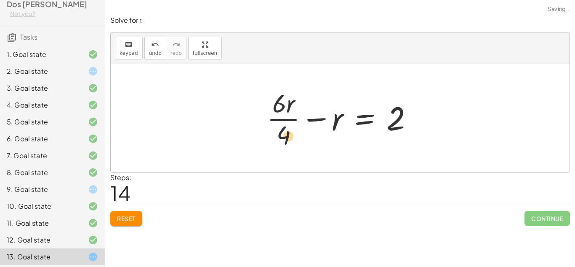
click at [286, 131] on div at bounding box center [343, 118] width 161 height 65
click at [288, 134] on div at bounding box center [343, 118] width 161 height 65
click at [286, 134] on div at bounding box center [343, 118] width 162 height 65
drag, startPoint x: 286, startPoint y: 134, endPoint x: 417, endPoint y: 121, distance: 131.7
click at [417, 121] on div at bounding box center [343, 118] width 162 height 65
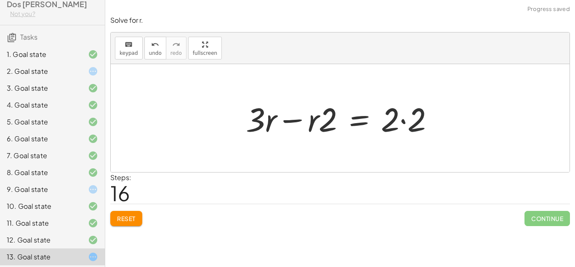
click at [419, 125] on div at bounding box center [343, 117] width 203 height 43
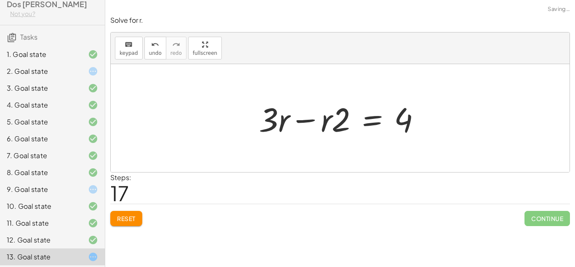
click at [399, 123] on div at bounding box center [343, 117] width 177 height 43
click at [374, 121] on div at bounding box center [343, 117] width 177 height 43
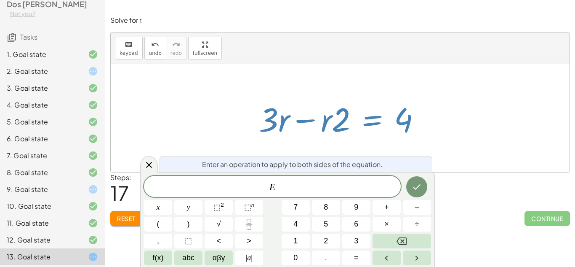
click at [142, 163] on div at bounding box center [149, 164] width 18 height 16
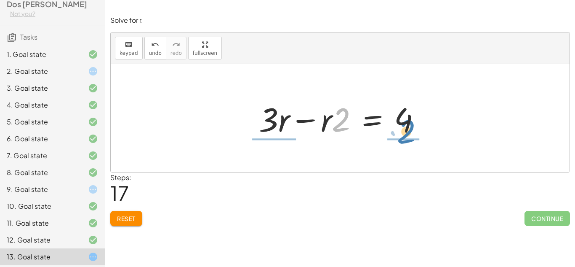
drag, startPoint x: 334, startPoint y: 131, endPoint x: 397, endPoint y: 151, distance: 66.3
click at [397, 151] on div "+ · 6 · r − · 4 · r = 8 + · 6 · r · 4 − r = · 8 · 4 + · 6 · r · 4 − r = 2 + · 6…" at bounding box center [340, 118] width 459 height 108
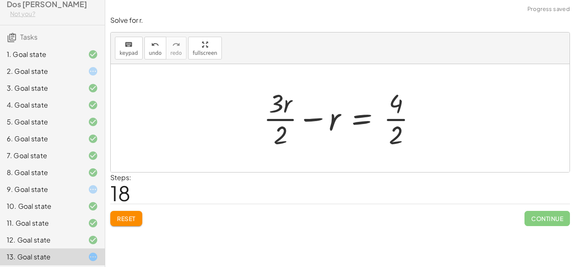
click at [406, 140] on div at bounding box center [344, 118] width 168 height 65
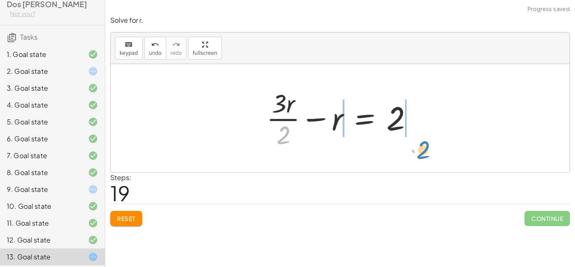
drag, startPoint x: 286, startPoint y: 133, endPoint x: 422, endPoint y: 141, distance: 136.8
click at [422, 141] on div at bounding box center [343, 118] width 162 height 65
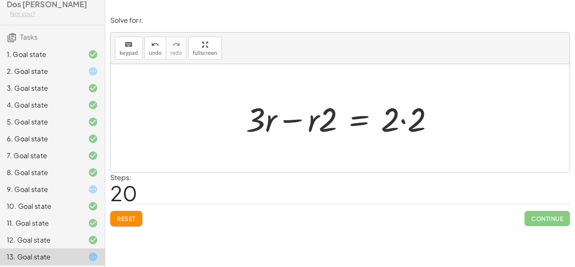
click at [419, 128] on div at bounding box center [343, 117] width 203 height 43
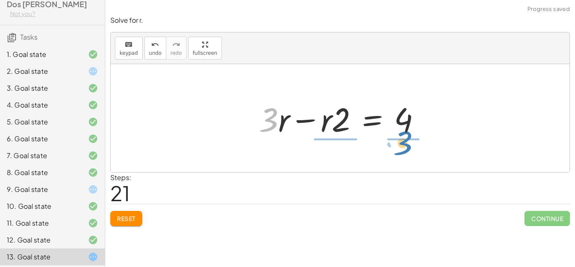
drag, startPoint x: 273, startPoint y: 128, endPoint x: 409, endPoint y: 150, distance: 137.9
click at [409, 150] on div "+ · 6 · r − · 4 · r = 8 + · 6 · r · 4 − r = · 8 · 4 + · 6 · r · 4 − r = 2 + · 6…" at bounding box center [340, 118] width 459 height 108
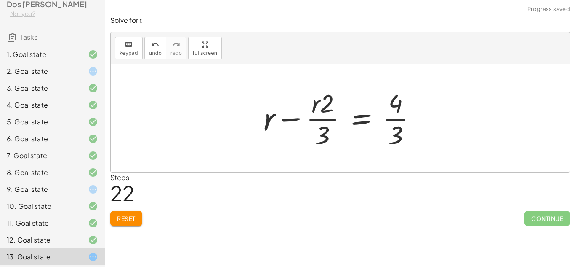
click at [400, 140] on div at bounding box center [344, 118] width 168 height 65
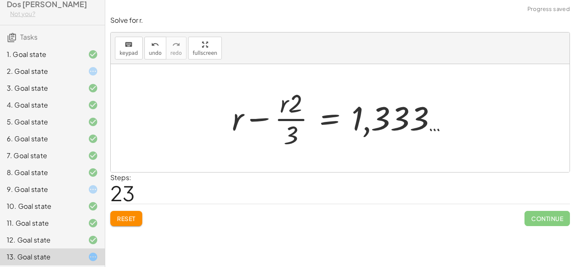
click at [397, 128] on div at bounding box center [343, 118] width 231 height 65
click at [420, 128] on div at bounding box center [343, 118] width 231 height 65
drag, startPoint x: 292, startPoint y: 142, endPoint x: 447, endPoint y: 135, distance: 154.4
click at [447, 135] on div at bounding box center [343, 118] width 231 height 65
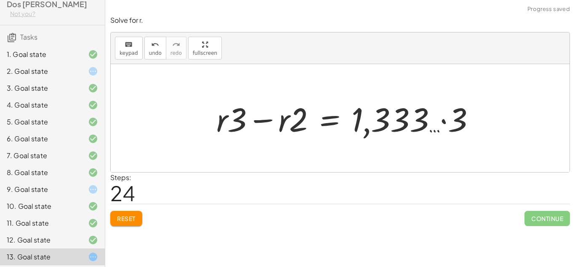
click at [463, 123] on div at bounding box center [349, 117] width 274 height 43
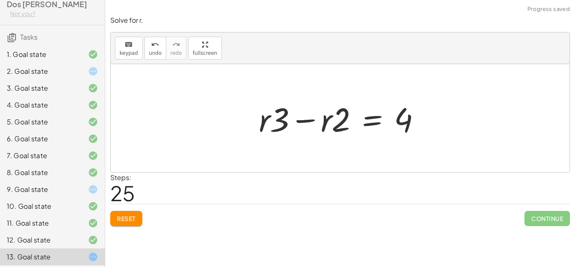
click at [405, 126] on div at bounding box center [343, 117] width 177 height 43
click at [409, 126] on div at bounding box center [343, 117] width 177 height 43
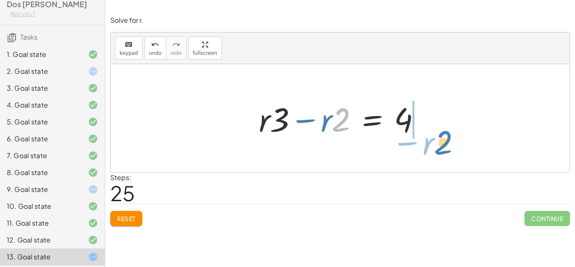
drag, startPoint x: 342, startPoint y: 121, endPoint x: 435, endPoint y: 145, distance: 96.1
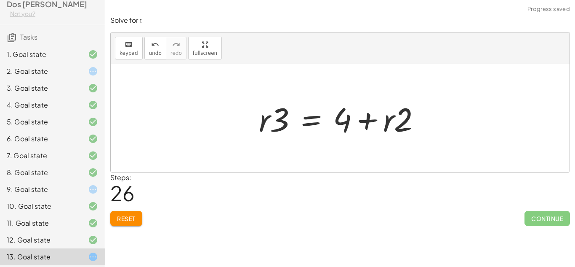
click at [336, 144] on div "+ · 6 · r − · 4 · r = 8 + · 6 · r · 4 − r = · 8 · 4 + · 6 · r · 4 − r = 2 + · 6…" at bounding box center [340, 118] width 459 height 108
click at [400, 126] on div at bounding box center [343, 117] width 177 height 43
click at [348, 124] on div at bounding box center [343, 117] width 177 height 43
drag, startPoint x: 348, startPoint y: 124, endPoint x: 423, endPoint y: 148, distance: 79.1
click at [423, 148] on div "+ · 6 · r − · 4 · r = 8 + · 6 · r · 4 − r = · 8 · 4 + · 6 · r · 4 − r = 2 + · 6…" at bounding box center [340, 118] width 459 height 108
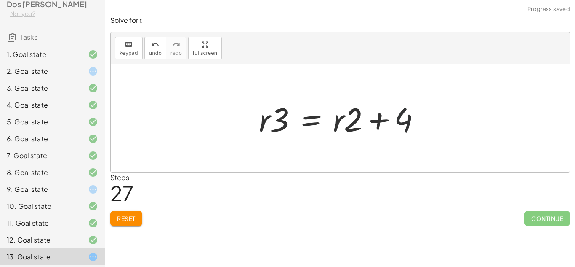
click at [405, 117] on div at bounding box center [343, 117] width 177 height 43
click at [407, 119] on div at bounding box center [343, 117] width 177 height 43
click at [408, 122] on div at bounding box center [343, 117] width 177 height 43
drag, startPoint x: 353, startPoint y: 123, endPoint x: 411, endPoint y: 137, distance: 59.9
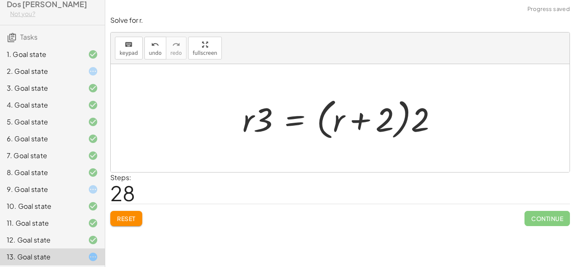
click at [419, 124] on div at bounding box center [343, 118] width 210 height 48
click at [383, 127] on div at bounding box center [343, 118] width 210 height 48
drag, startPoint x: 267, startPoint y: 121, endPoint x: 436, endPoint y: 127, distance: 169.0
click at [436, 127] on div at bounding box center [343, 118] width 210 height 48
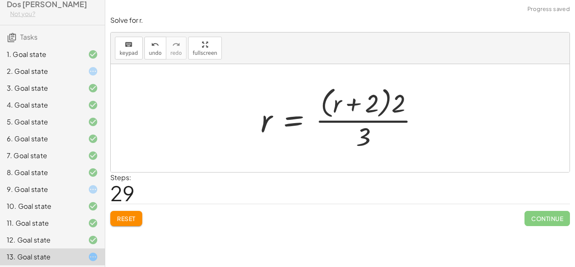
click at [367, 142] on div at bounding box center [344, 117] width 174 height 69
click at [403, 100] on div at bounding box center [344, 117] width 174 height 69
click at [142, 220] on button "Reset" at bounding box center [126, 218] width 32 height 15
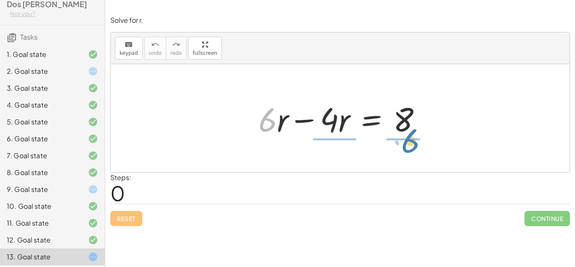
drag, startPoint x: 269, startPoint y: 117, endPoint x: 413, endPoint y: 139, distance: 145.3
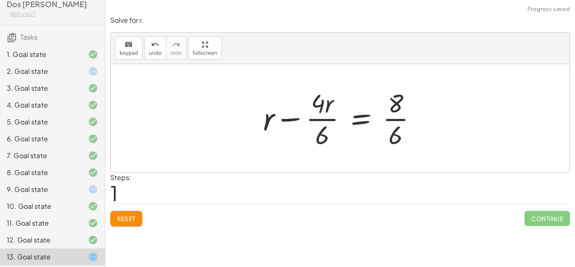
click at [408, 138] on div at bounding box center [343, 118] width 169 height 65
click at [401, 137] on div at bounding box center [344, 118] width 168 height 65
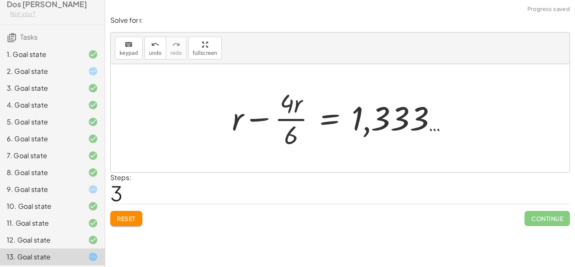
click at [399, 129] on div at bounding box center [343, 118] width 231 height 65
click at [111, 217] on button "Reset" at bounding box center [126, 218] width 32 height 15
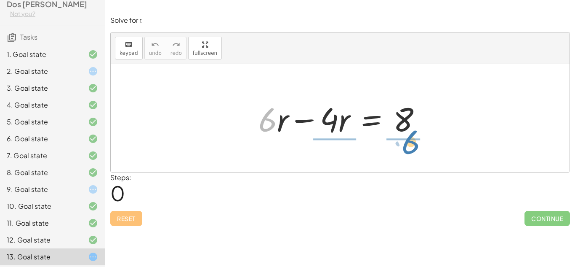
drag, startPoint x: 266, startPoint y: 122, endPoint x: 412, endPoint y: 146, distance: 148.6
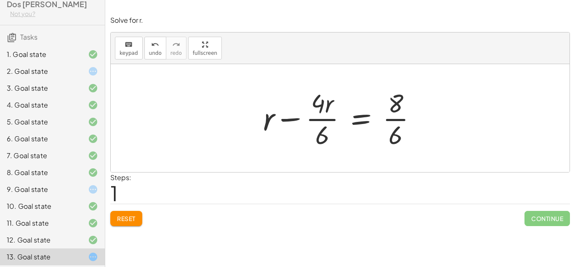
click at [399, 142] on div at bounding box center [343, 118] width 169 height 65
drag, startPoint x: 322, startPoint y: 142, endPoint x: 401, endPoint y: 139, distance: 78.4
click at [401, 139] on div at bounding box center [344, 118] width 168 height 65
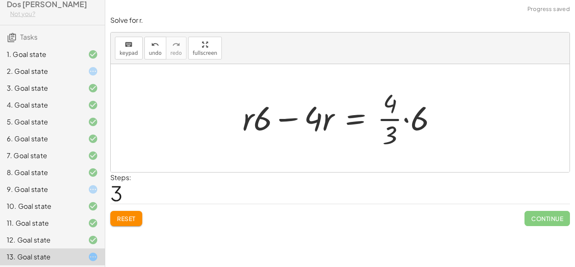
click at [415, 126] on div at bounding box center [343, 118] width 210 height 65
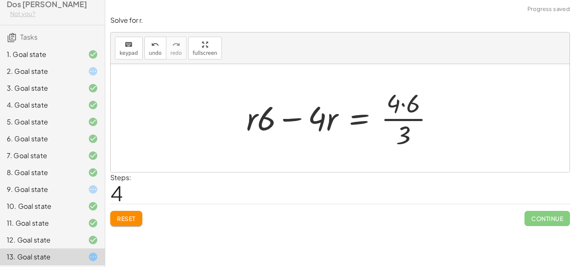
click at [405, 133] on div at bounding box center [343, 118] width 203 height 65
click at [411, 111] on div at bounding box center [343, 118] width 203 height 65
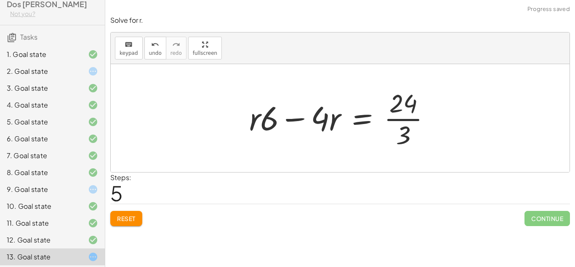
click at [405, 128] on div at bounding box center [343, 118] width 197 height 65
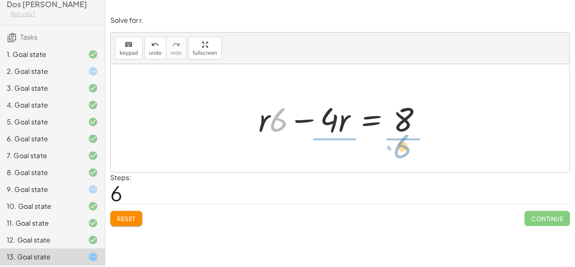
drag, startPoint x: 282, startPoint y: 126, endPoint x: 404, endPoint y: 154, distance: 125.2
click at [404, 154] on div "+ · 6 · r − · 4 · r = 8 + r − · 4 · r · 6 = · 8 · 6 + r − · 4 · r · 6 = · 4 · 2…" at bounding box center [340, 118] width 459 height 108
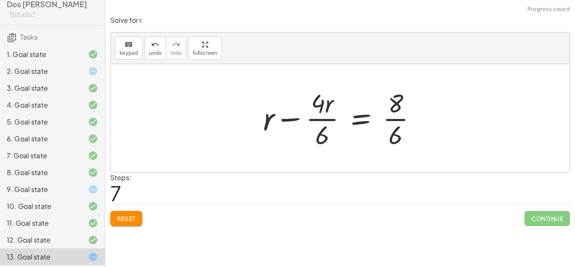
click at [398, 142] on div at bounding box center [343, 118] width 169 height 65
click at [398, 142] on div at bounding box center [344, 118] width 168 height 65
click at [398, 104] on div at bounding box center [344, 118] width 168 height 65
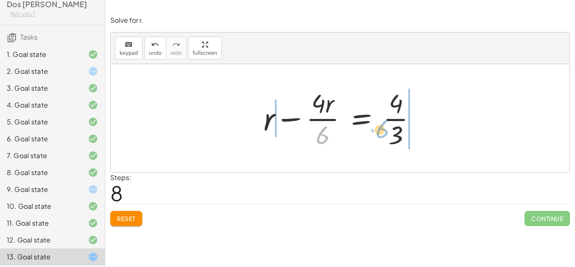
drag, startPoint x: 318, startPoint y: 134, endPoint x: 405, endPoint y: 125, distance: 88.1
click at [405, 125] on div at bounding box center [344, 118] width 168 height 65
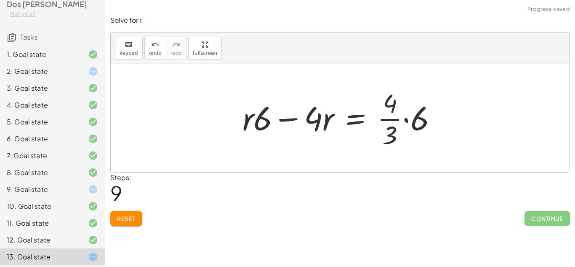
click at [412, 125] on div at bounding box center [343, 118] width 210 height 65
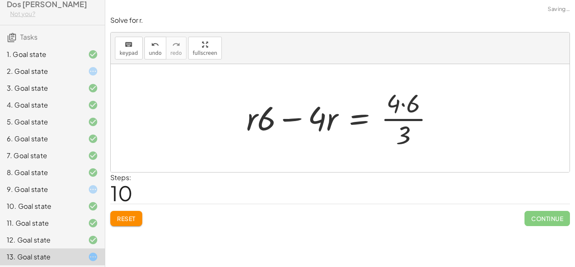
click at [405, 128] on div at bounding box center [343, 118] width 203 height 65
click at [407, 128] on div at bounding box center [343, 118] width 203 height 65
click at [415, 109] on div at bounding box center [343, 118] width 203 height 65
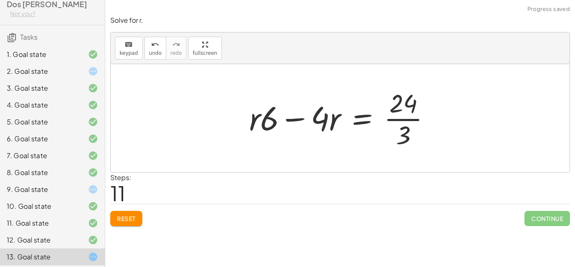
click at [405, 129] on div at bounding box center [343, 118] width 197 height 65
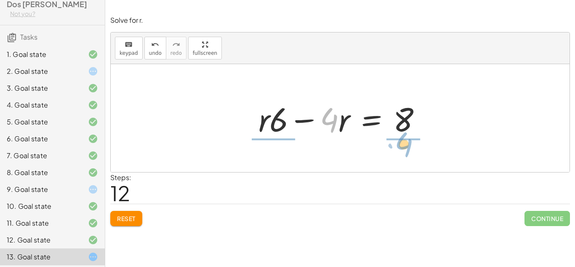
drag, startPoint x: 330, startPoint y: 121, endPoint x: 406, endPoint y: 144, distance: 79.3
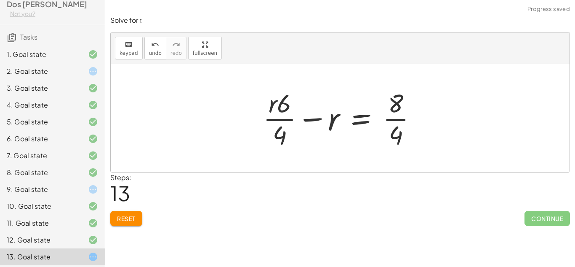
click at [396, 136] on div at bounding box center [343, 118] width 169 height 65
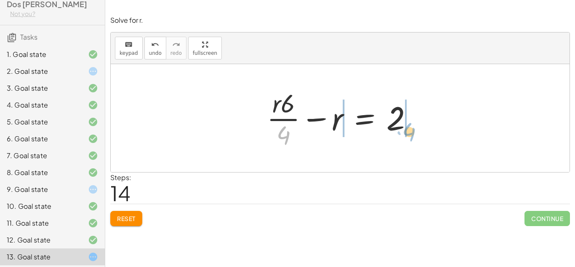
drag, startPoint x: 282, startPoint y: 131, endPoint x: 413, endPoint y: 126, distance: 131.1
click at [413, 126] on div at bounding box center [343, 118] width 161 height 65
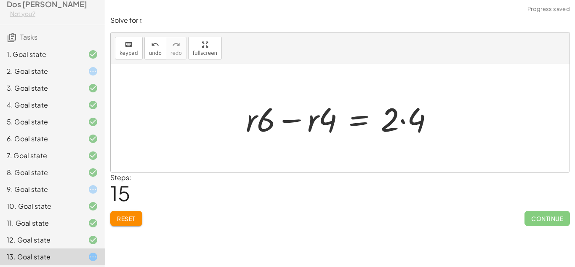
click at [420, 123] on div at bounding box center [343, 117] width 203 height 43
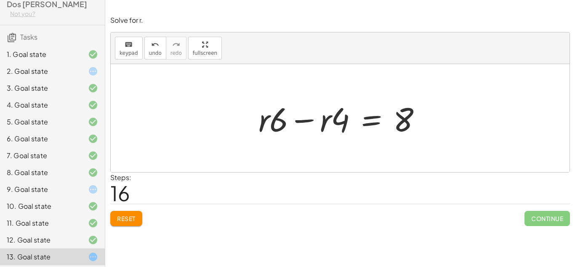
click at [281, 125] on div at bounding box center [343, 117] width 178 height 43
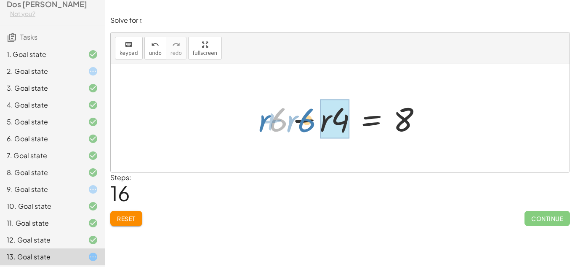
drag, startPoint x: 281, startPoint y: 125, endPoint x: 309, endPoint y: 125, distance: 28.2
click at [309, 125] on div at bounding box center [343, 117] width 178 height 43
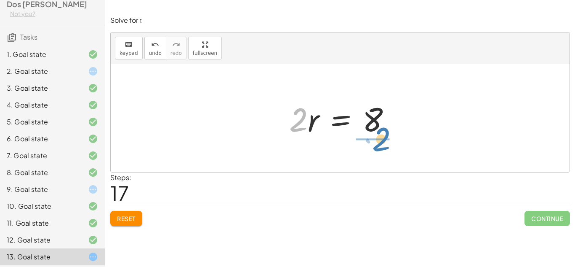
drag, startPoint x: 302, startPoint y: 120, endPoint x: 376, endPoint y: 147, distance: 78.6
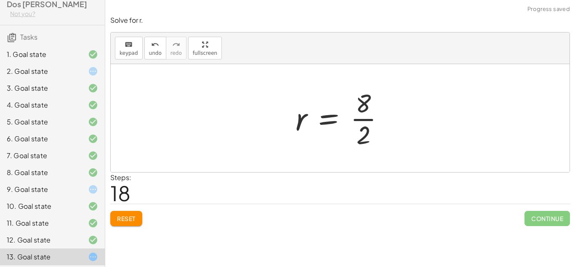
click at [363, 136] on div at bounding box center [344, 118] width 104 height 65
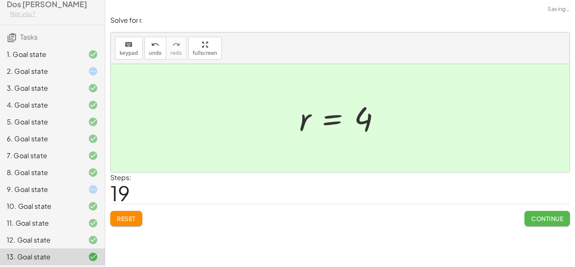
click at [556, 219] on span "Continue" at bounding box center [548, 218] width 32 height 8
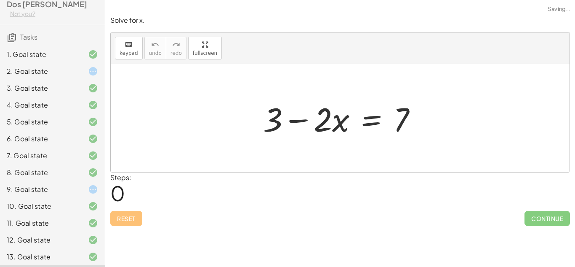
scroll to position [161, 0]
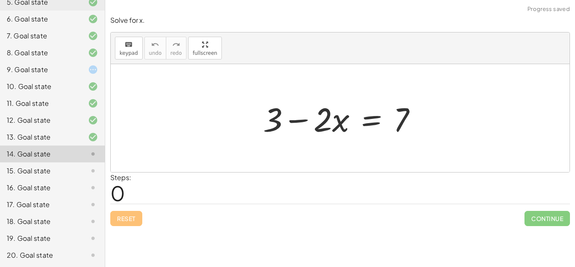
click at [41, 169] on div "15. Goal state" at bounding box center [41, 171] width 68 height 10
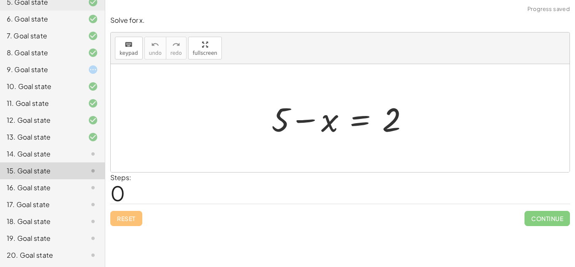
click at [76, 150] on div at bounding box center [87, 154] width 24 height 10
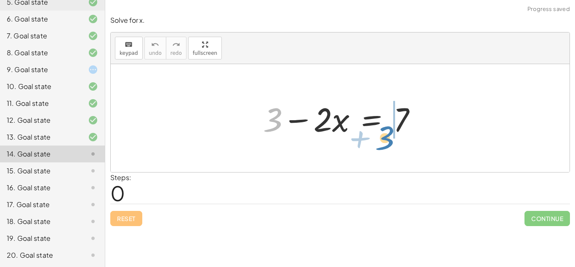
drag, startPoint x: 277, startPoint y: 124, endPoint x: 390, endPoint y: 143, distance: 114.5
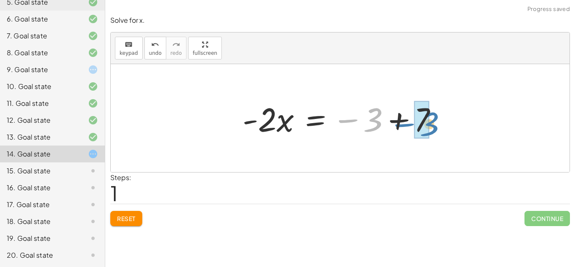
drag, startPoint x: 375, startPoint y: 119, endPoint x: 433, endPoint y: 123, distance: 59.1
click at [433, 123] on div at bounding box center [343, 117] width 210 height 43
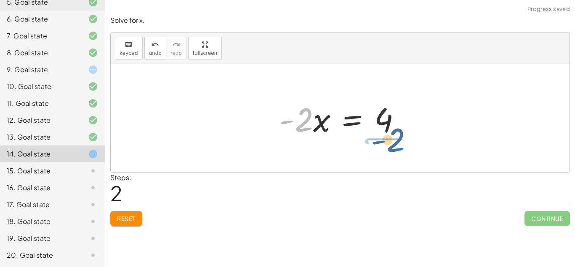
drag, startPoint x: 306, startPoint y: 121, endPoint x: 403, endPoint y: 142, distance: 99.2
click at [403, 142] on div "+ 3 − · 2 · x = 7 · - 2 · x = − 3 + 7 · - 2 · 2 · x = - 4" at bounding box center [340, 118] width 459 height 108
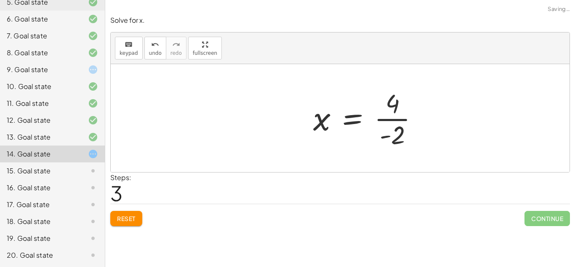
click at [401, 142] on div at bounding box center [369, 118] width 120 height 65
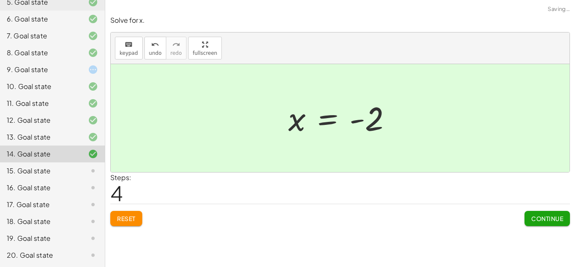
click at [543, 215] on span "Continue" at bounding box center [548, 218] width 32 height 8
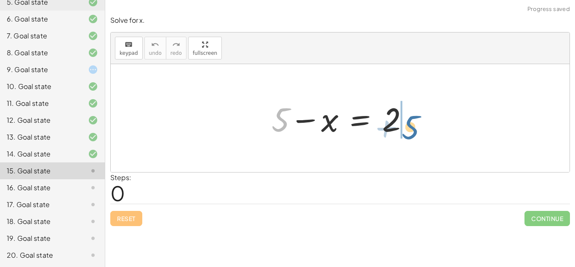
drag, startPoint x: 279, startPoint y: 115, endPoint x: 412, endPoint y: 121, distance: 132.4
click at [412, 121] on div at bounding box center [344, 117] width 152 height 43
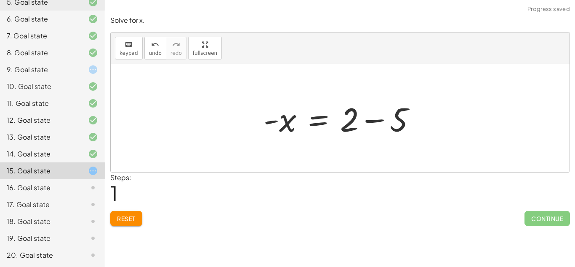
click at [405, 124] on div at bounding box center [344, 117] width 168 height 43
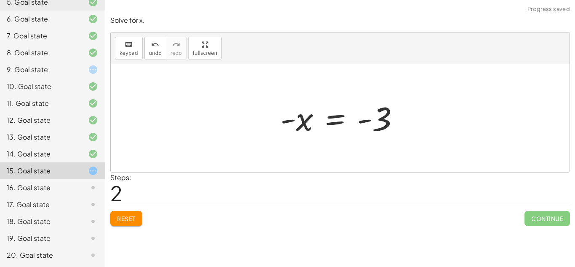
click at [382, 128] on div at bounding box center [343, 118] width 134 height 42
click at [302, 122] on div at bounding box center [343, 118] width 134 height 42
click at [328, 123] on div at bounding box center [343, 118] width 134 height 42
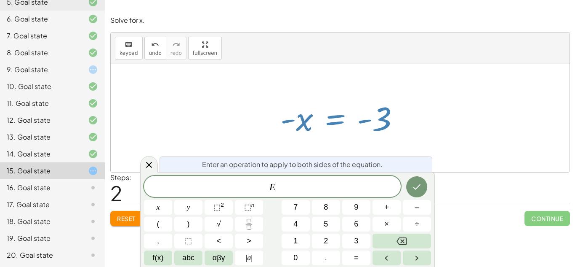
click at [328, 123] on div at bounding box center [343, 118] width 134 height 42
click at [149, 162] on icon at bounding box center [149, 165] width 10 height 10
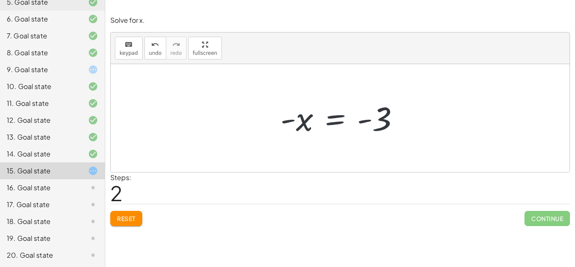
click at [135, 216] on span "Reset" at bounding box center [126, 218] width 19 height 8
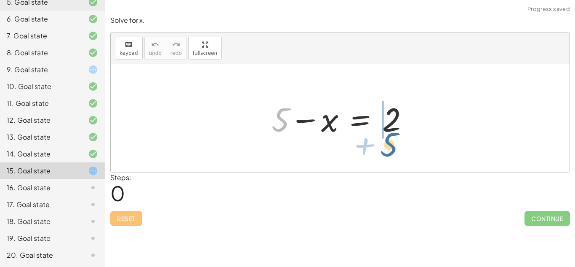
drag, startPoint x: 280, startPoint y: 112, endPoint x: 392, endPoint y: 139, distance: 114.7
click at [392, 139] on div at bounding box center [344, 117] width 152 height 43
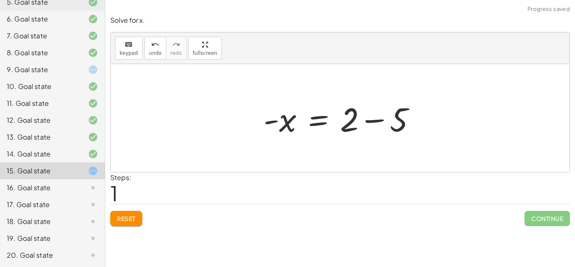
click at [397, 129] on div at bounding box center [344, 117] width 168 height 43
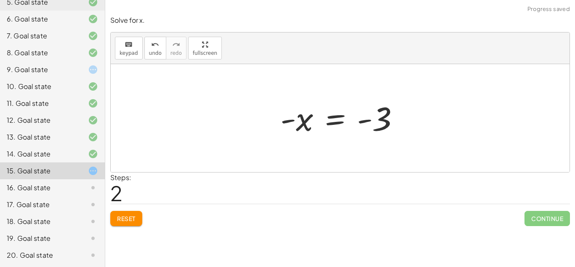
click at [333, 119] on div at bounding box center [343, 118] width 134 height 42
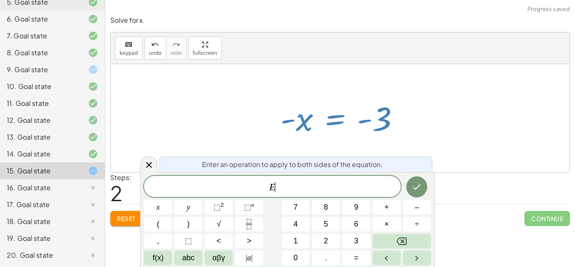
scroll to position [3, 0]
click at [155, 166] on div at bounding box center [149, 164] width 18 height 16
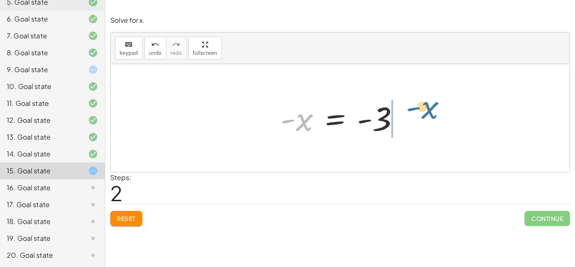
drag, startPoint x: 305, startPoint y: 121, endPoint x: 430, endPoint y: 109, distance: 126.1
click at [430, 109] on div "+ 5 − x = 2 - x = + 2 − 5 - x - x = - 3" at bounding box center [340, 118] width 459 height 108
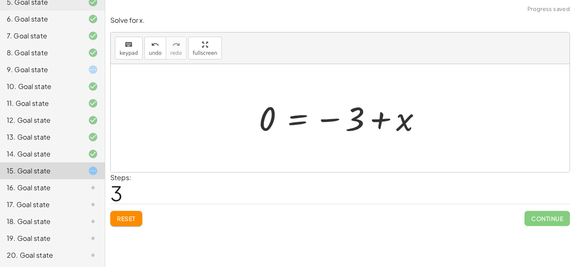
click at [404, 121] on div at bounding box center [344, 118] width 178 height 42
click at [362, 123] on div at bounding box center [344, 118] width 178 height 42
drag, startPoint x: 262, startPoint y: 127, endPoint x: 355, endPoint y: 143, distance: 94.5
click at [355, 143] on div "+ 5 − x = 2 - x = + 2 − 5 - x = - 3 0 x = − 3 0 +" at bounding box center [340, 118] width 459 height 108
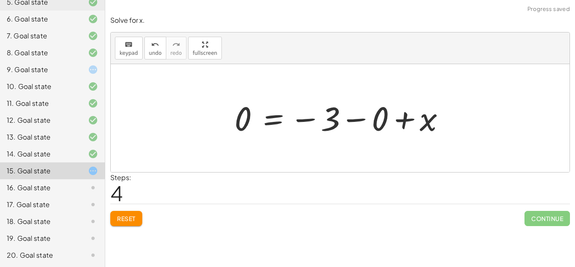
click at [375, 125] on div at bounding box center [343, 118] width 226 height 42
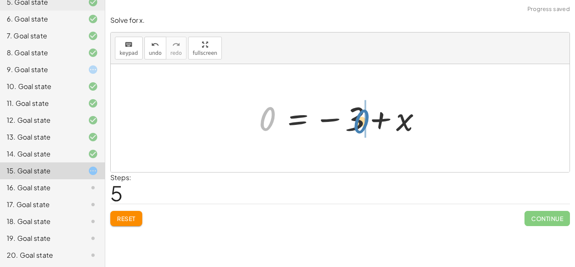
drag, startPoint x: 272, startPoint y: 121, endPoint x: 372, endPoint y: 124, distance: 100.7
click at [372, 124] on div at bounding box center [344, 118] width 178 height 42
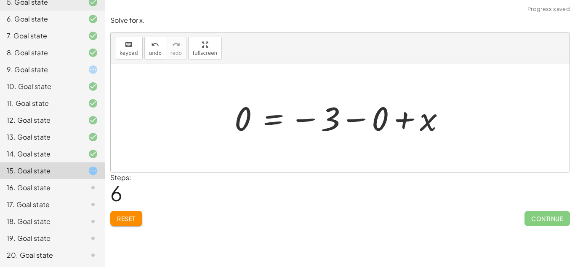
click at [372, 127] on div at bounding box center [343, 118] width 226 height 42
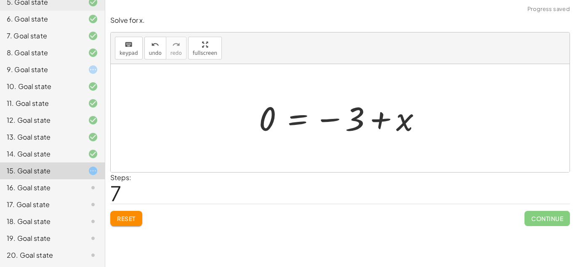
click at [356, 130] on div at bounding box center [344, 118] width 178 height 42
click at [264, 128] on div at bounding box center [344, 118] width 178 height 42
click at [387, 114] on div at bounding box center [344, 118] width 178 height 42
click at [382, 116] on div at bounding box center [344, 118] width 178 height 42
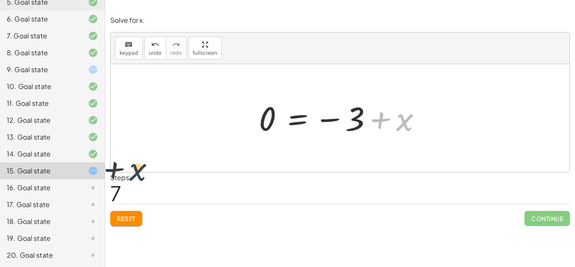
drag, startPoint x: 401, startPoint y: 123, endPoint x: 107, endPoint y: 171, distance: 298.1
click at [0, 0] on div "Solve for x. keyboard keypad undo undo redo redo fullscreen + 5 − x = 2 - x = +…" at bounding box center [0, 0] width 0 height 0
drag, startPoint x: 377, startPoint y: 113, endPoint x: 291, endPoint y: 110, distance: 86.4
click at [291, 110] on div at bounding box center [344, 118] width 178 height 42
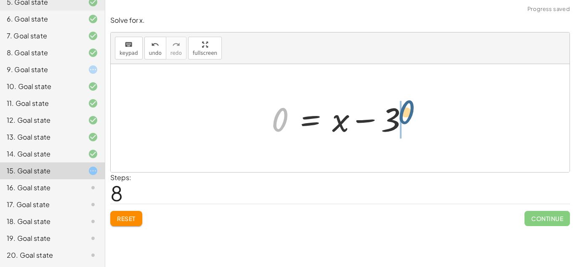
drag, startPoint x: 277, startPoint y: 117, endPoint x: 381, endPoint y: 164, distance: 114.3
click at [381, 164] on div "+ 5 − x = 2 - x = + 2 − 5 - x = - 3 0 = − 3 + x 0 = − 3 − 0 + x 0 = − 3 + x 0 =…" at bounding box center [340, 118] width 459 height 108
drag, startPoint x: 277, startPoint y: 128, endPoint x: 385, endPoint y: 143, distance: 109.3
click at [385, 143] on div "+ 5 − x = 2 - x = + 2 − 5 - x = - 3 0 = − 3 + x 0 = − 3 − 0 + x 0 = − 3 + x 0 =…" at bounding box center [340, 118] width 459 height 108
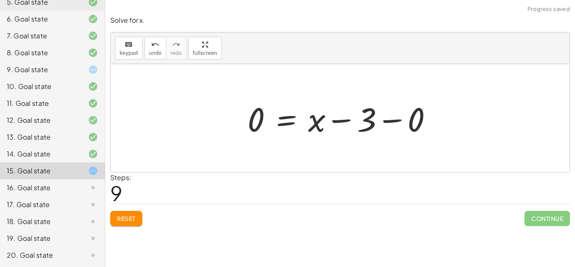
click at [413, 129] on div at bounding box center [343, 117] width 200 height 43
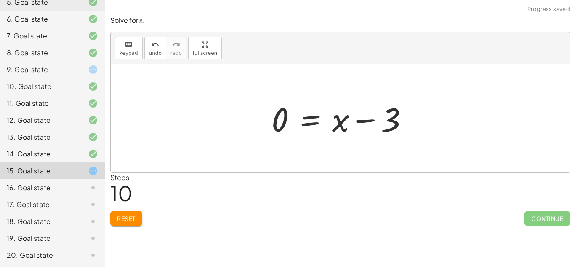
click at [396, 126] on div at bounding box center [344, 117] width 152 height 43
click at [361, 121] on div at bounding box center [344, 117] width 152 height 43
drag, startPoint x: 283, startPoint y: 123, endPoint x: 403, endPoint y: 153, distance: 123.8
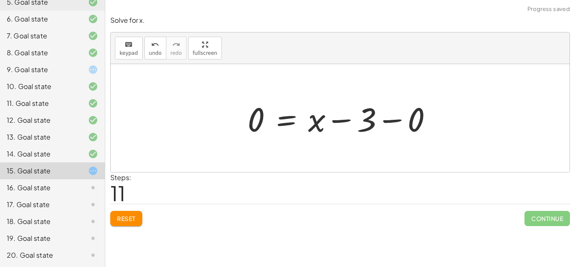
click at [417, 128] on div at bounding box center [343, 117] width 200 height 43
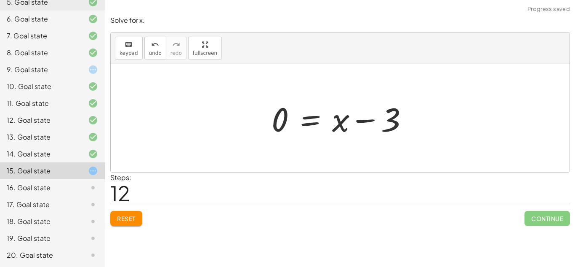
click at [388, 131] on div at bounding box center [344, 117] width 152 height 43
click at [387, 131] on div at bounding box center [344, 117] width 152 height 43
drag, startPoint x: 273, startPoint y: 127, endPoint x: 404, endPoint y: 150, distance: 132.6
click at [404, 150] on div "+ 5 − x = 2 - x = + 2 − 5 - x = - 3 0 = − 3 + x 0 = − 3 − 0 + x 0 = − 3 + x 0 =…" at bounding box center [340, 118] width 459 height 108
click at [436, 128] on div at bounding box center [368, 117] width 200 height 43
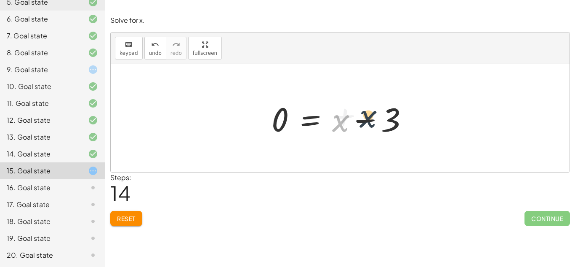
drag, startPoint x: 348, startPoint y: 127, endPoint x: 396, endPoint y: 120, distance: 48.5
click at [396, 120] on div at bounding box center [344, 117] width 152 height 43
drag, startPoint x: 401, startPoint y: 117, endPoint x: 350, endPoint y: 119, distance: 51.0
click at [350, 119] on div at bounding box center [344, 117] width 152 height 43
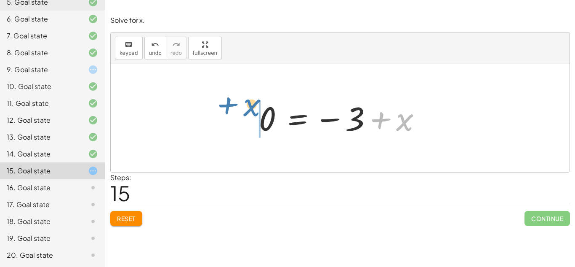
drag, startPoint x: 412, startPoint y: 119, endPoint x: 265, endPoint y: 109, distance: 147.8
click at [265, 109] on div at bounding box center [344, 118] width 178 height 42
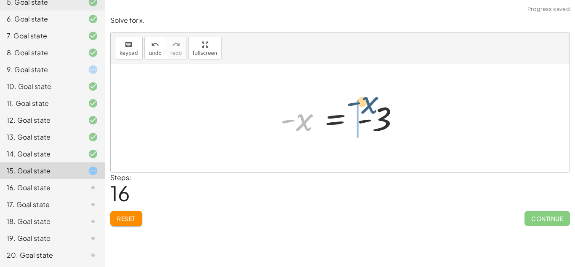
drag, startPoint x: 309, startPoint y: 121, endPoint x: 379, endPoint y: 104, distance: 72.3
click at [379, 104] on div at bounding box center [343, 118] width 134 height 42
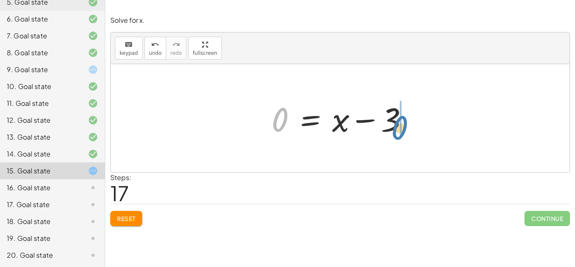
drag, startPoint x: 286, startPoint y: 121, endPoint x: 406, endPoint y: 129, distance: 120.3
click at [406, 129] on div at bounding box center [344, 117] width 152 height 43
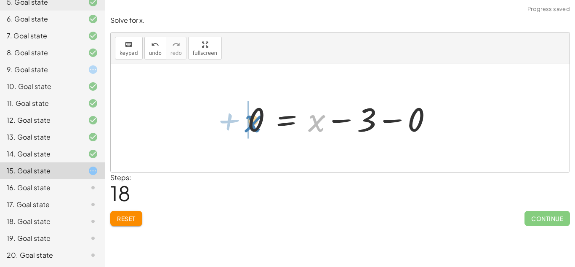
drag, startPoint x: 314, startPoint y: 121, endPoint x: 249, endPoint y: 121, distance: 64.9
click at [249, 121] on div at bounding box center [343, 117] width 200 height 43
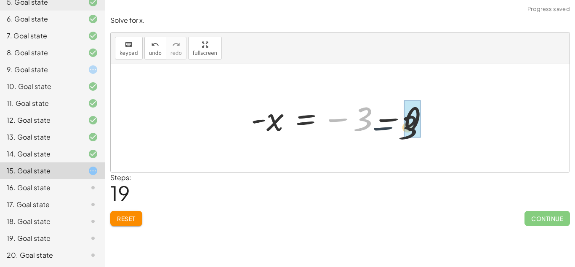
drag, startPoint x: 346, startPoint y: 110, endPoint x: 403, endPoint y: 120, distance: 57.8
click at [403, 120] on div at bounding box center [343, 118] width 193 height 42
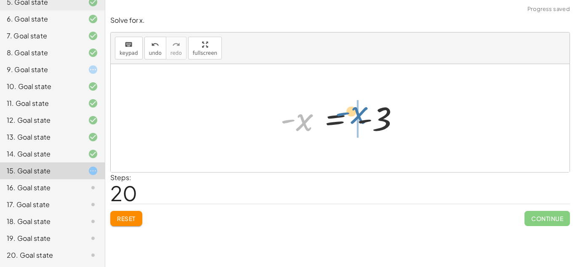
drag, startPoint x: 308, startPoint y: 126, endPoint x: 364, endPoint y: 118, distance: 56.1
click at [364, 118] on div at bounding box center [343, 118] width 134 height 42
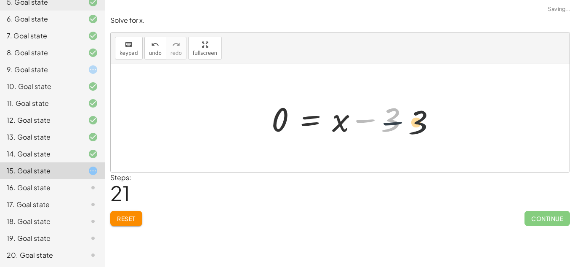
drag, startPoint x: 364, startPoint y: 118, endPoint x: 397, endPoint y: 121, distance: 33.8
click at [397, 121] on div at bounding box center [344, 117] width 152 height 43
drag, startPoint x: 334, startPoint y: 128, endPoint x: 381, endPoint y: 126, distance: 46.8
click at [381, 126] on div at bounding box center [344, 117] width 152 height 43
drag, startPoint x: 396, startPoint y: 119, endPoint x: 339, endPoint y: 111, distance: 57.1
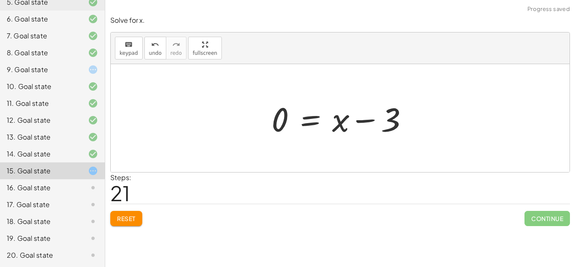
click at [335, 132] on div at bounding box center [344, 117] width 152 height 43
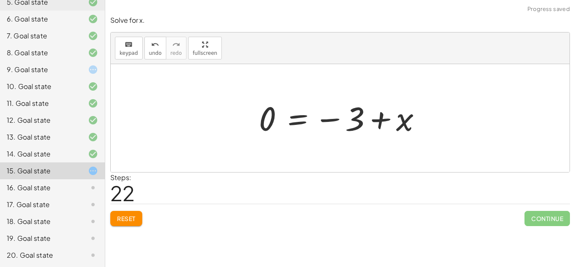
click at [286, 120] on div at bounding box center [344, 118] width 178 height 42
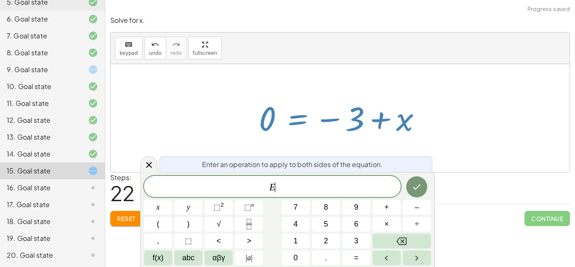
scroll to position [3, 0]
drag, startPoint x: 273, startPoint y: 119, endPoint x: 385, endPoint y: 111, distance: 112.8
click at [385, 111] on div at bounding box center [344, 118] width 178 height 42
click at [233, 126] on div at bounding box center [340, 118] width 459 height 108
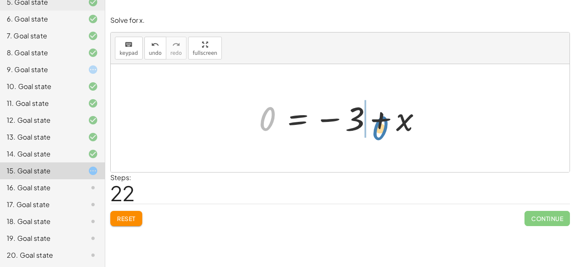
drag, startPoint x: 272, startPoint y: 120, endPoint x: 386, endPoint y: 129, distance: 114.2
click at [386, 129] on div at bounding box center [344, 118] width 178 height 42
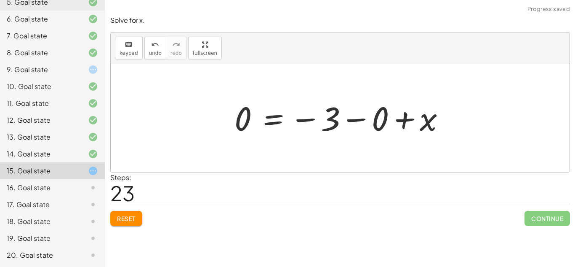
click at [128, 217] on span "Reset" at bounding box center [126, 218] width 19 height 8
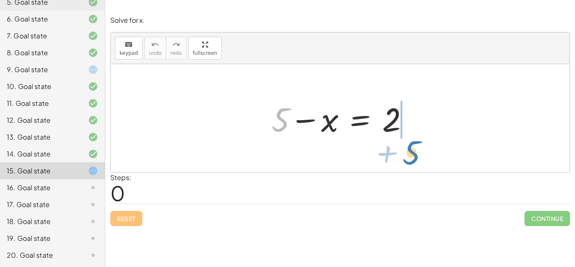
drag, startPoint x: 276, startPoint y: 126, endPoint x: 409, endPoint y: 161, distance: 137.5
click at [409, 161] on div "+ 5 + 5 − x = 2" at bounding box center [340, 118] width 459 height 108
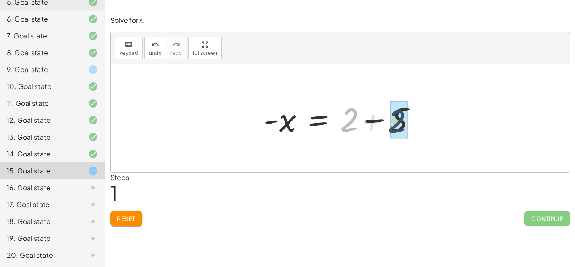
drag, startPoint x: 353, startPoint y: 123, endPoint x: 412, endPoint y: 125, distance: 59.4
click at [412, 125] on div at bounding box center [344, 117] width 168 height 43
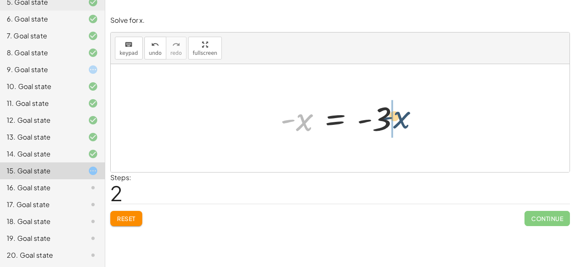
drag, startPoint x: 306, startPoint y: 125, endPoint x: 412, endPoint y: 121, distance: 105.8
click at [412, 121] on div "+ 5 − x = 2 - x = + 2 − 5 - x - x = - 3" at bounding box center [340, 118] width 145 height 46
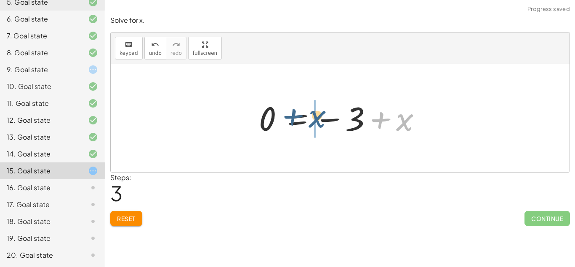
drag, startPoint x: 412, startPoint y: 121, endPoint x: 324, endPoint y: 118, distance: 87.7
click at [324, 118] on div at bounding box center [344, 118] width 178 height 42
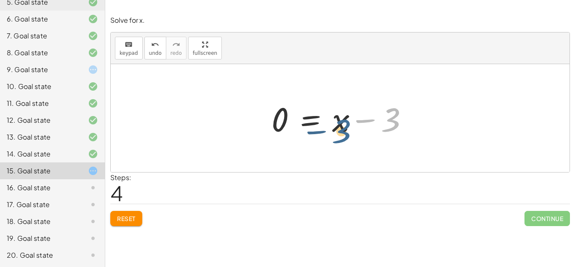
drag, startPoint x: 391, startPoint y: 116, endPoint x: 342, endPoint y: 128, distance: 50.6
click at [342, 128] on div at bounding box center [344, 117] width 152 height 43
click at [269, 111] on div at bounding box center [344, 117] width 152 height 43
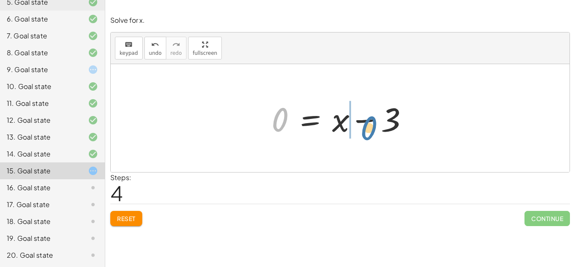
drag, startPoint x: 281, startPoint y: 118, endPoint x: 373, endPoint y: 126, distance: 91.8
click at [373, 126] on div at bounding box center [344, 117] width 152 height 43
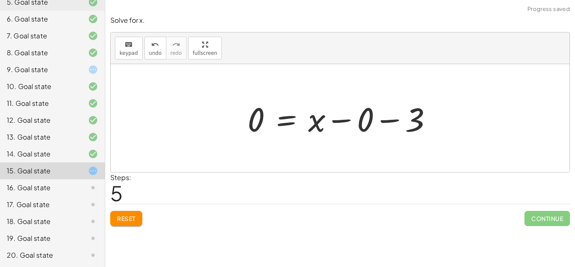
click at [136, 218] on button "Reset" at bounding box center [126, 218] width 32 height 15
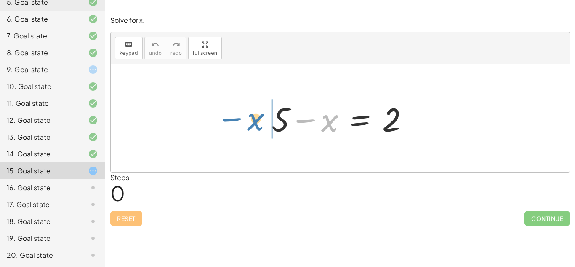
drag, startPoint x: 326, startPoint y: 132, endPoint x: 250, endPoint y: 130, distance: 76.7
click at [250, 130] on div "− x + 5 − x = 2" at bounding box center [340, 118] width 459 height 108
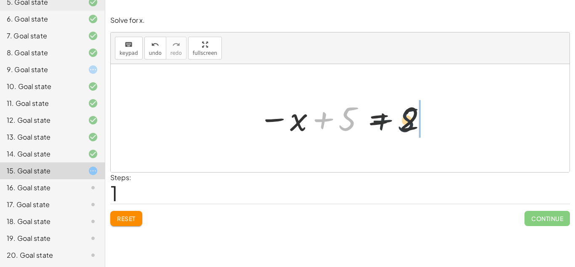
drag, startPoint x: 355, startPoint y: 117, endPoint x: 450, endPoint y: 120, distance: 95.3
click at [450, 120] on div "+ 5 − x = 2 + 5 + 5 − x = 2" at bounding box center [340, 118] width 459 height 108
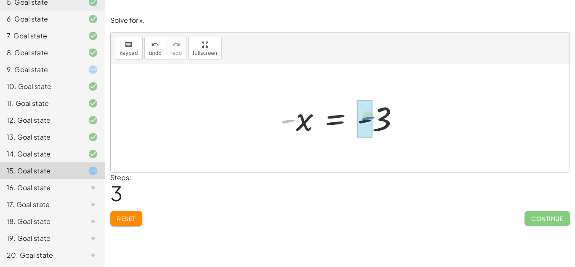
drag, startPoint x: 290, startPoint y: 120, endPoint x: 369, endPoint y: 118, distance: 79.6
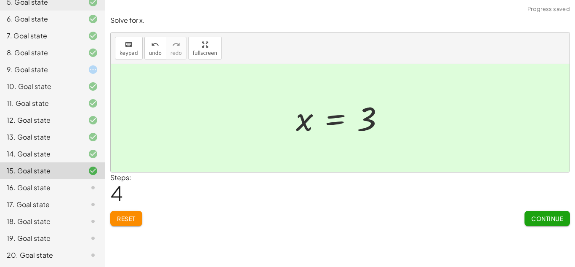
click at [540, 217] on span "Continue" at bounding box center [548, 218] width 32 height 8
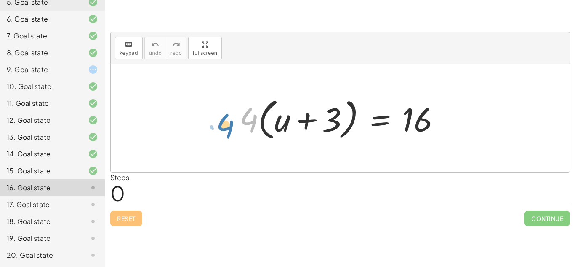
drag, startPoint x: 246, startPoint y: 123, endPoint x: 219, endPoint y: 128, distance: 27.6
drag, startPoint x: 256, startPoint y: 118, endPoint x: 294, endPoint y: 129, distance: 40.4
click at [294, 129] on div at bounding box center [343, 118] width 216 height 48
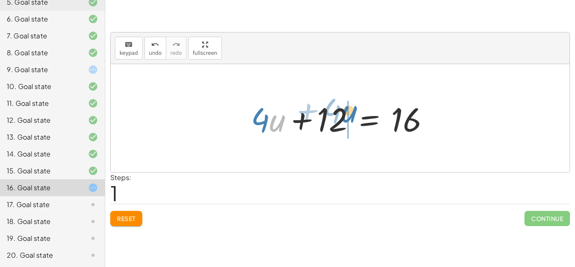
drag, startPoint x: 271, startPoint y: 120, endPoint x: 347, endPoint y: 110, distance: 76.0
click at [347, 110] on div at bounding box center [344, 117] width 194 height 43
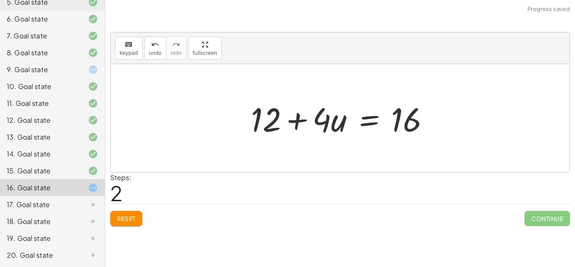
click at [315, 120] on div at bounding box center [344, 117] width 194 height 43
drag, startPoint x: 343, startPoint y: 122, endPoint x: 353, endPoint y: 102, distance: 22.8
click at [353, 102] on div at bounding box center [344, 117] width 194 height 43
click at [261, 119] on div at bounding box center [344, 117] width 194 height 43
click at [313, 119] on div at bounding box center [344, 117] width 194 height 43
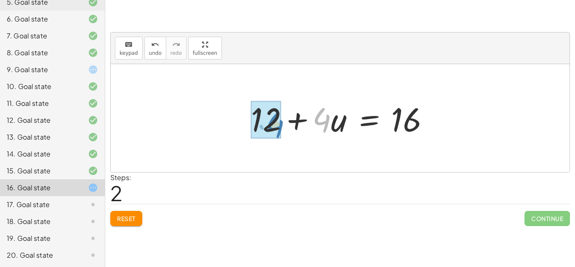
drag, startPoint x: 319, startPoint y: 118, endPoint x: 272, endPoint y: 124, distance: 47.5
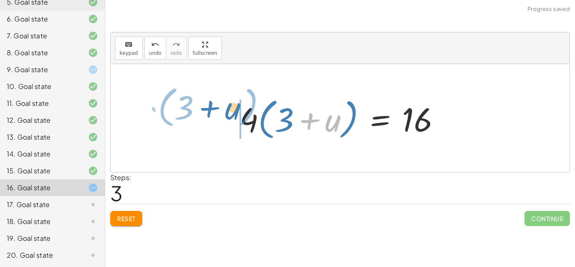
drag, startPoint x: 339, startPoint y: 121, endPoint x: 238, endPoint y: 109, distance: 101.0
click at [238, 109] on div at bounding box center [343, 118] width 216 height 48
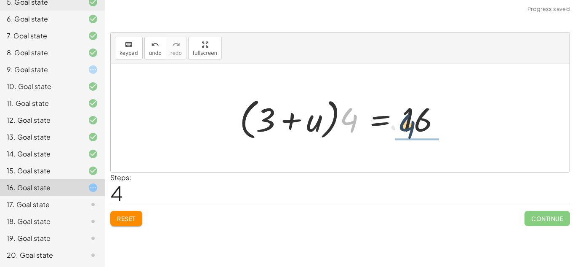
drag, startPoint x: 351, startPoint y: 122, endPoint x: 409, endPoint y: 128, distance: 58.9
click at [409, 128] on div at bounding box center [343, 118] width 216 height 48
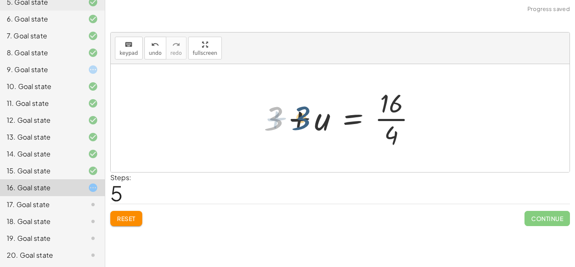
drag, startPoint x: 279, startPoint y: 121, endPoint x: 313, endPoint y: 122, distance: 34.5
click at [313, 122] on div at bounding box center [344, 118] width 168 height 65
drag, startPoint x: 273, startPoint y: 112, endPoint x: 321, endPoint y: 123, distance: 48.9
click at [321, 123] on div at bounding box center [344, 118] width 168 height 65
drag, startPoint x: 278, startPoint y: 117, endPoint x: 223, endPoint y: 112, distance: 54.5
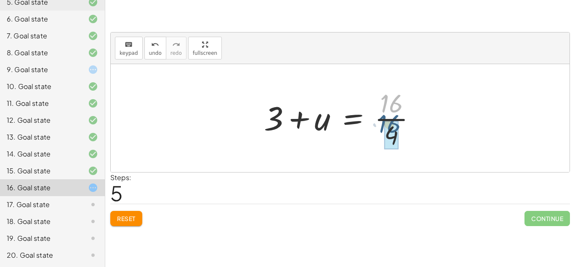
drag, startPoint x: 393, startPoint y: 107, endPoint x: 391, endPoint y: 128, distance: 20.3
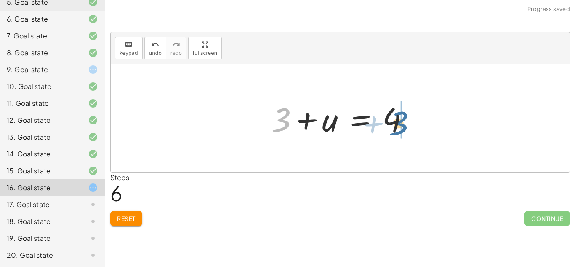
drag, startPoint x: 279, startPoint y: 125, endPoint x: 397, endPoint y: 128, distance: 117.6
click at [397, 128] on div at bounding box center [344, 117] width 152 height 43
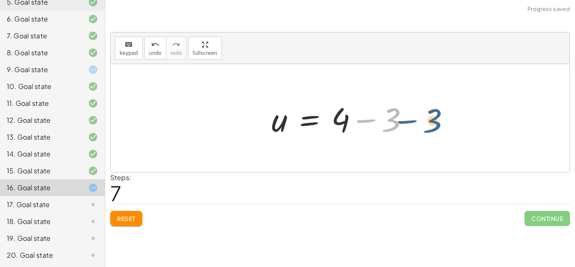
click at [349, 118] on div at bounding box center [344, 117] width 152 height 43
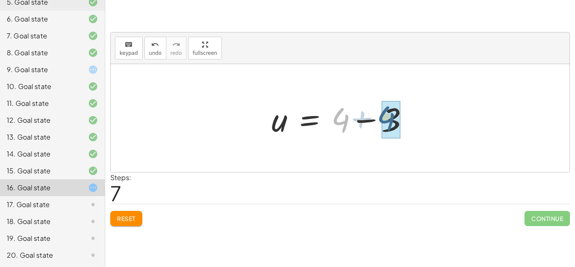
drag, startPoint x: 336, startPoint y: 119, endPoint x: 386, endPoint y: 117, distance: 50.2
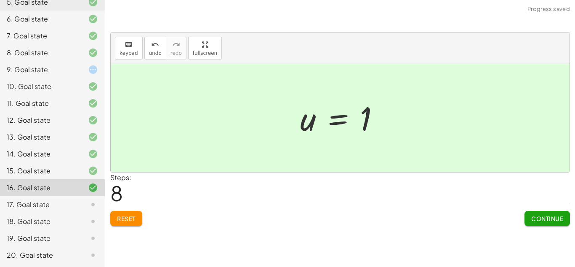
click at [556, 219] on span "Continue" at bounding box center [548, 218] width 32 height 8
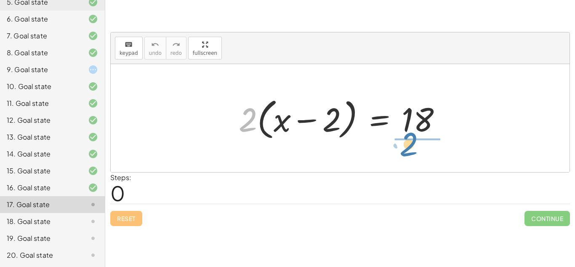
drag, startPoint x: 239, startPoint y: 128, endPoint x: 408, endPoint y: 150, distance: 170.4
click at [408, 150] on div "· 2 · 2 · ( + x − 2 ) = 18" at bounding box center [340, 118] width 459 height 108
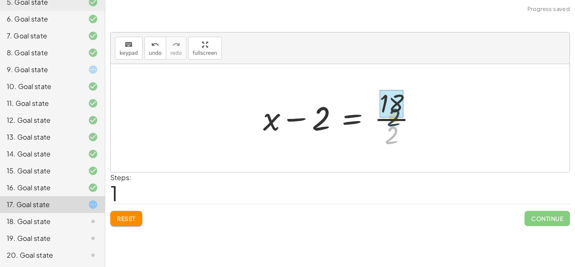
drag, startPoint x: 393, startPoint y: 135, endPoint x: 396, endPoint y: 113, distance: 21.7
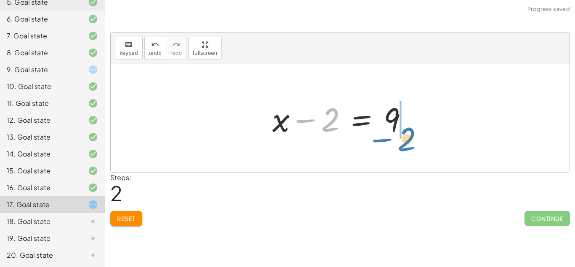
drag, startPoint x: 330, startPoint y: 123, endPoint x: 406, endPoint y: 143, distance: 78.1
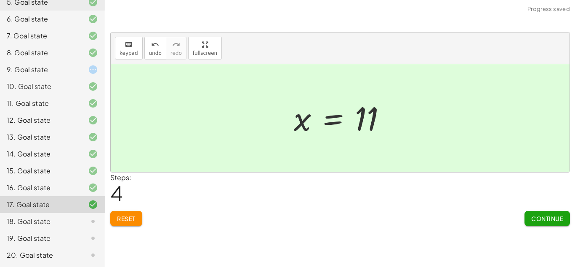
click at [528, 211] on button "Continue" at bounding box center [547, 218] width 45 height 15
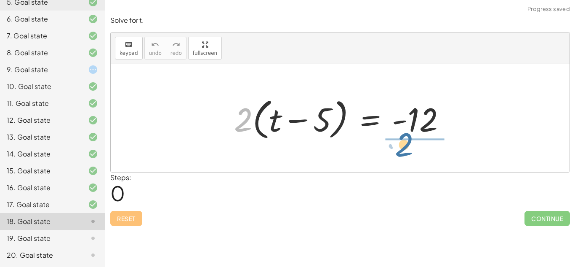
drag, startPoint x: 241, startPoint y: 118, endPoint x: 410, endPoint y: 137, distance: 170.4
click at [410, 137] on div at bounding box center [343, 118] width 227 height 48
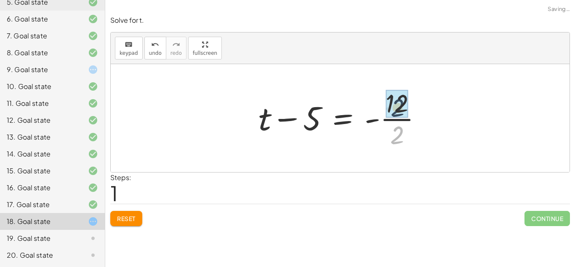
drag, startPoint x: 394, startPoint y: 136, endPoint x: 395, endPoint y: 106, distance: 30.3
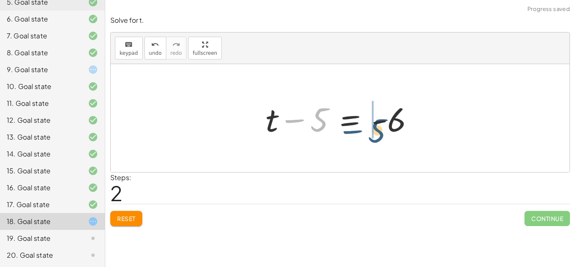
drag, startPoint x: 323, startPoint y: 128, endPoint x: 399, endPoint y: 142, distance: 78.0
click at [399, 142] on div "· 2 · ( + t − 5 ) = - 12 + t − 5 = - · 12 · 2 − 5 + t − 5 = - 6" at bounding box center [340, 118] width 459 height 108
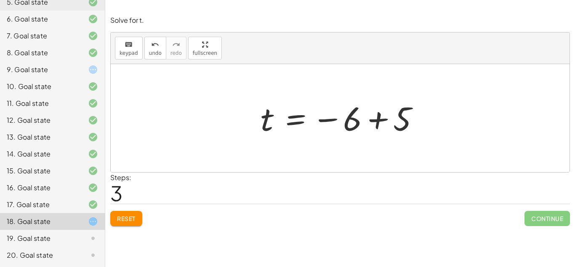
scroll to position [161, 0]
drag, startPoint x: 350, startPoint y: 127, endPoint x: 399, endPoint y: 133, distance: 49.3
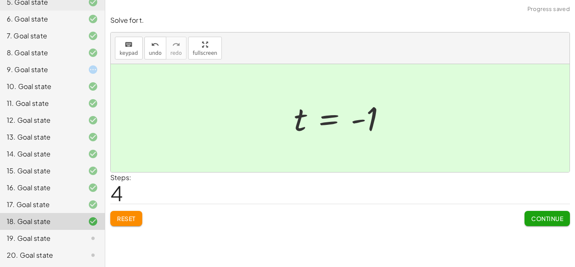
click at [523, 215] on div "Reset Continue" at bounding box center [340, 214] width 460 height 22
click at [551, 222] on button "Continue" at bounding box center [547, 218] width 45 height 15
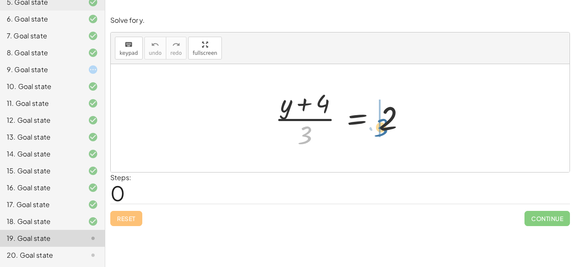
drag, startPoint x: 305, startPoint y: 136, endPoint x: 389, endPoint y: 122, distance: 85.7
click at [389, 122] on div at bounding box center [344, 118] width 146 height 65
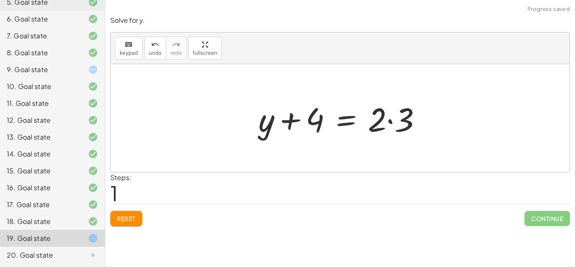
click at [402, 131] on div at bounding box center [343, 117] width 179 height 43
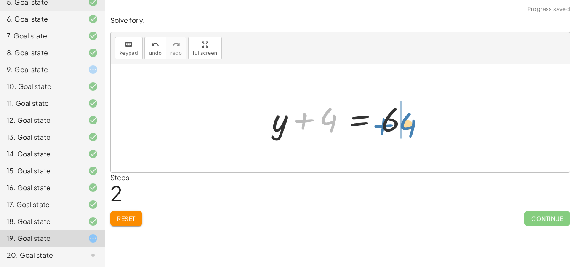
drag, startPoint x: 325, startPoint y: 119, endPoint x: 404, endPoint y: 124, distance: 79.4
click at [404, 124] on div at bounding box center [344, 117] width 152 height 43
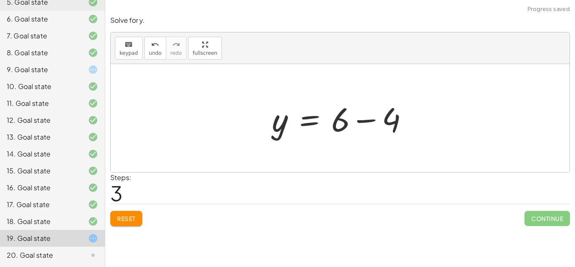
drag, startPoint x: 430, startPoint y: 125, endPoint x: 397, endPoint y: 120, distance: 33.5
click at [397, 120] on div "· ( + y + 4 ) · 3 = 2 + y + 4 = · 2 · 3 + y + 4 = 6 y 4 = 6 + −" at bounding box center [340, 118] width 459 height 108
click at [397, 120] on div at bounding box center [344, 117] width 152 height 43
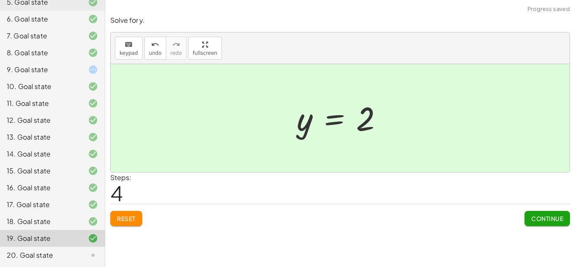
drag, startPoint x: 521, startPoint y: 200, endPoint x: 528, endPoint y: 212, distance: 14.7
click at [0, 0] on div "Solve for y. keyboard keypad undo undo redo redo fullscreen · ( + y + 4 ) · 3 =…" at bounding box center [0, 0] width 0 height 0
click at [528, 212] on button "Continue" at bounding box center [547, 218] width 45 height 15
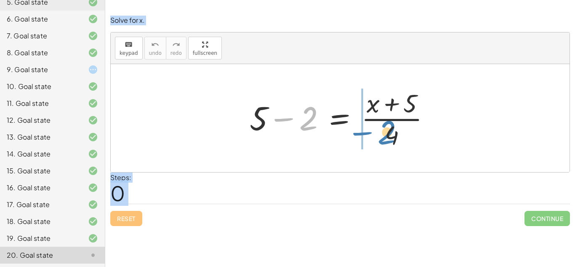
drag, startPoint x: 309, startPoint y: 120, endPoint x: 392, endPoint y: 132, distance: 83.8
click at [392, 132] on div at bounding box center [344, 118] width 196 height 65
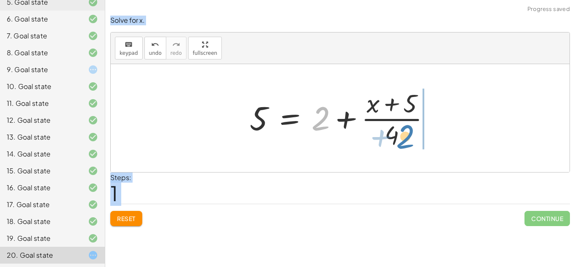
drag, startPoint x: 321, startPoint y: 121, endPoint x: 407, endPoint y: 137, distance: 87.4
click at [407, 137] on div at bounding box center [344, 118] width 196 height 65
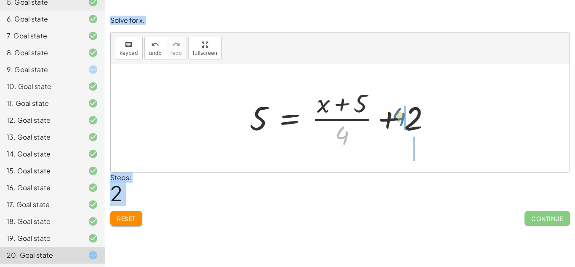
drag, startPoint x: 344, startPoint y: 137, endPoint x: 409, endPoint y: 118, distance: 67.6
click at [409, 118] on div at bounding box center [344, 118] width 196 height 65
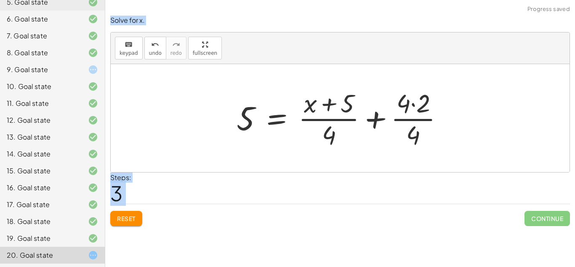
click at [412, 137] on div at bounding box center [344, 118] width 222 height 65
click at [422, 109] on div at bounding box center [344, 118] width 222 height 65
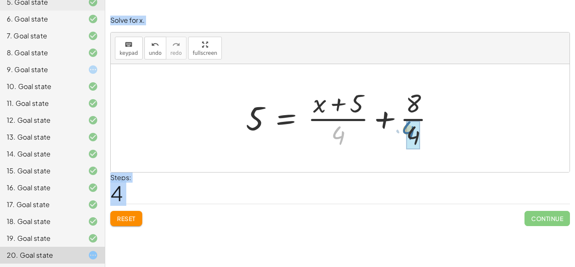
drag, startPoint x: 340, startPoint y: 137, endPoint x: 416, endPoint y: 133, distance: 75.9
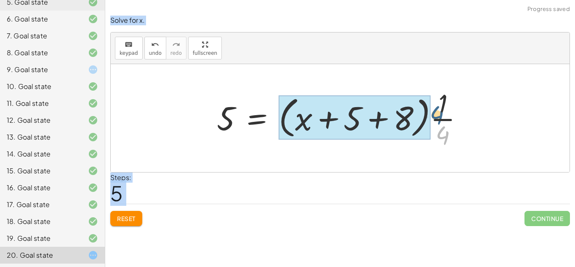
drag, startPoint x: 449, startPoint y: 137, endPoint x: 443, endPoint y: 112, distance: 26.5
click at [443, 112] on div at bounding box center [344, 118] width 262 height 65
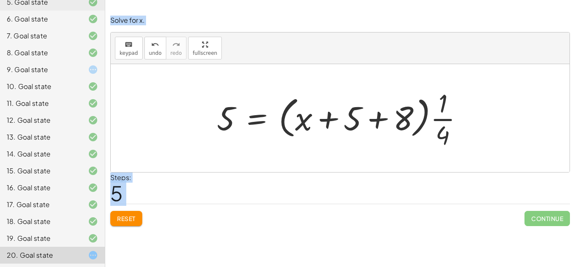
click at [443, 112] on div at bounding box center [344, 118] width 262 height 65
click at [444, 137] on div at bounding box center [344, 118] width 262 height 65
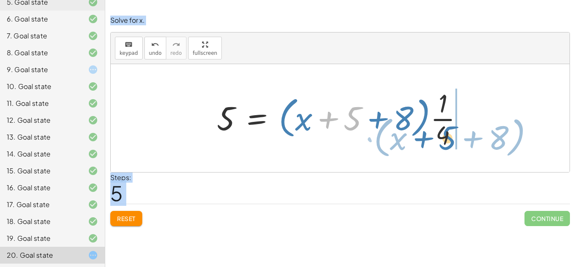
drag, startPoint x: 357, startPoint y: 118, endPoint x: 453, endPoint y: 133, distance: 97.2
click at [453, 133] on div at bounding box center [344, 118] width 262 height 65
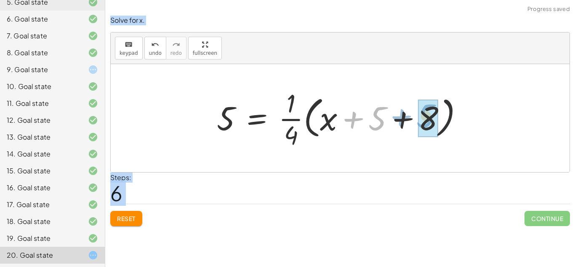
drag, startPoint x: 371, startPoint y: 115, endPoint x: 414, endPoint y: 114, distance: 43.0
click at [414, 114] on div at bounding box center [344, 118] width 262 height 65
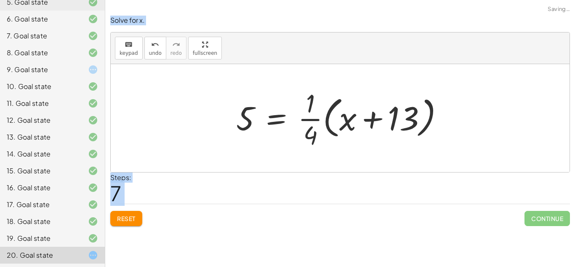
click at [136, 214] on button "Reset" at bounding box center [126, 218] width 32 height 15
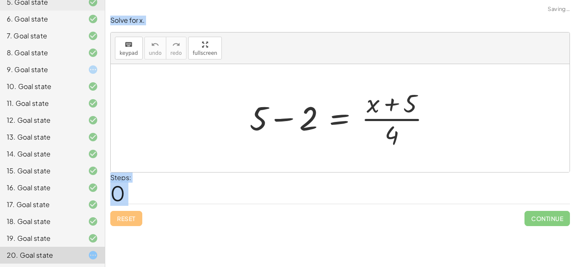
click at [397, 135] on div at bounding box center [344, 118] width 196 height 65
click at [409, 100] on div at bounding box center [344, 118] width 196 height 65
click at [314, 122] on div at bounding box center [344, 118] width 196 height 65
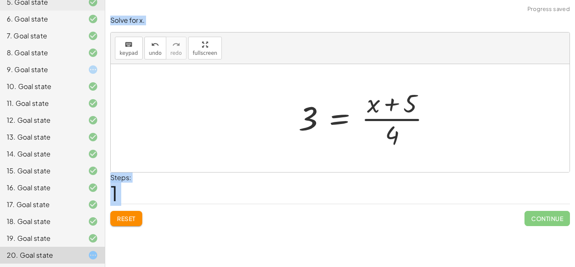
drag, startPoint x: 289, startPoint y: 125, endPoint x: 302, endPoint y: 122, distance: 13.8
click at [289, 125] on div "+ 5 − 2 = · ( + x + 5 ) · 4 3 + 5 − 2 = · ( + x + 5 ) · 4" at bounding box center [365, 117] width 158 height 69
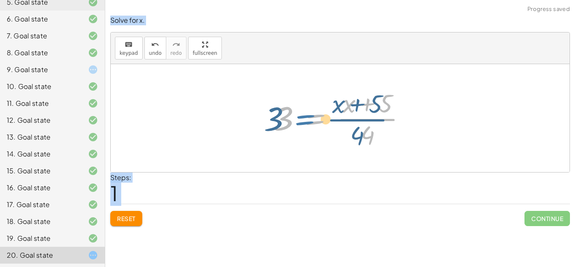
drag, startPoint x: 300, startPoint y: 124, endPoint x: 289, endPoint y: 124, distance: 10.5
click at [289, 124] on div at bounding box center [343, 118] width 147 height 65
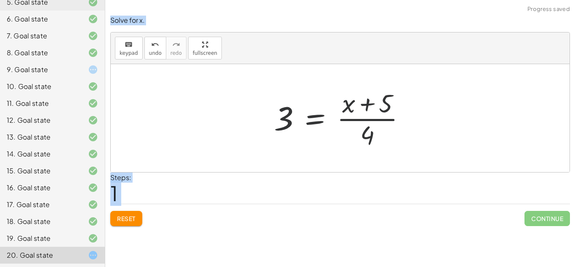
click at [289, 125] on div at bounding box center [343, 118] width 147 height 65
click at [338, 130] on div at bounding box center [343, 118] width 147 height 65
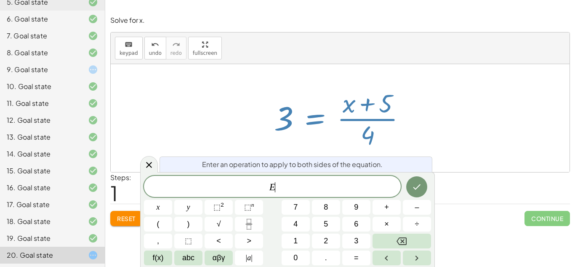
scroll to position [3, 0]
click at [152, 162] on icon at bounding box center [149, 165] width 6 height 6
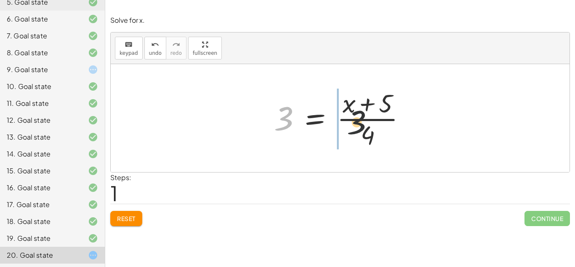
drag, startPoint x: 285, startPoint y: 128, endPoint x: 368, endPoint y: 133, distance: 83.1
click at [368, 133] on div at bounding box center [343, 118] width 147 height 65
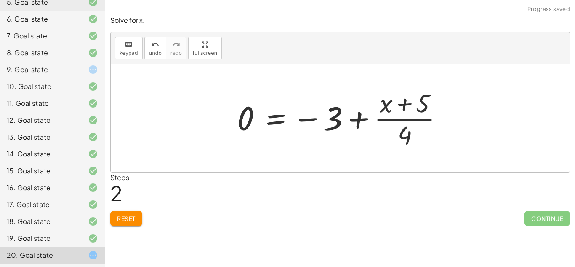
click at [399, 134] on div at bounding box center [344, 118] width 222 height 65
click at [401, 136] on div at bounding box center [344, 118] width 222 height 65
click at [248, 127] on div at bounding box center [344, 118] width 222 height 65
click at [401, 135] on div at bounding box center [344, 118] width 222 height 65
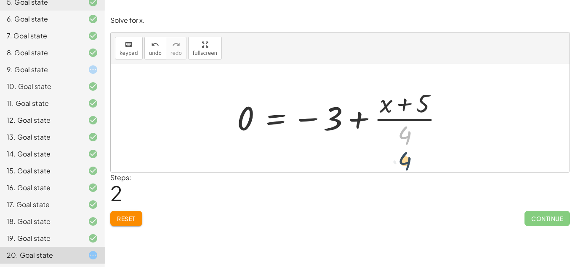
drag, startPoint x: 401, startPoint y: 135, endPoint x: 401, endPoint y: 161, distance: 26.1
click at [401, 161] on div at bounding box center [340, 118] width 459 height 108
click at [423, 110] on div at bounding box center [344, 118] width 222 height 65
drag, startPoint x: 246, startPoint y: 126, endPoint x: 376, endPoint y: 130, distance: 130.7
click at [376, 130] on div at bounding box center [344, 118] width 222 height 65
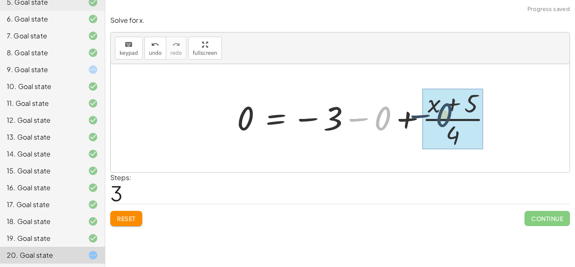
drag, startPoint x: 385, startPoint y: 126, endPoint x: 447, endPoint y: 123, distance: 62.8
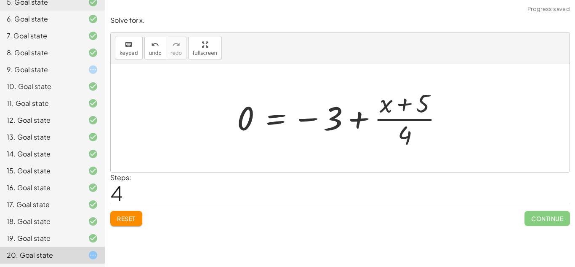
click at [424, 109] on div at bounding box center [344, 118] width 222 height 65
click at [400, 138] on div at bounding box center [344, 118] width 222 height 65
click at [401, 135] on div at bounding box center [344, 118] width 222 height 65
drag, startPoint x: 401, startPoint y: 135, endPoint x: 316, endPoint y: 163, distance: 89.7
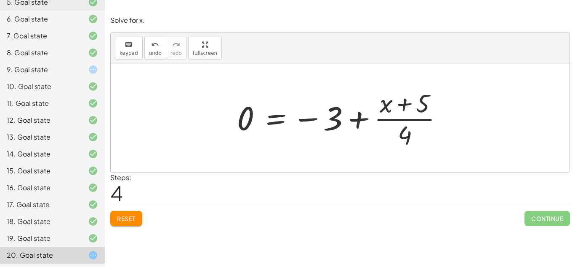
click at [316, 163] on div "+ 5 − 2 = · ( + x + 5 ) · 4 3 = · ( + x + 5 ) · 4 0 = − 3 + · ( + x + 5 ) · 4 0…" at bounding box center [340, 118] width 459 height 108
drag, startPoint x: 401, startPoint y: 134, endPoint x: 475, endPoint y: 106, distance: 79.7
click at [475, 106] on div "+ 5 − 2 = · ( + x + 5 ) · 4 3 = · ( + x + 5 ) · 4 0 = − 3 + · ( + x + 5 ) · 4 0…" at bounding box center [340, 118] width 459 height 108
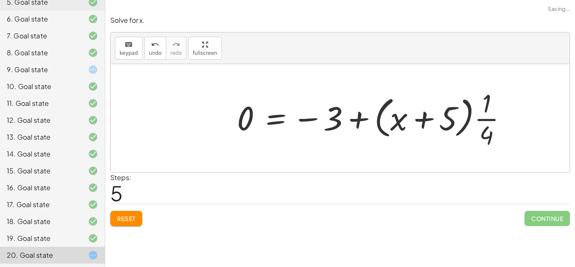
click at [485, 131] on div at bounding box center [375, 118] width 285 height 65
drag, startPoint x: 485, startPoint y: 129, endPoint x: 490, endPoint y: 92, distance: 37.4
click at [490, 92] on div at bounding box center [375, 118] width 285 height 65
drag, startPoint x: 489, startPoint y: 94, endPoint x: 490, endPoint y: 114, distance: 20.7
drag, startPoint x: 486, startPoint y: 104, endPoint x: 487, endPoint y: 139, distance: 35.0
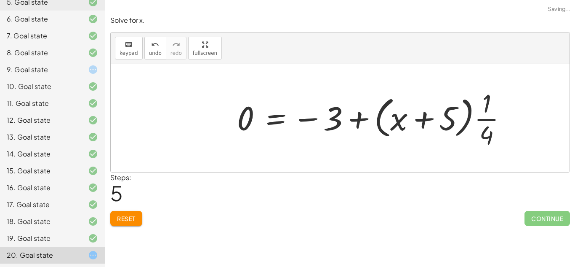
click at [487, 139] on div at bounding box center [375, 118] width 285 height 65
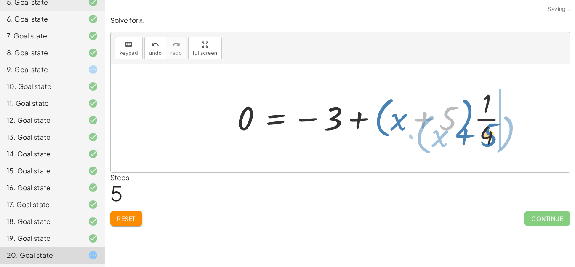
drag, startPoint x: 453, startPoint y: 123, endPoint x: 490, endPoint y: 139, distance: 40.7
click at [490, 139] on div at bounding box center [375, 118] width 285 height 65
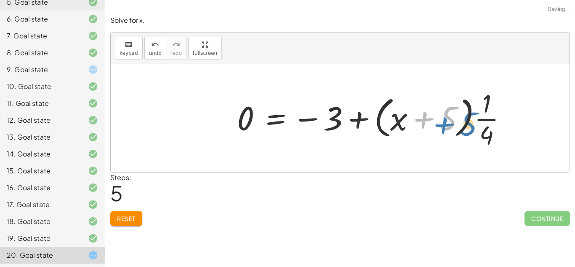
click at [451, 124] on div at bounding box center [375, 118] width 285 height 65
drag, startPoint x: 423, startPoint y: 122, endPoint x: 367, endPoint y: 151, distance: 62.7
click at [367, 151] on div "+ 5 − 2 = · ( + x + 5 ) · 4 3 = · ( + x + 5 ) · 4 0 = − 3 + · ( + x + 5 ) · 4 0…" at bounding box center [373, 117] width 296 height 69
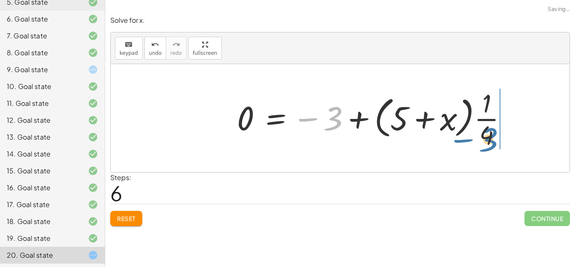
drag, startPoint x: 337, startPoint y: 126, endPoint x: 498, endPoint y: 147, distance: 161.9
click at [498, 147] on div at bounding box center [375, 118] width 285 height 65
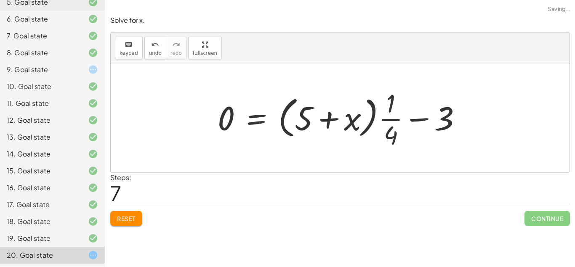
click at [445, 127] on div at bounding box center [344, 118] width 260 height 65
click at [441, 129] on div at bounding box center [344, 118] width 260 height 65
click at [396, 137] on div at bounding box center [344, 118] width 260 height 65
click at [137, 219] on button "Reset" at bounding box center [126, 218] width 32 height 15
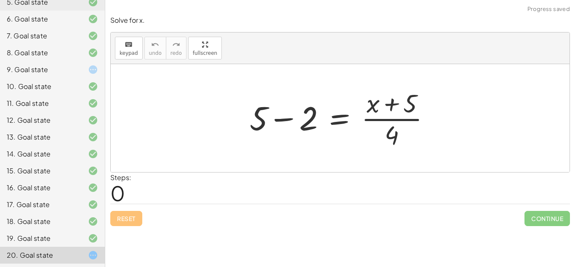
click at [399, 140] on div at bounding box center [344, 118] width 196 height 65
click at [394, 139] on div at bounding box center [344, 118] width 196 height 65
click at [411, 110] on div at bounding box center [344, 118] width 196 height 65
drag, startPoint x: 255, startPoint y: 116, endPoint x: 437, endPoint y: 105, distance: 182.3
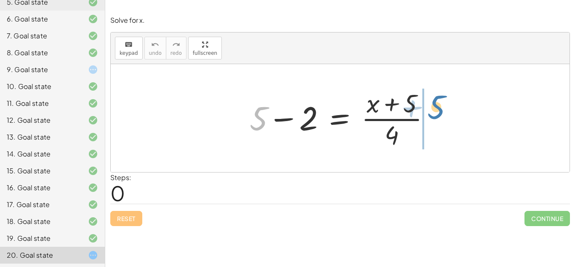
click at [437, 105] on div at bounding box center [344, 118] width 196 height 65
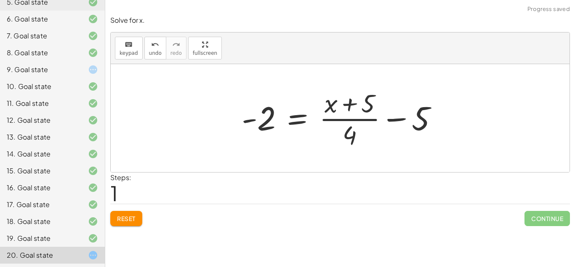
click at [423, 128] on div at bounding box center [343, 118] width 211 height 65
click at [423, 127] on div at bounding box center [343, 118] width 211 height 65
click at [354, 139] on div at bounding box center [343, 118] width 211 height 65
drag, startPoint x: 396, startPoint y: 118, endPoint x: 239, endPoint y: 197, distance: 175.0
click at [239, 197] on div "Solve for x. keyboard keypad undo undo redo redo fullscreen + 5 − 2 = · ( + x +…" at bounding box center [340, 121] width 470 height 220
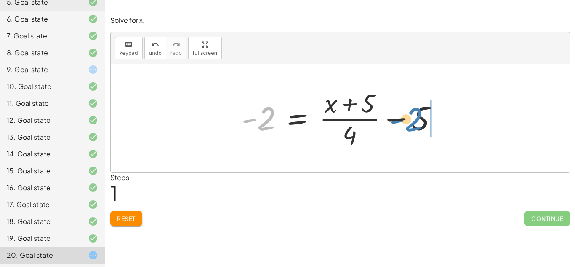
drag, startPoint x: 261, startPoint y: 128, endPoint x: 407, endPoint y: 129, distance: 146.2
click at [407, 129] on div at bounding box center [343, 118] width 211 height 65
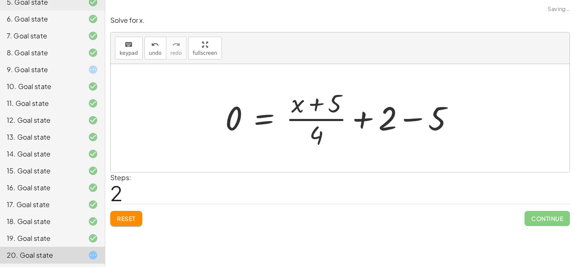
click at [395, 128] on div at bounding box center [343, 118] width 244 height 65
click at [440, 128] on div at bounding box center [343, 118] width 244 height 65
click at [438, 128] on div at bounding box center [340, 118] width 459 height 108
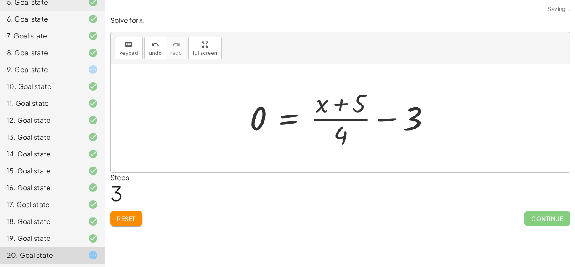
click at [417, 127] on div at bounding box center [343, 118] width 195 height 65
drag, startPoint x: 380, startPoint y: 132, endPoint x: 375, endPoint y: 132, distance: 5.5
click at [375, 132] on div at bounding box center [343, 118] width 195 height 65
drag, startPoint x: 374, startPoint y: 132, endPoint x: 361, endPoint y: 134, distance: 12.3
click at [361, 134] on div at bounding box center [343, 118] width 195 height 65
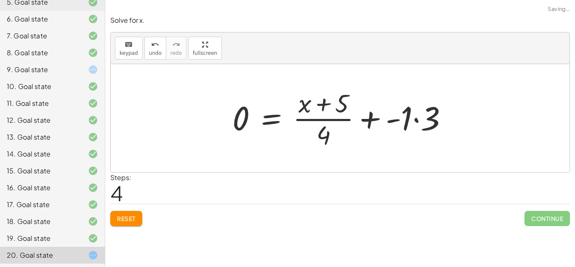
click at [343, 137] on div at bounding box center [343, 118] width 231 height 65
click at [327, 139] on div at bounding box center [343, 118] width 231 height 65
click at [429, 117] on div at bounding box center [343, 118] width 231 height 65
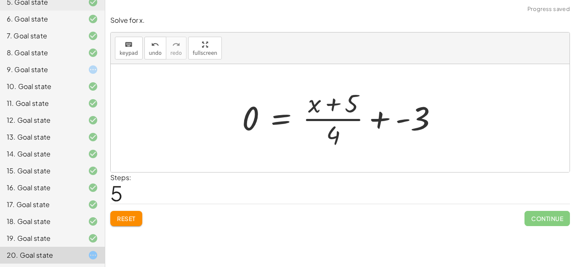
click at [399, 120] on div at bounding box center [343, 118] width 211 height 65
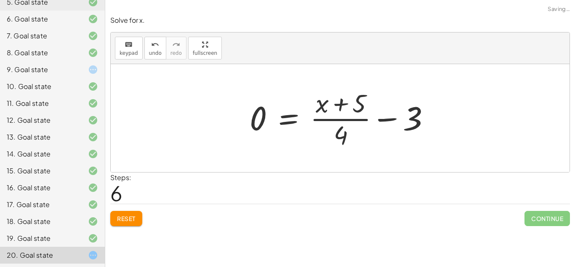
click at [389, 119] on div at bounding box center [343, 118] width 195 height 65
click at [344, 137] on div at bounding box center [343, 118] width 195 height 65
click at [357, 110] on div at bounding box center [343, 118] width 195 height 65
drag, startPoint x: 263, startPoint y: 122, endPoint x: 347, endPoint y: 142, distance: 86.1
click at [347, 142] on div at bounding box center [343, 118] width 195 height 65
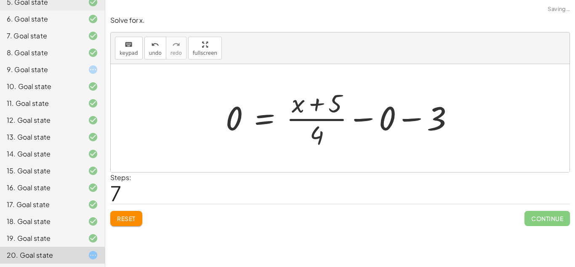
click at [391, 124] on div at bounding box center [344, 118] width 244 height 65
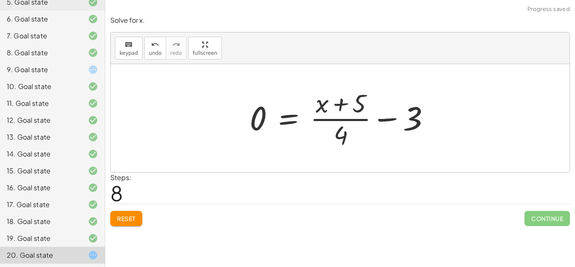
click at [415, 127] on div at bounding box center [343, 118] width 195 height 65
click at [391, 118] on div at bounding box center [343, 118] width 195 height 65
click at [391, 118] on div at bounding box center [357, 118] width 222 height 65
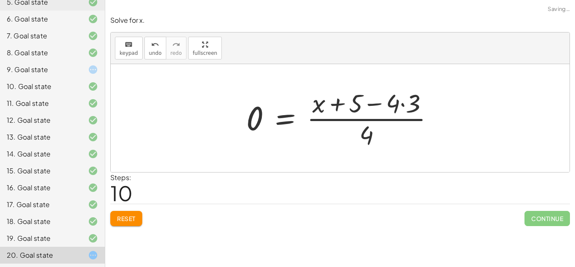
click at [369, 135] on div at bounding box center [343, 118] width 203 height 65
click at [370, 136] on div at bounding box center [343, 118] width 203 height 65
click at [415, 103] on div at bounding box center [343, 118] width 203 height 65
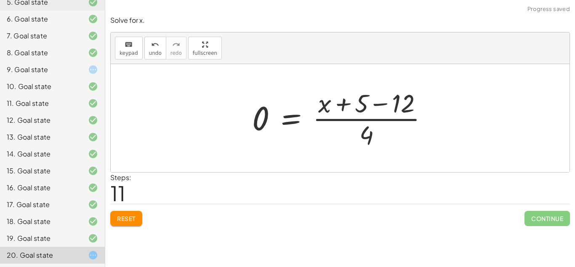
click at [396, 107] on div at bounding box center [343, 118] width 191 height 65
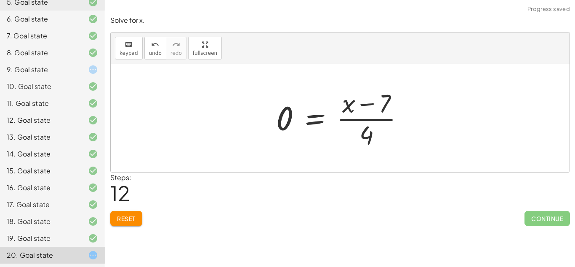
click at [369, 139] on div at bounding box center [343, 118] width 143 height 65
click at [385, 106] on div at bounding box center [343, 118] width 143 height 65
click at [371, 136] on div at bounding box center [343, 118] width 143 height 65
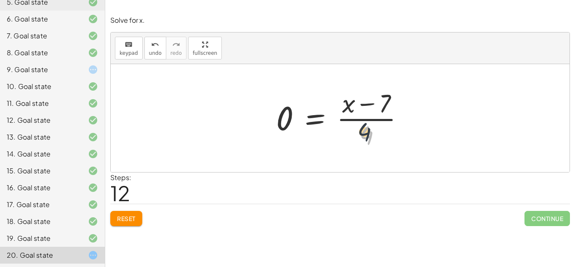
drag, startPoint x: 371, startPoint y: 136, endPoint x: 367, endPoint y: 83, distance: 52.4
click at [367, 83] on div "+ 5 − 2 = · ( + x + 5 ) · 4 - 2 = + · ( + x + 5 ) · 4 − 5 0 = + · ( + x + 5 ) ·…" at bounding box center [340, 117] width 153 height 69
click at [294, 114] on div at bounding box center [343, 118] width 143 height 65
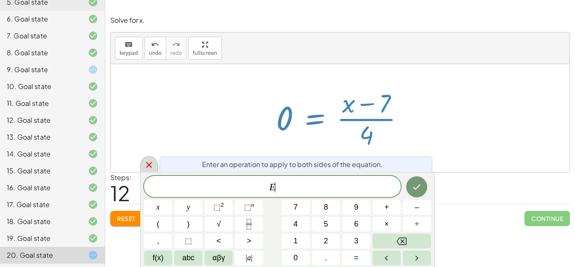
click at [148, 164] on icon at bounding box center [149, 165] width 6 height 6
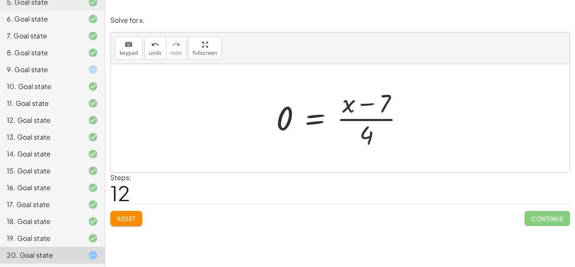
click at [364, 135] on div at bounding box center [343, 118] width 143 height 65
drag, startPoint x: 364, startPoint y: 135, endPoint x: 348, endPoint y: 109, distance: 31.1
click at [348, 109] on div at bounding box center [343, 118] width 143 height 65
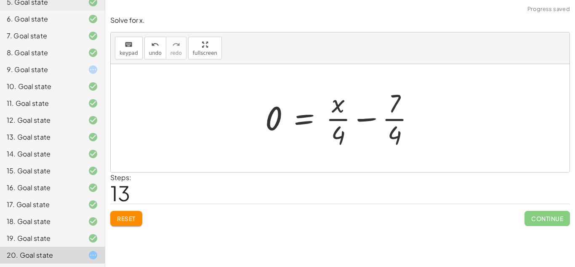
click at [391, 137] on div at bounding box center [343, 118] width 165 height 65
click at [394, 99] on div at bounding box center [343, 118] width 165 height 65
click at [396, 100] on div at bounding box center [343, 118] width 165 height 65
click at [396, 119] on div at bounding box center [343, 118] width 165 height 65
click at [395, 107] on div at bounding box center [343, 118] width 165 height 65
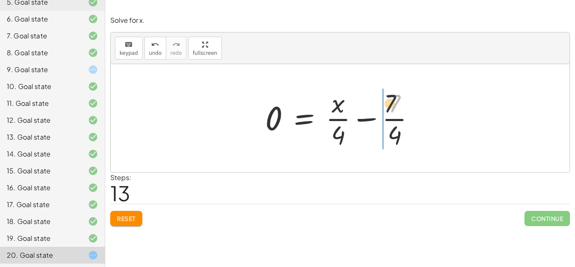
drag, startPoint x: 394, startPoint y: 107, endPoint x: 342, endPoint y: 111, distance: 52.4
click at [342, 111] on div at bounding box center [343, 118] width 165 height 65
drag, startPoint x: 394, startPoint y: 134, endPoint x: 368, endPoint y: 128, distance: 27.0
click at [368, 128] on div at bounding box center [343, 118] width 165 height 65
drag, startPoint x: 389, startPoint y: 131, endPoint x: 391, endPoint y: 94, distance: 37.2
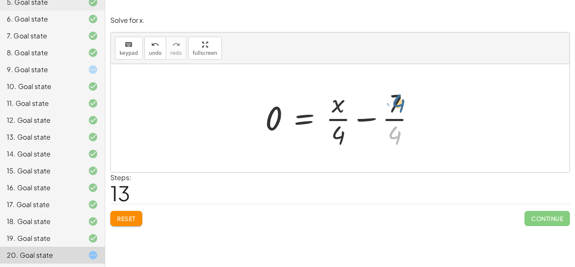
click at [391, 94] on div at bounding box center [343, 118] width 165 height 65
drag, startPoint x: 391, startPoint y: 99, endPoint x: 392, endPoint y: 133, distance: 34.1
click at [392, 133] on div at bounding box center [343, 118] width 165 height 65
drag, startPoint x: 392, startPoint y: 134, endPoint x: 344, endPoint y: 139, distance: 48.8
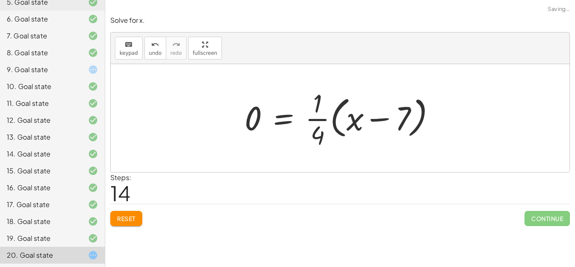
click at [404, 123] on div at bounding box center [344, 118] width 206 height 65
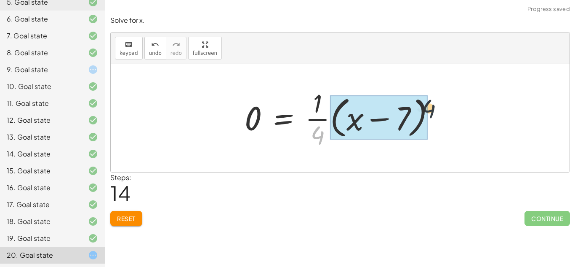
drag, startPoint x: 321, startPoint y: 133, endPoint x: 435, endPoint y: 107, distance: 117.5
click at [435, 107] on div at bounding box center [344, 118] width 206 height 65
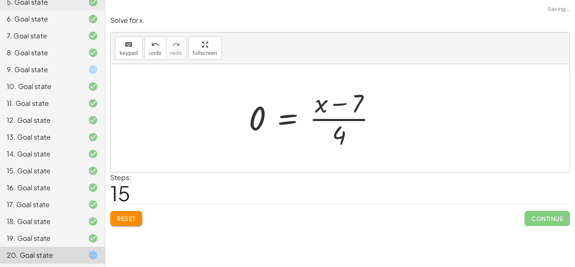
click at [324, 147] on div at bounding box center [316, 118] width 143 height 65
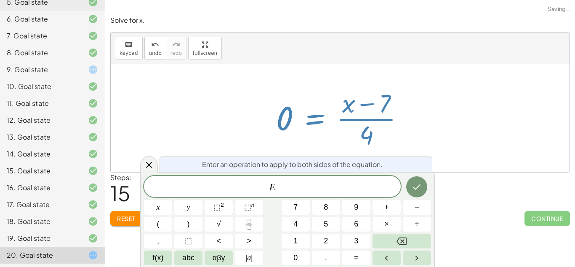
scroll to position [4, 0]
click at [144, 163] on icon at bounding box center [149, 165] width 10 height 10
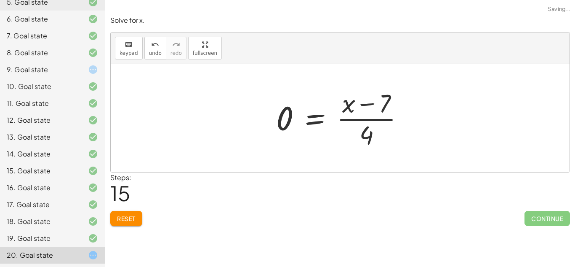
click at [368, 136] on div at bounding box center [343, 118] width 143 height 65
click at [385, 104] on div at bounding box center [343, 118] width 143 height 65
click at [363, 135] on div at bounding box center [343, 118] width 143 height 65
drag, startPoint x: 291, startPoint y: 118, endPoint x: 373, endPoint y: 133, distance: 83.4
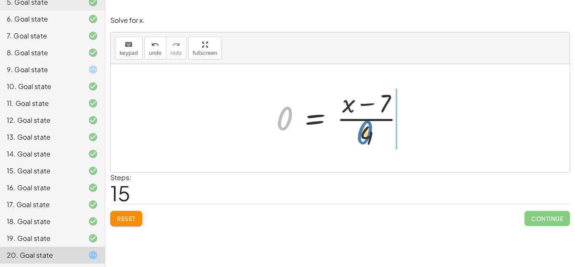
click at [373, 133] on div at bounding box center [343, 118] width 143 height 65
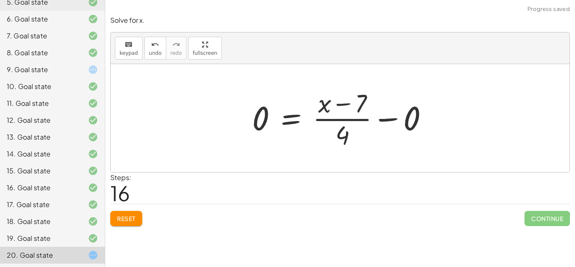
click at [414, 125] on div at bounding box center [343, 118] width 191 height 65
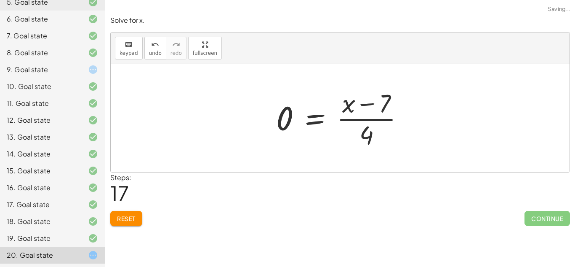
click at [367, 133] on div at bounding box center [343, 118] width 143 height 65
click at [365, 137] on div at bounding box center [343, 118] width 143 height 65
click at [385, 105] on div at bounding box center [343, 118] width 143 height 65
drag, startPoint x: 289, startPoint y: 115, endPoint x: 369, endPoint y: 133, distance: 82.5
click at [369, 133] on div at bounding box center [343, 118] width 143 height 65
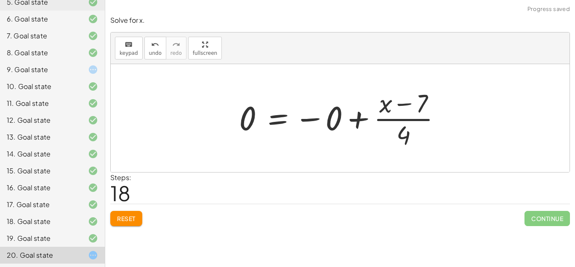
click at [397, 134] on div at bounding box center [343, 118] width 217 height 65
click at [400, 135] on div at bounding box center [343, 118] width 217 height 65
click at [425, 98] on div at bounding box center [343, 118] width 217 height 65
click at [427, 97] on div at bounding box center [343, 118] width 217 height 65
